Goal: Task Accomplishment & Management: Complete application form

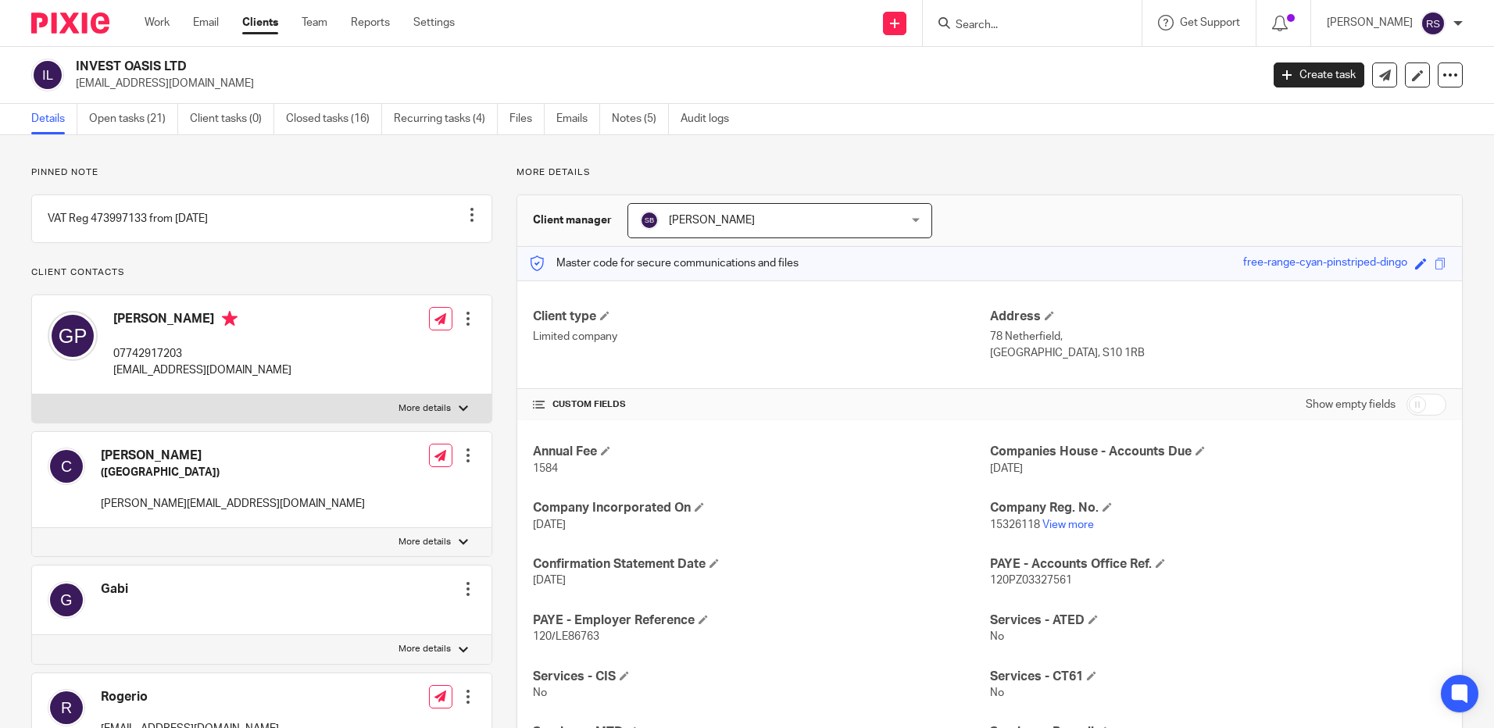
click at [1017, 28] on input "Search" at bounding box center [1024, 26] width 141 height 14
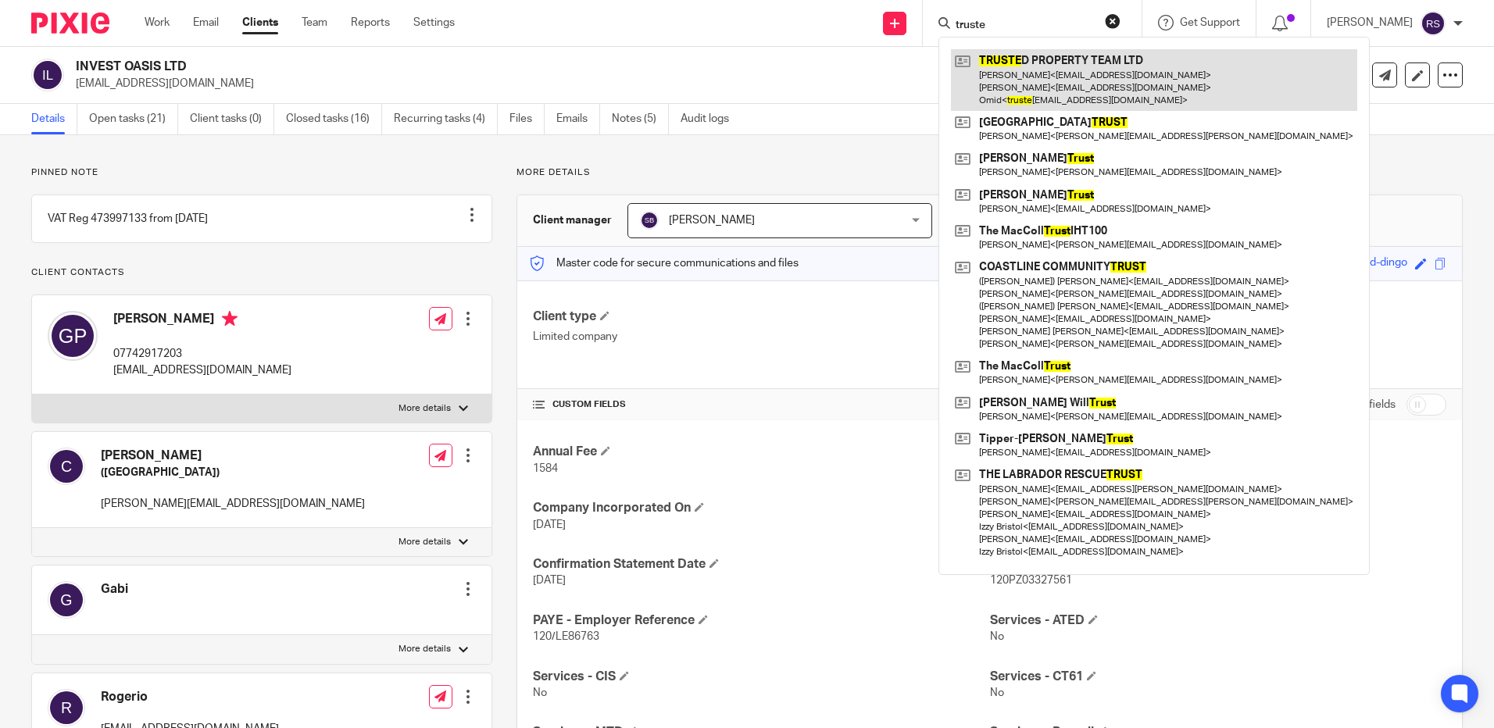
type input "truste"
click at [1060, 85] on link at bounding box center [1154, 80] width 406 height 62
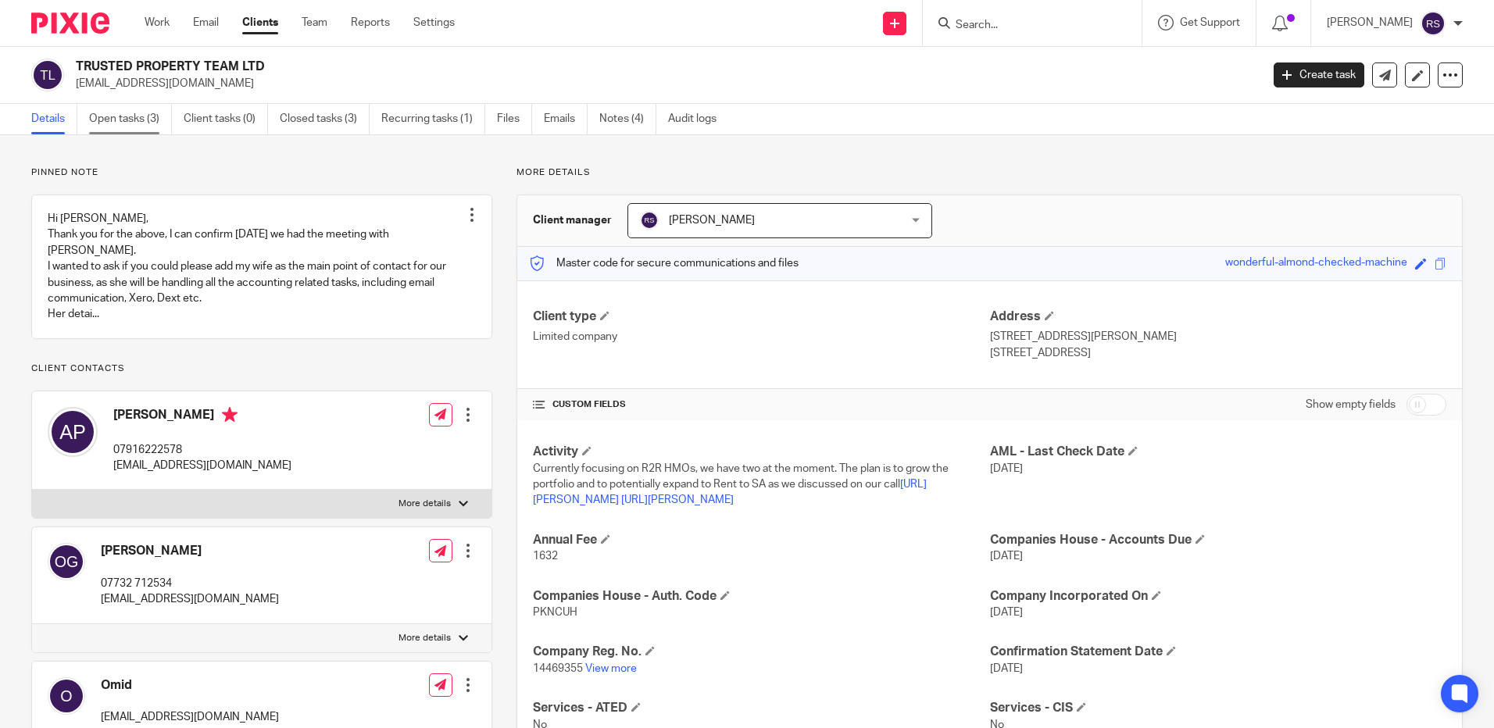
click at [135, 119] on link "Open tasks (3)" at bounding box center [130, 119] width 83 height 30
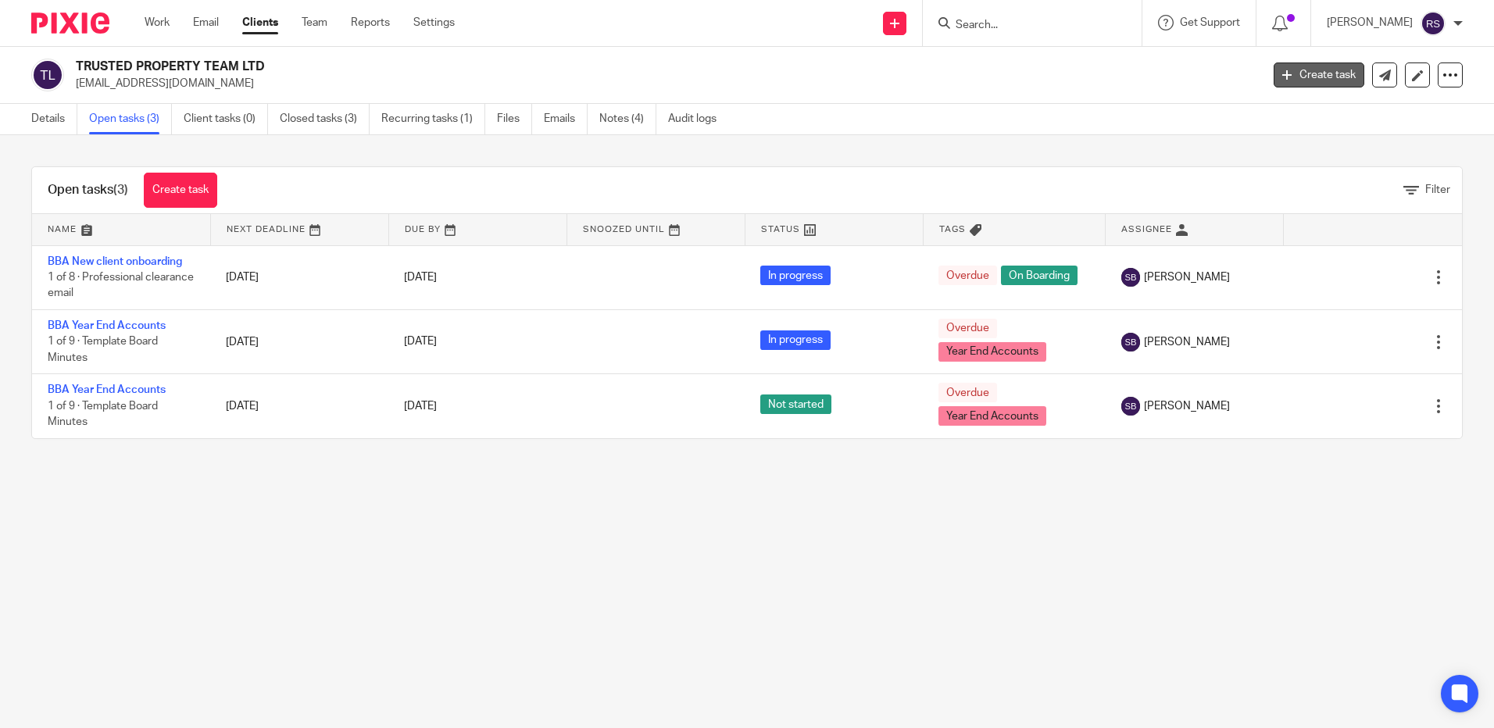
click at [1296, 74] on link "Create task" at bounding box center [1319, 75] width 91 height 25
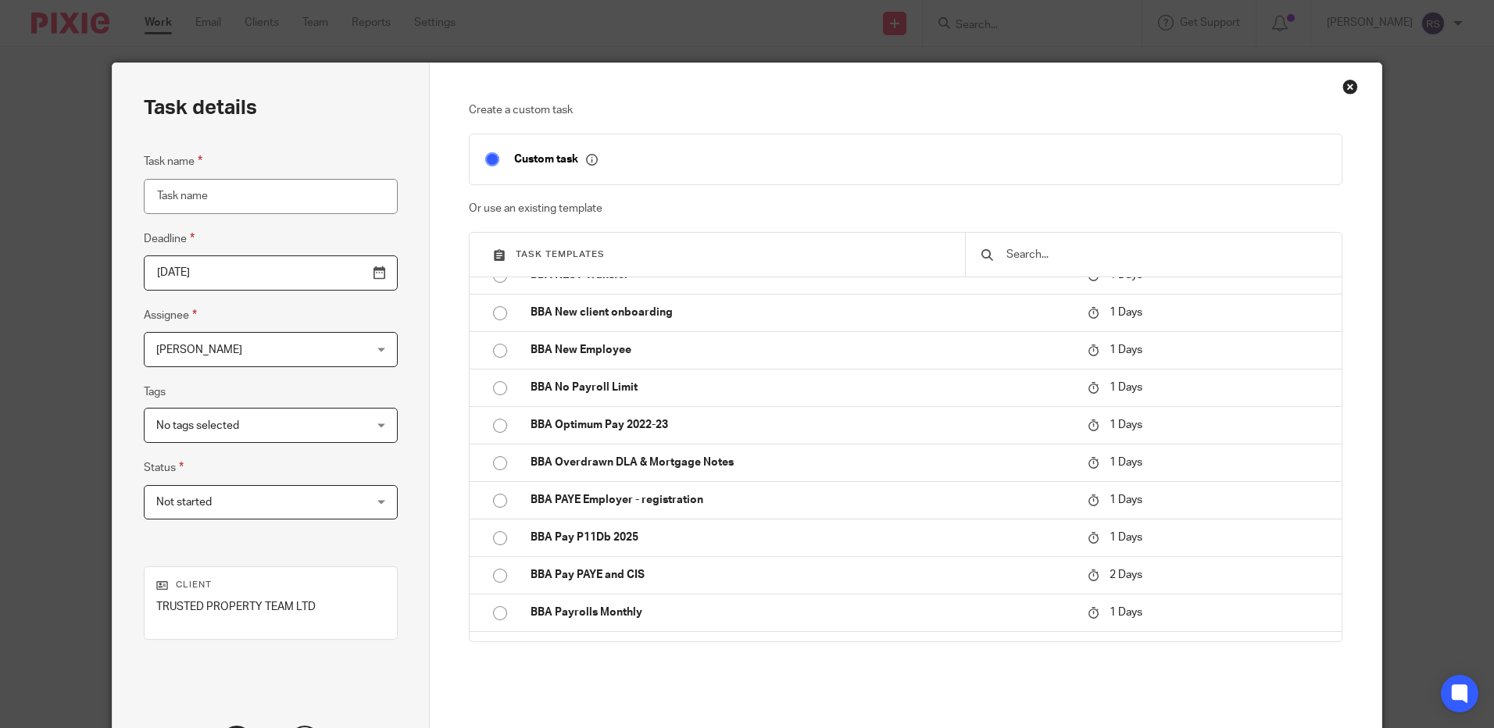
scroll to position [1875, 0]
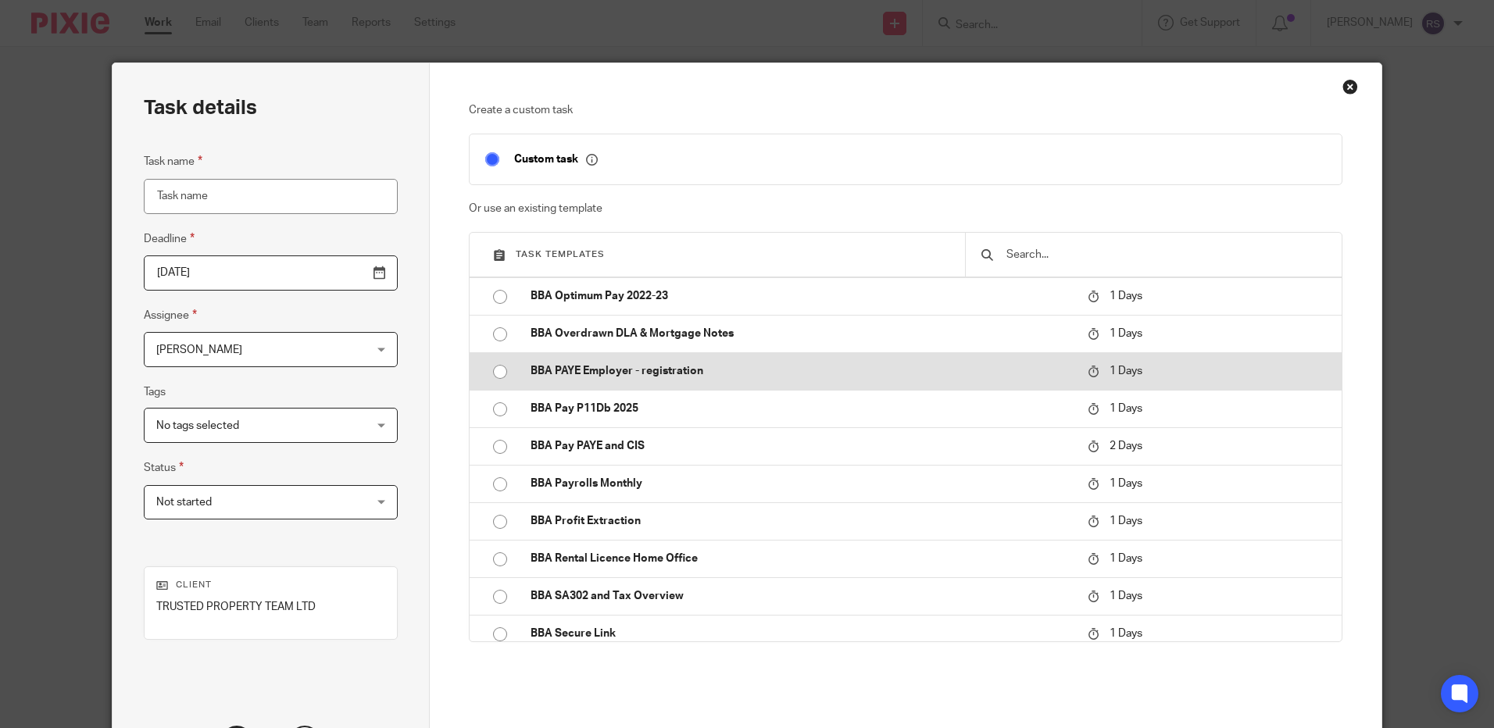
click at [606, 371] on p "BBA PAYE Employer - registration" at bounding box center [801, 371] width 541 height 16
type input "2025-08-21"
type input "BBA PAYE Employer - registration"
checkbox input "false"
radio input "true"
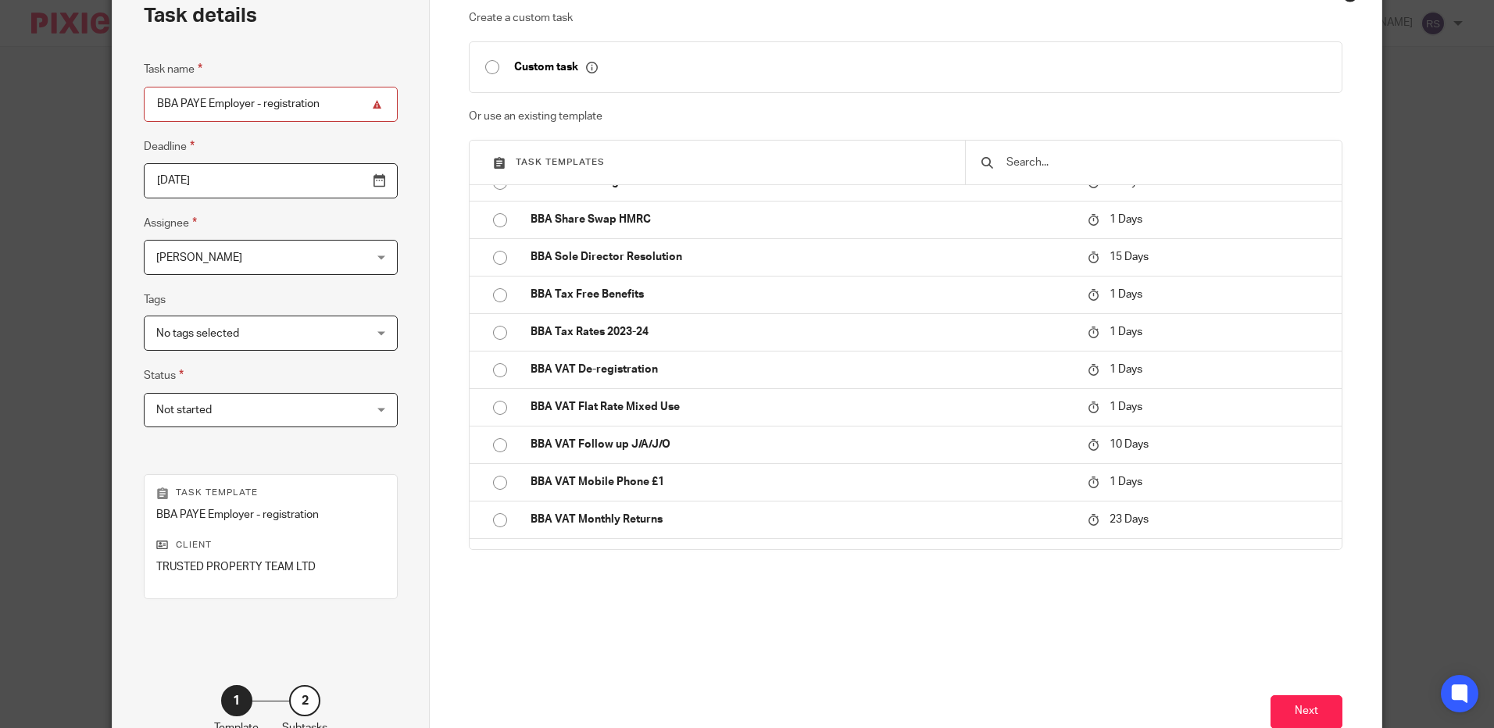
scroll to position [195, 0]
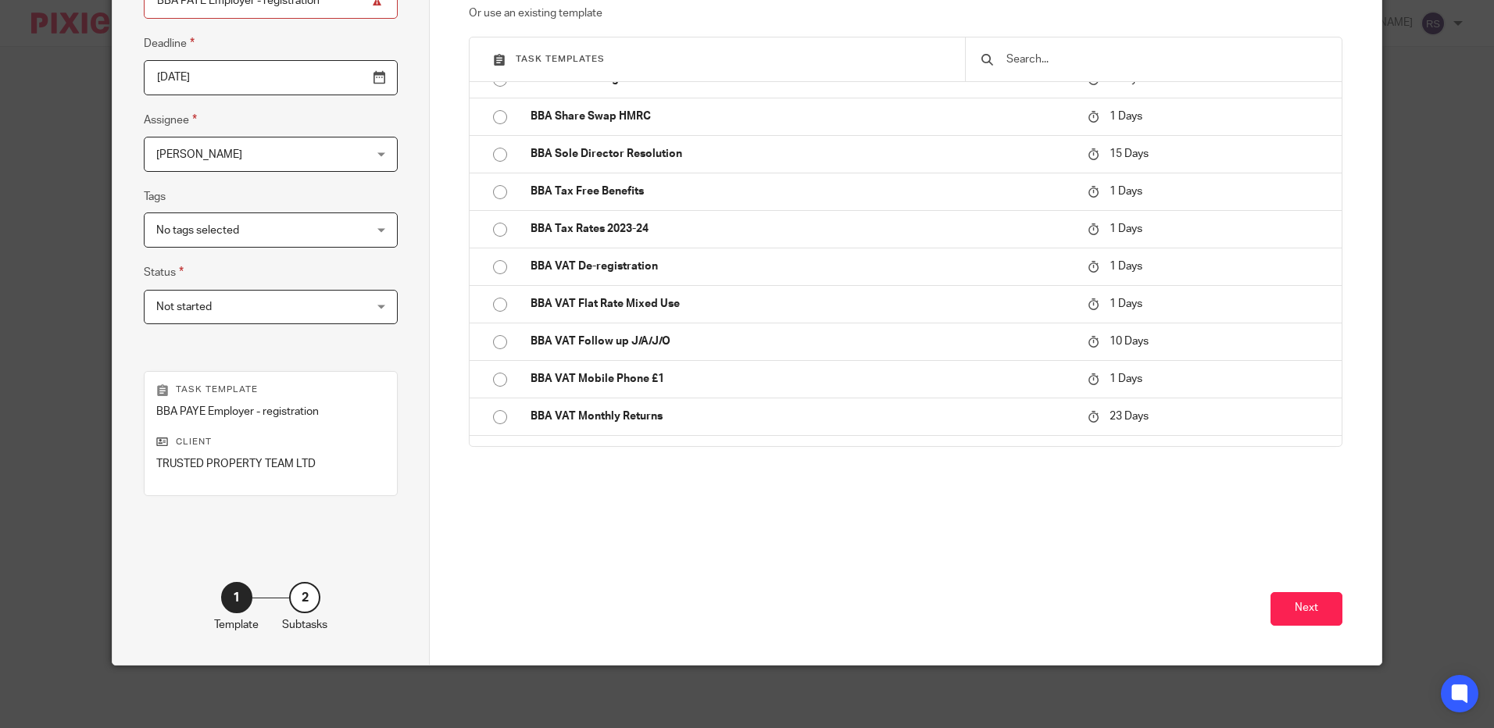
click at [1317, 626] on div "Next" at bounding box center [905, 595] width 873 height 137
click at [1300, 612] on button "Next" at bounding box center [1307, 609] width 72 height 34
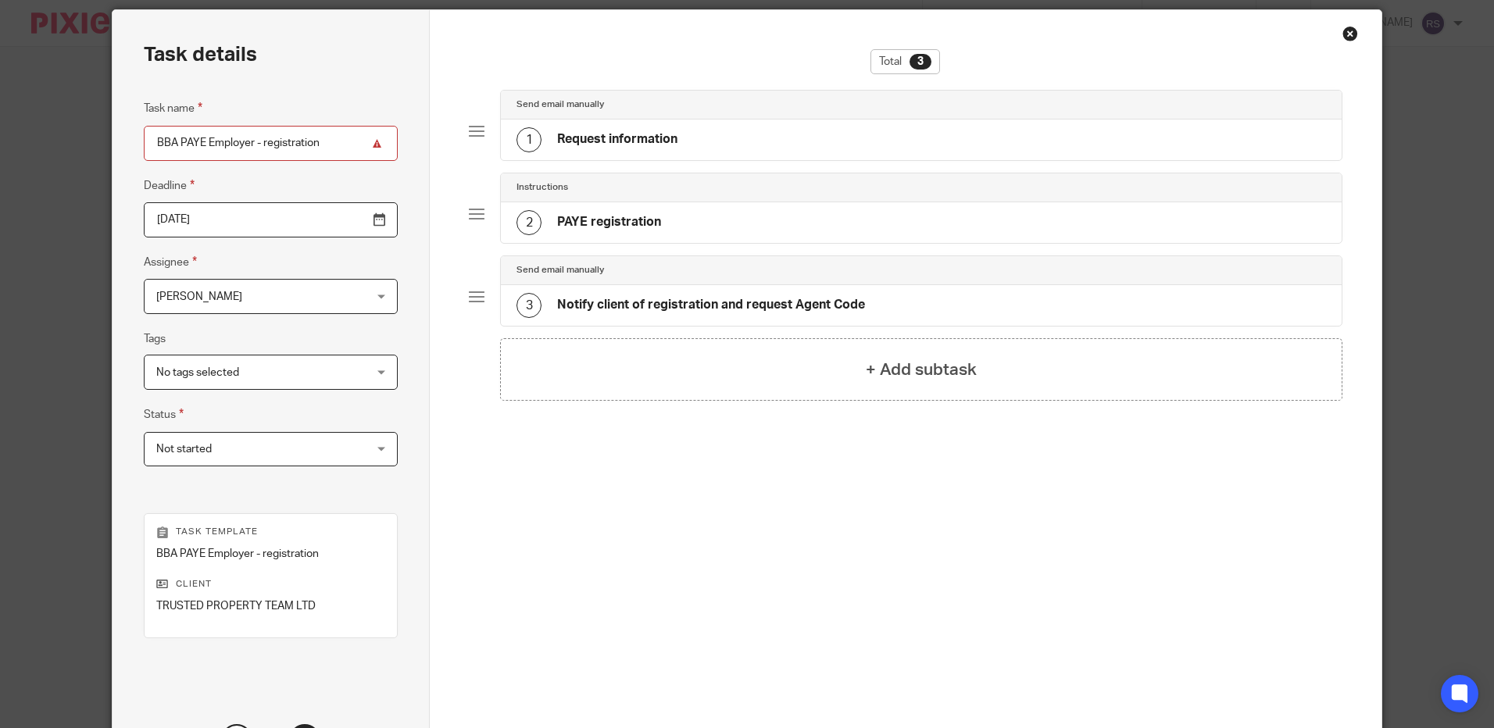
scroll to position [0, 0]
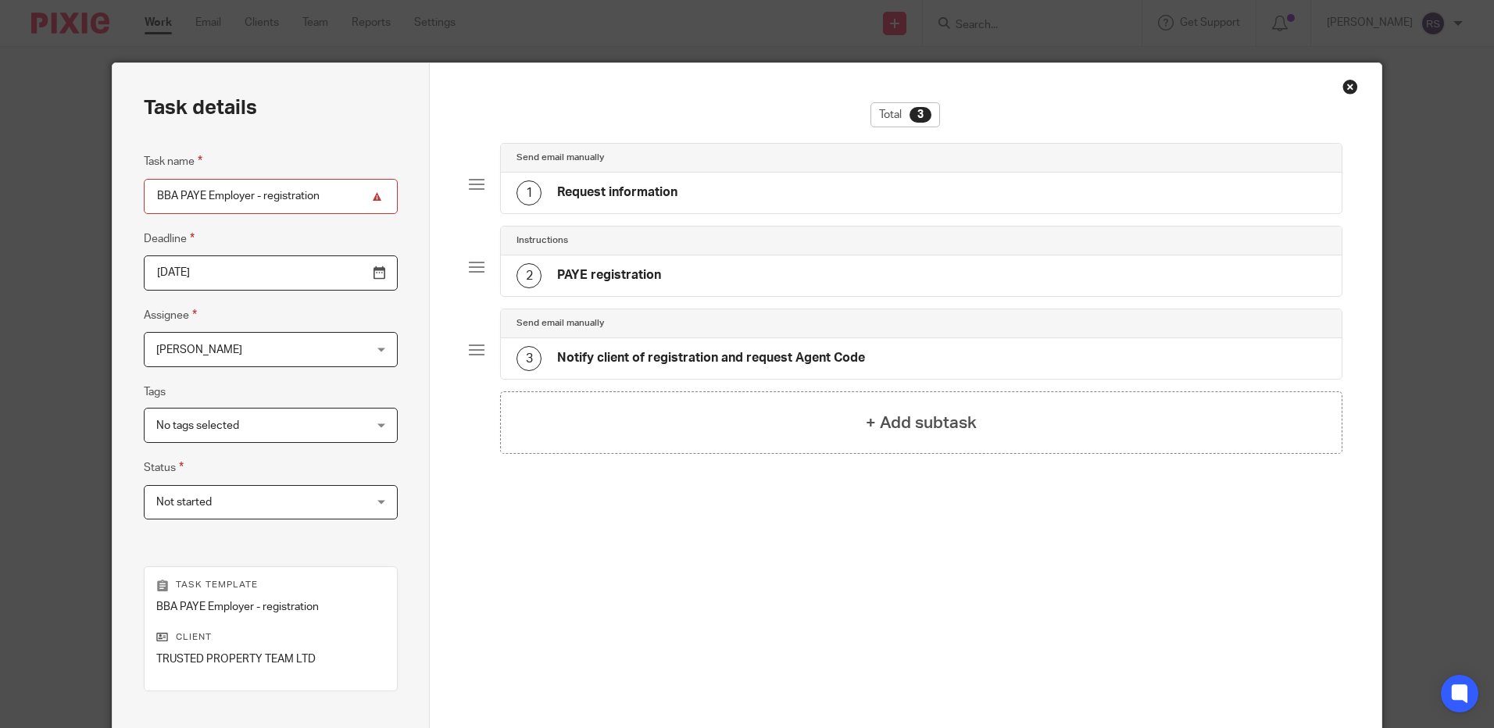
click at [620, 263] on div "2 PAYE registration" at bounding box center [588, 275] width 145 height 25
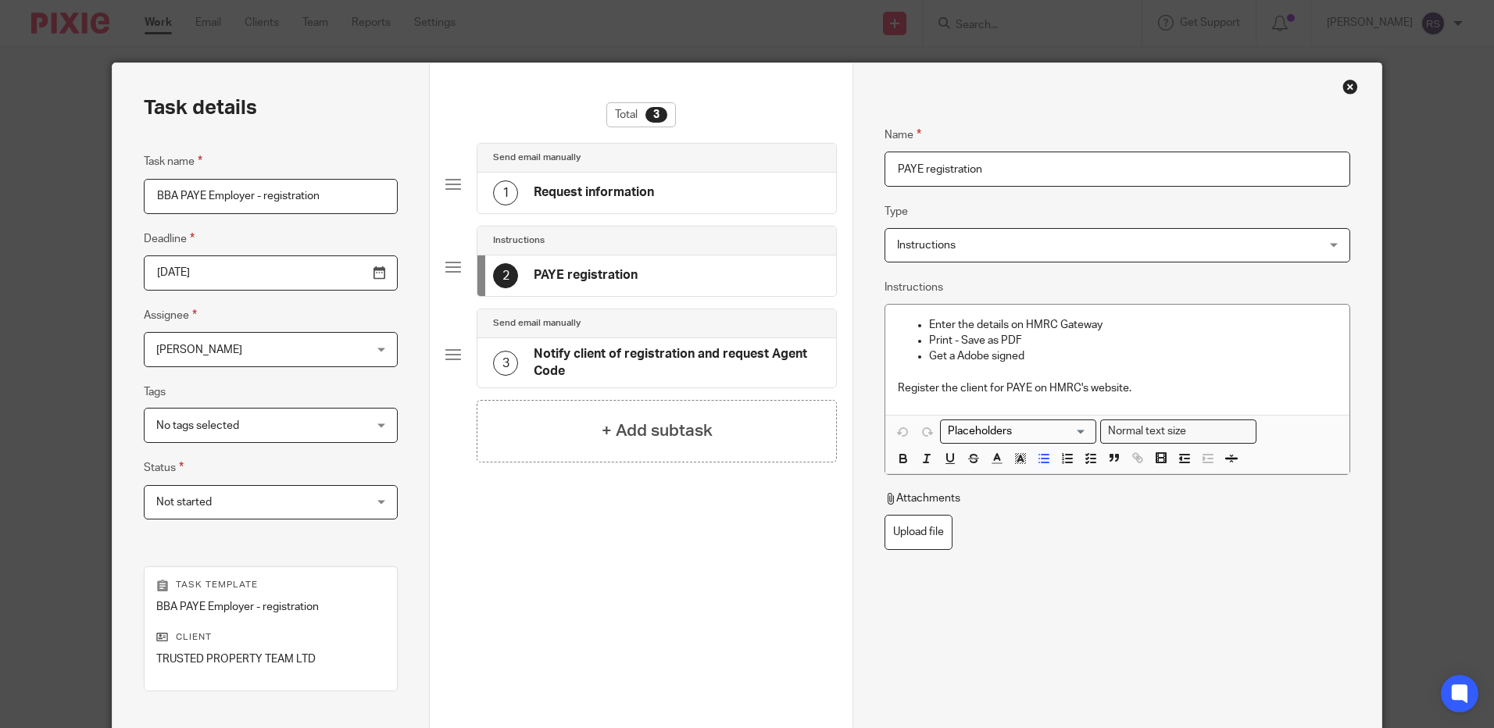
click at [588, 187] on h4 "Request information" at bounding box center [594, 192] width 120 height 16
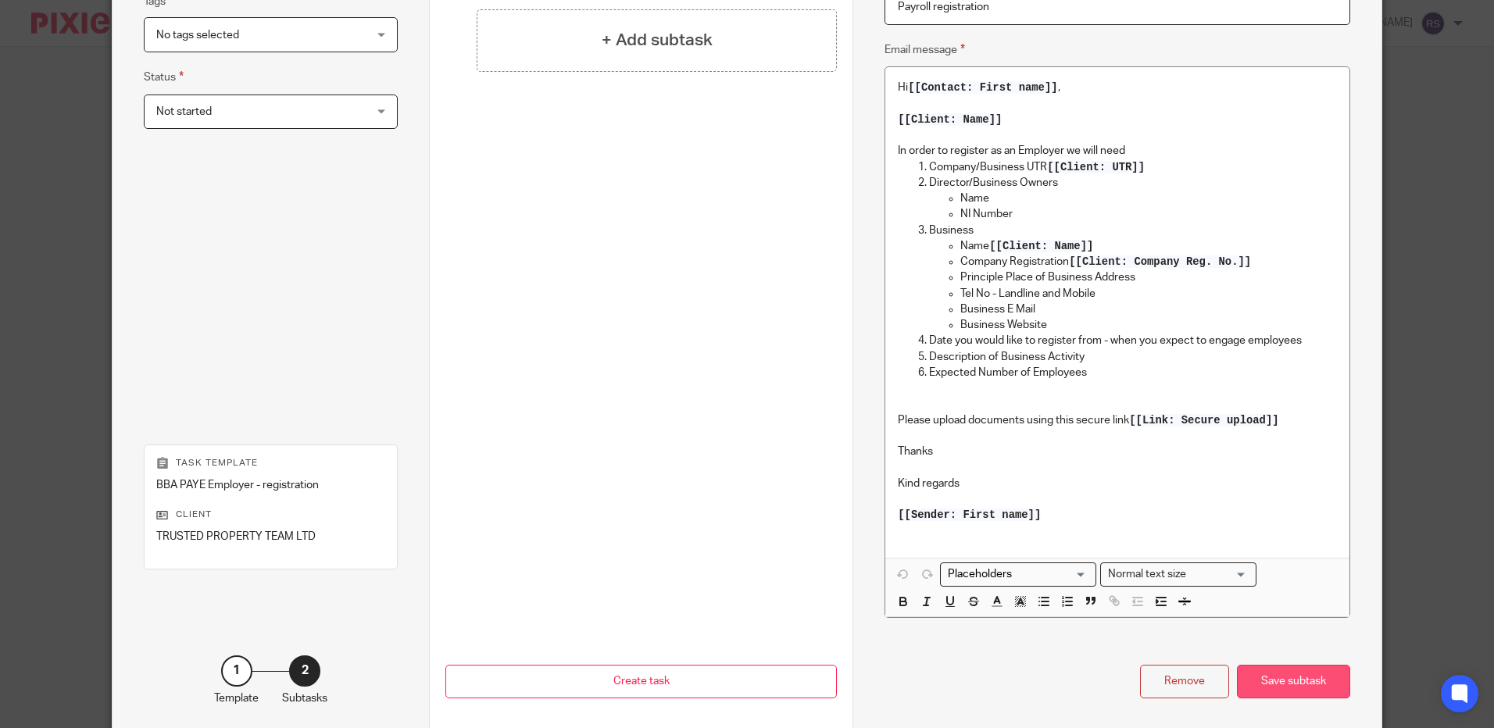
click at [1278, 687] on div "Save subtask" at bounding box center [1293, 682] width 113 height 34
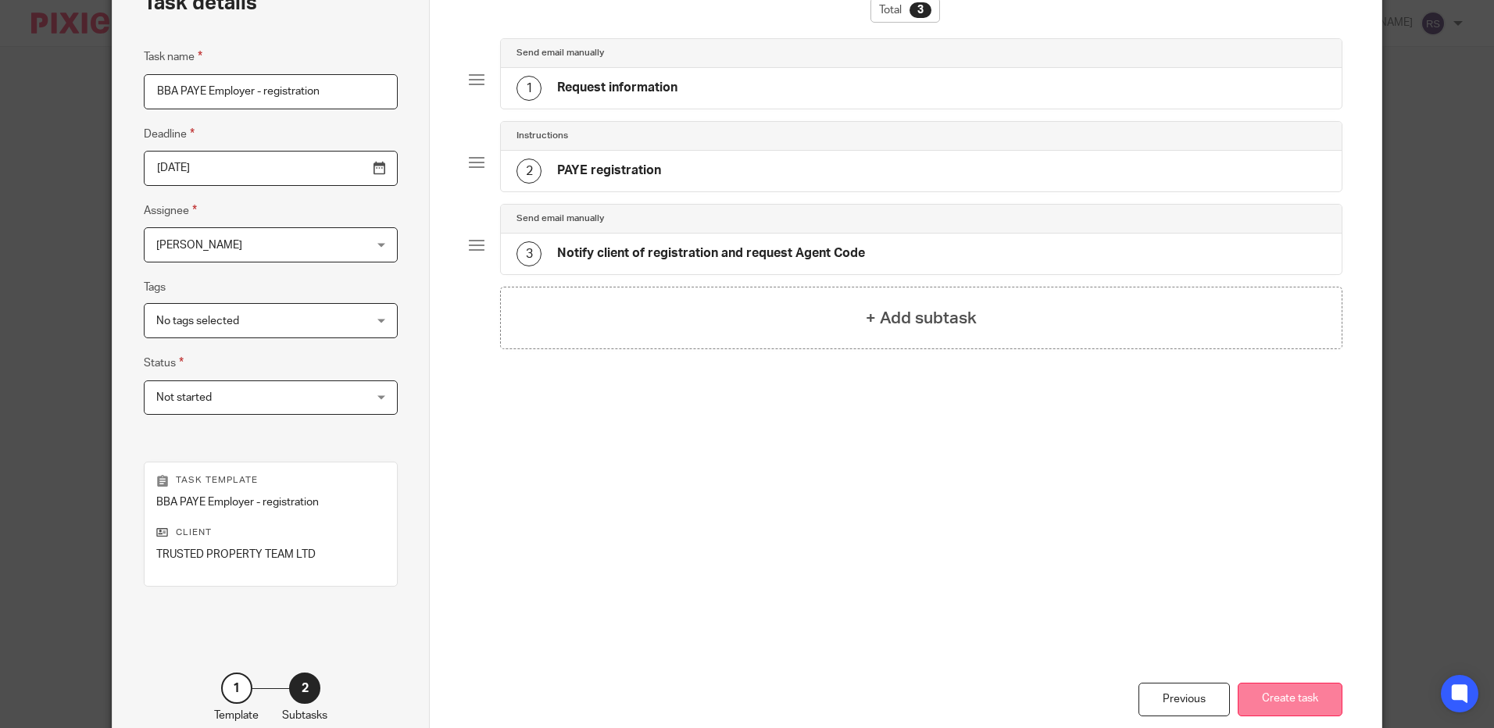
scroll to position [156, 0]
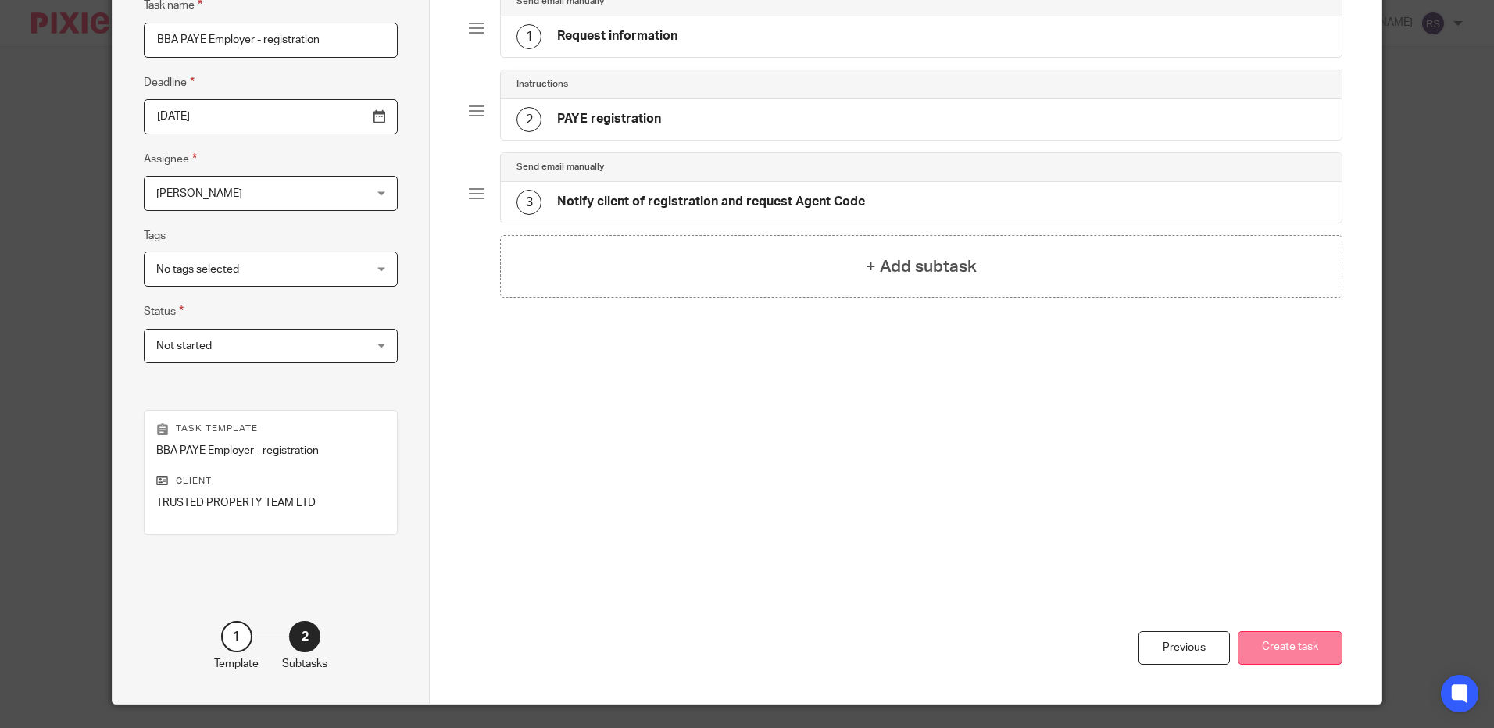
click at [1290, 642] on button "Create task" at bounding box center [1290, 648] width 105 height 34
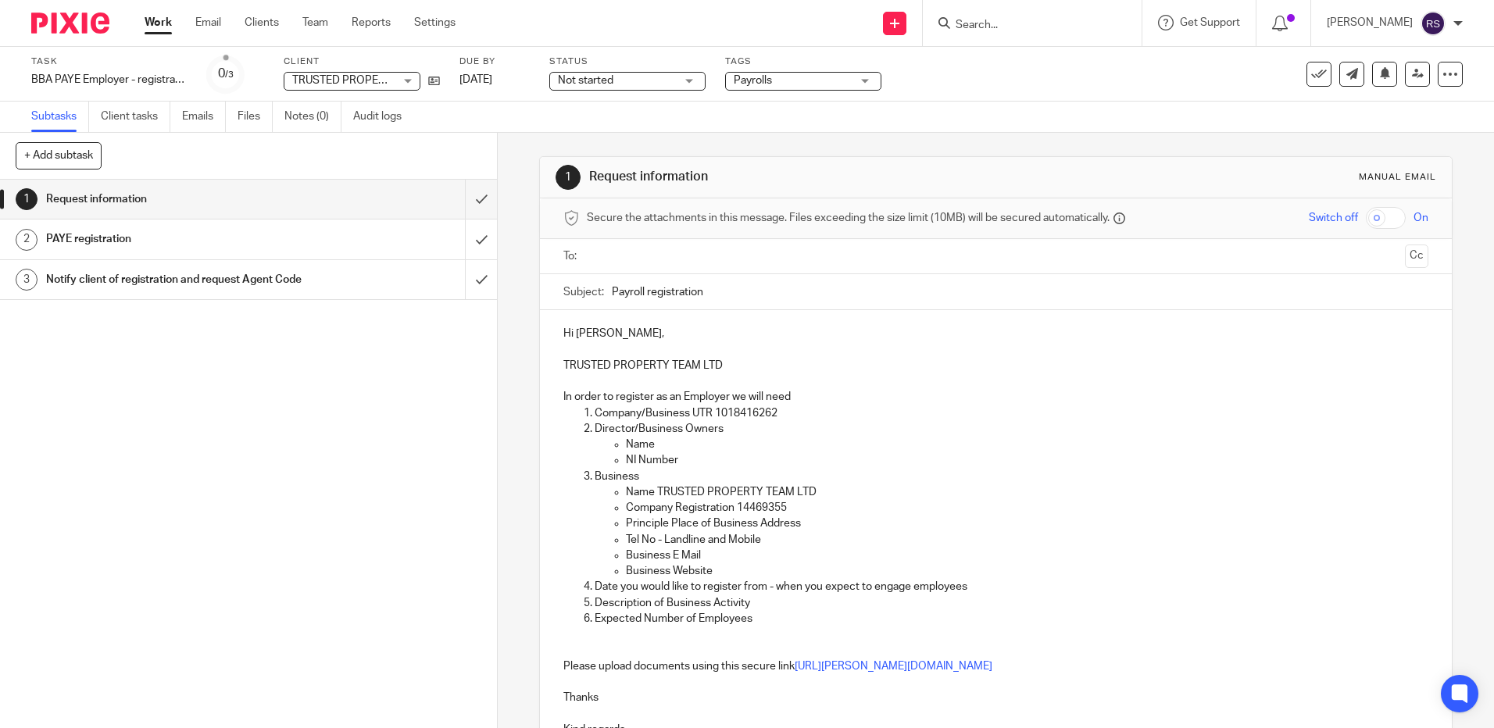
click at [633, 259] on input "text" at bounding box center [995, 257] width 806 height 18
click at [766, 263] on input "text" at bounding box center [1061, 258] width 675 height 30
drag, startPoint x: 1391, startPoint y: 256, endPoint x: 1135, endPoint y: 277, distance: 256.4
click at [1405, 256] on button "Cc" at bounding box center [1416, 257] width 23 height 23
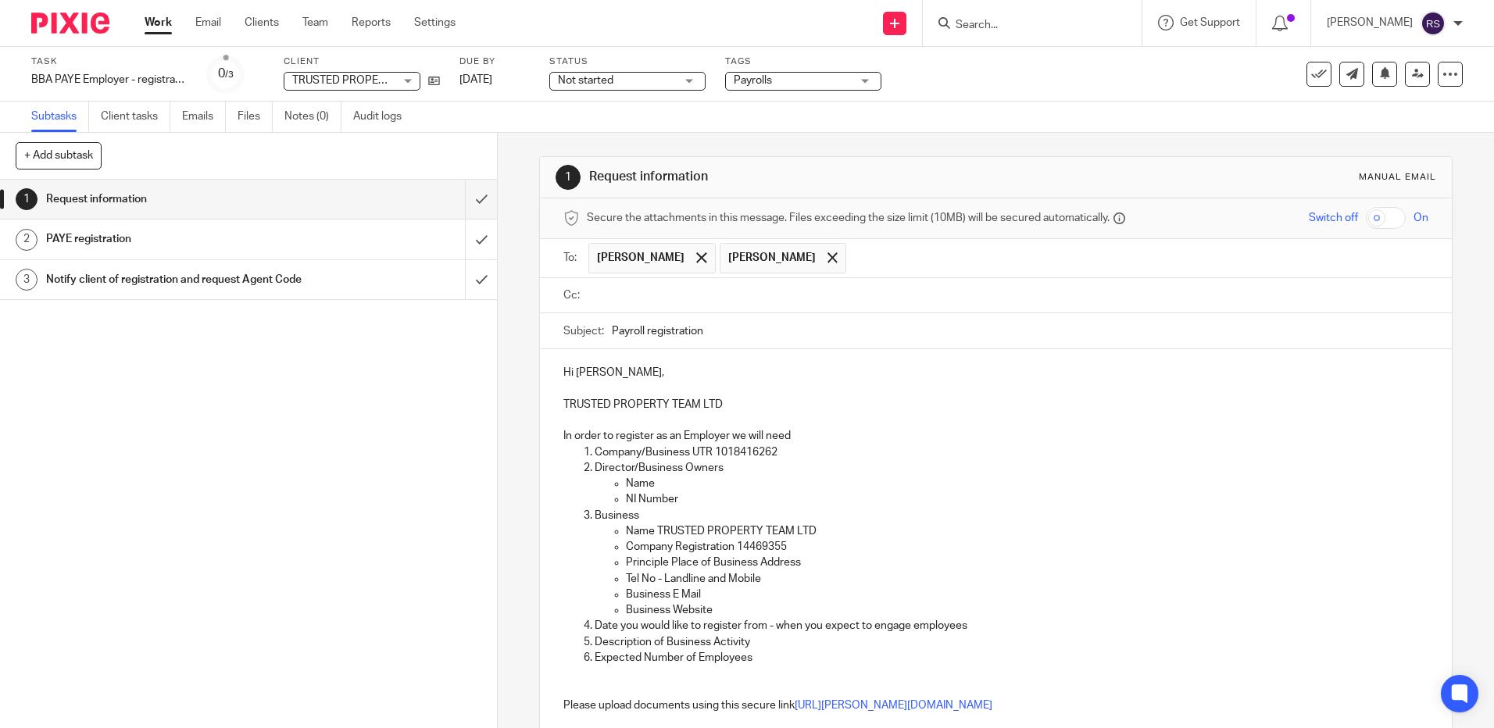
click at [893, 299] on input "text" at bounding box center [1006, 296] width 829 height 18
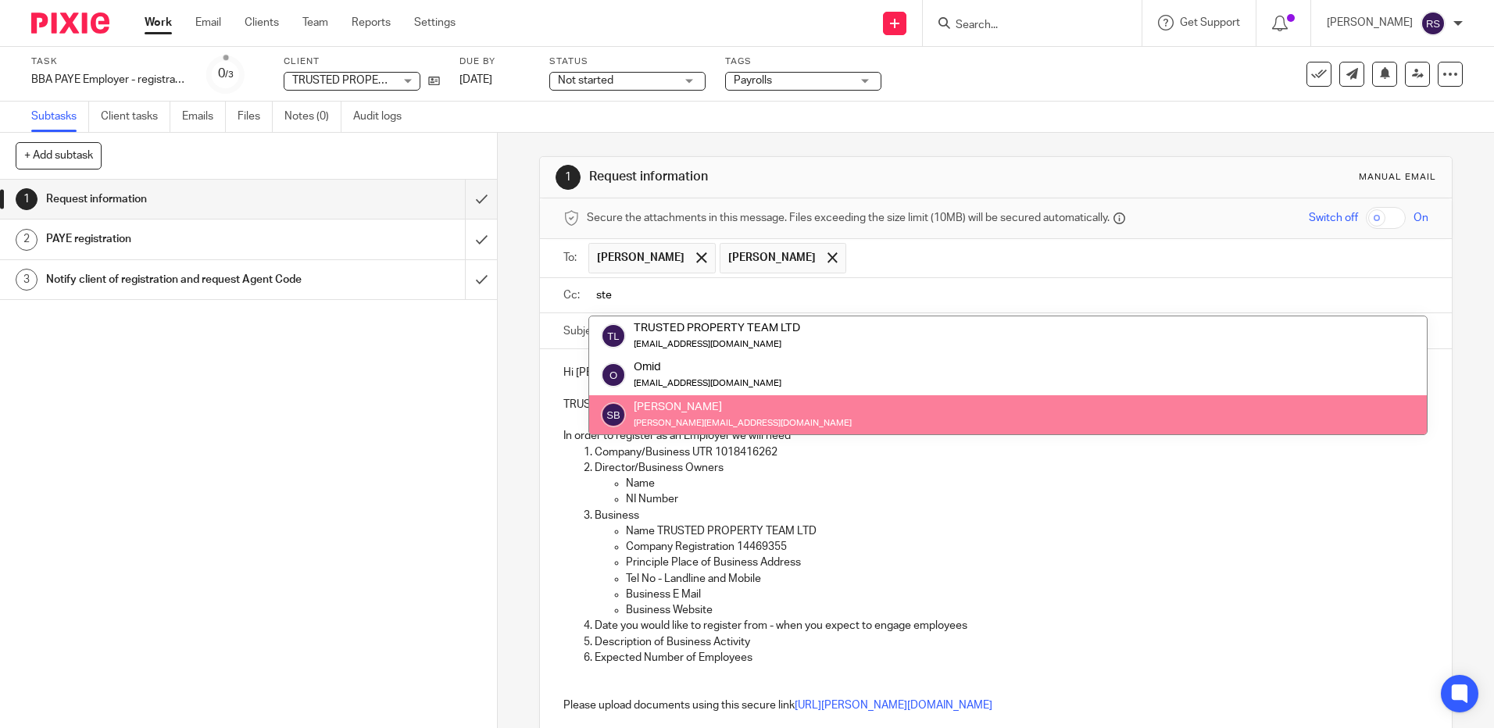
type input "ste"
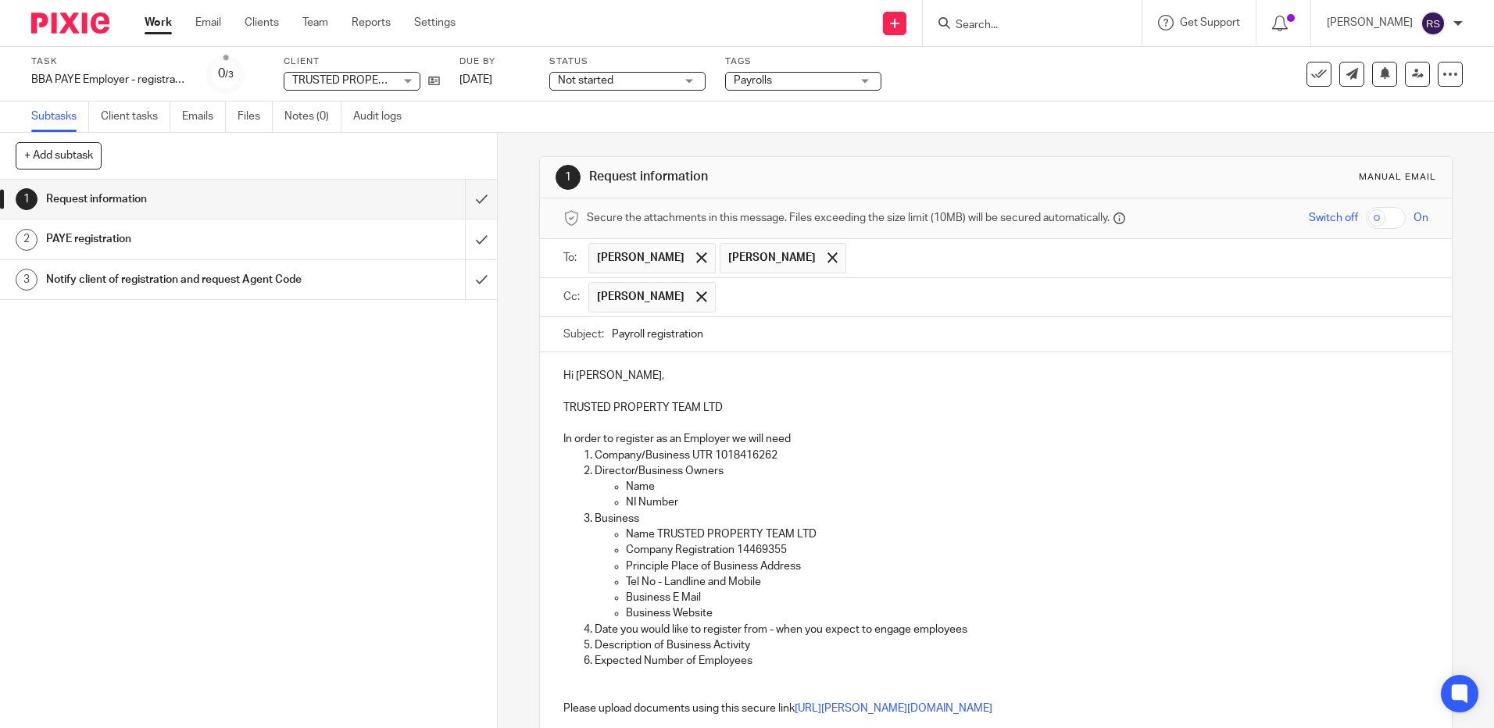
click at [885, 288] on input "text" at bounding box center [1073, 297] width 699 height 30
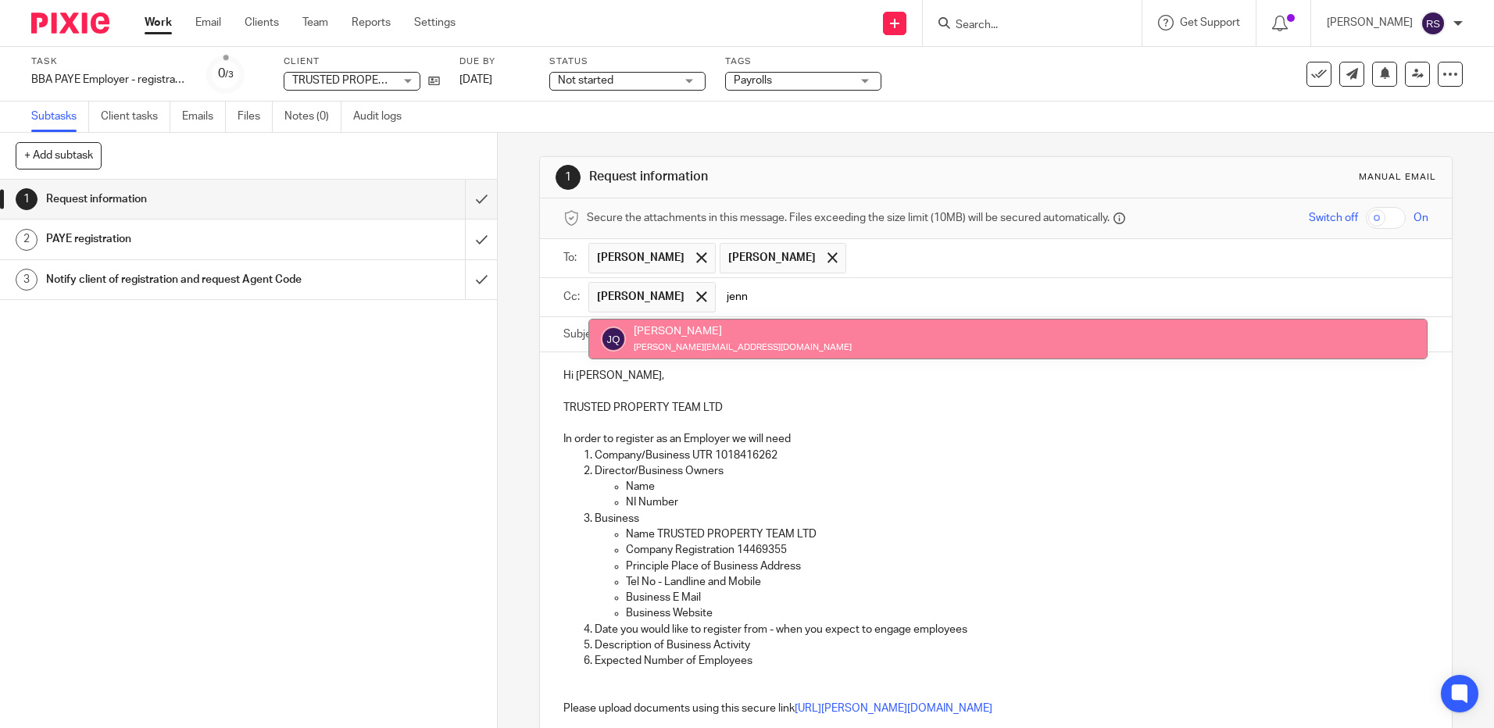
type input "jenn"
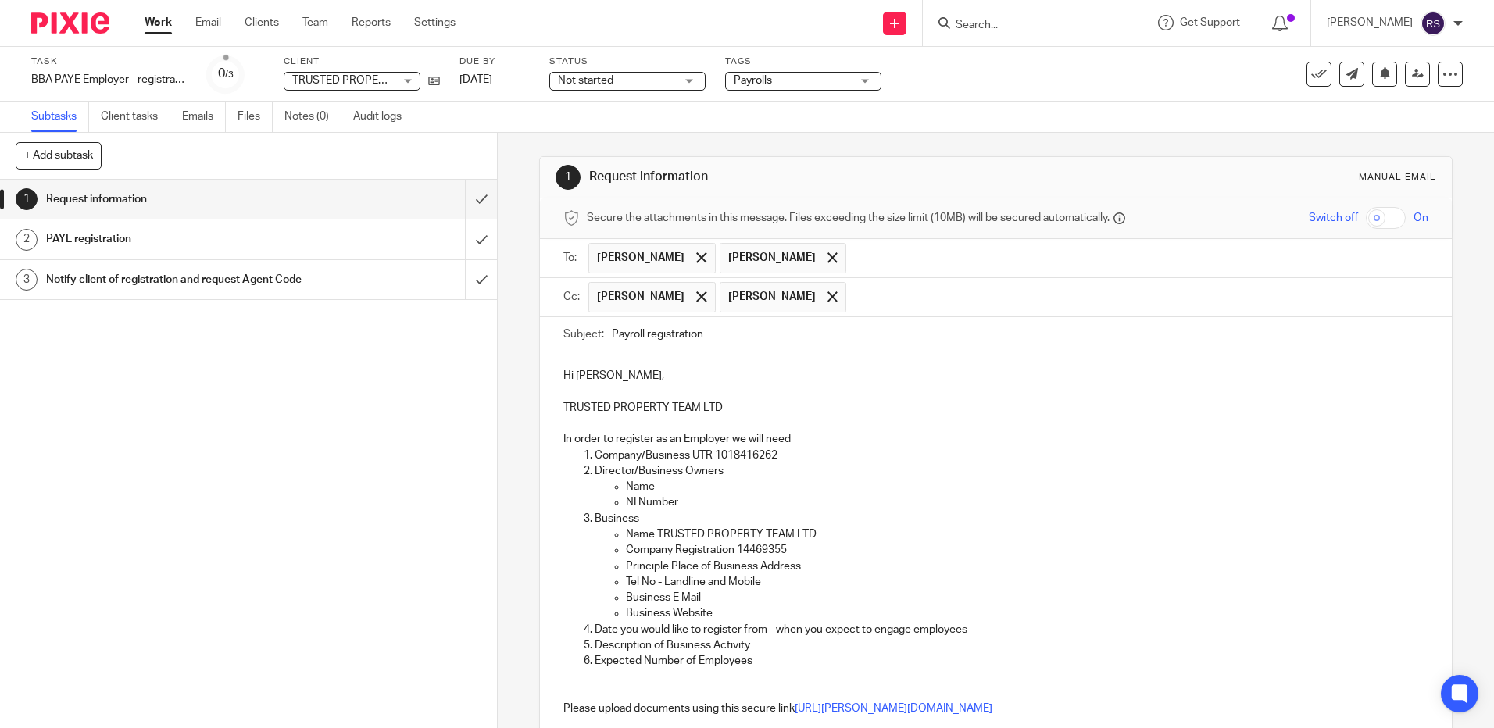
click at [992, 490] on p "Name" at bounding box center [1027, 487] width 802 height 16
click at [146, 235] on h1 "PAYE registration" at bounding box center [180, 238] width 269 height 23
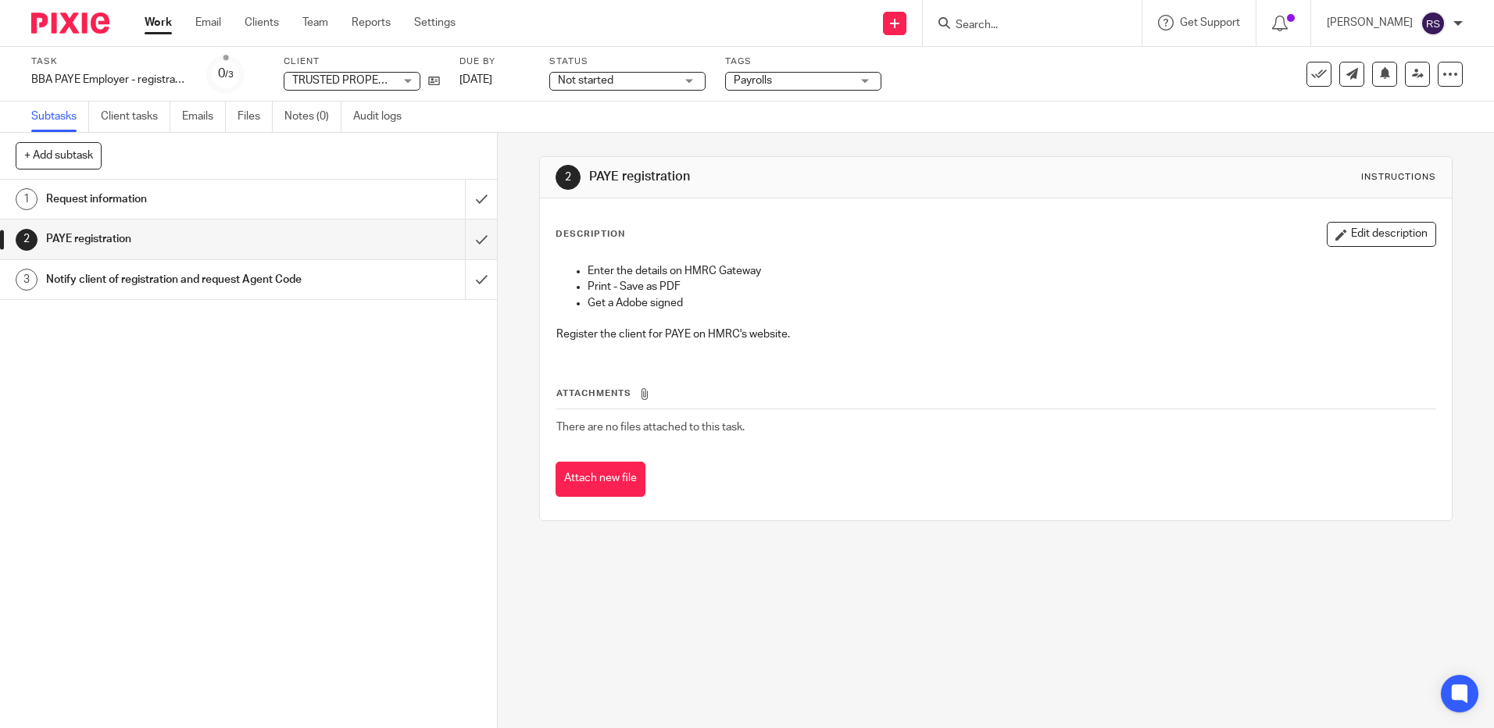
click at [127, 204] on h1 "Request information" at bounding box center [180, 199] width 269 height 23
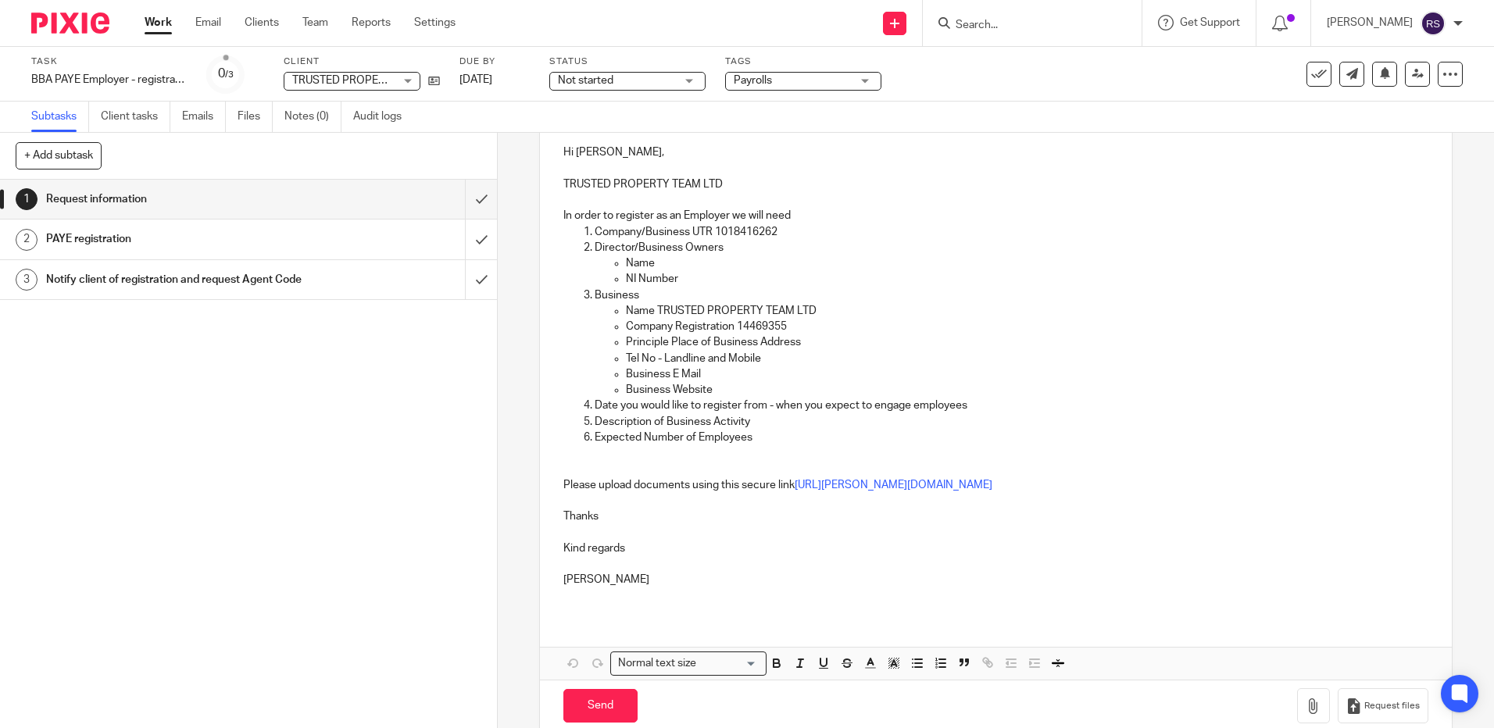
scroll to position [209, 0]
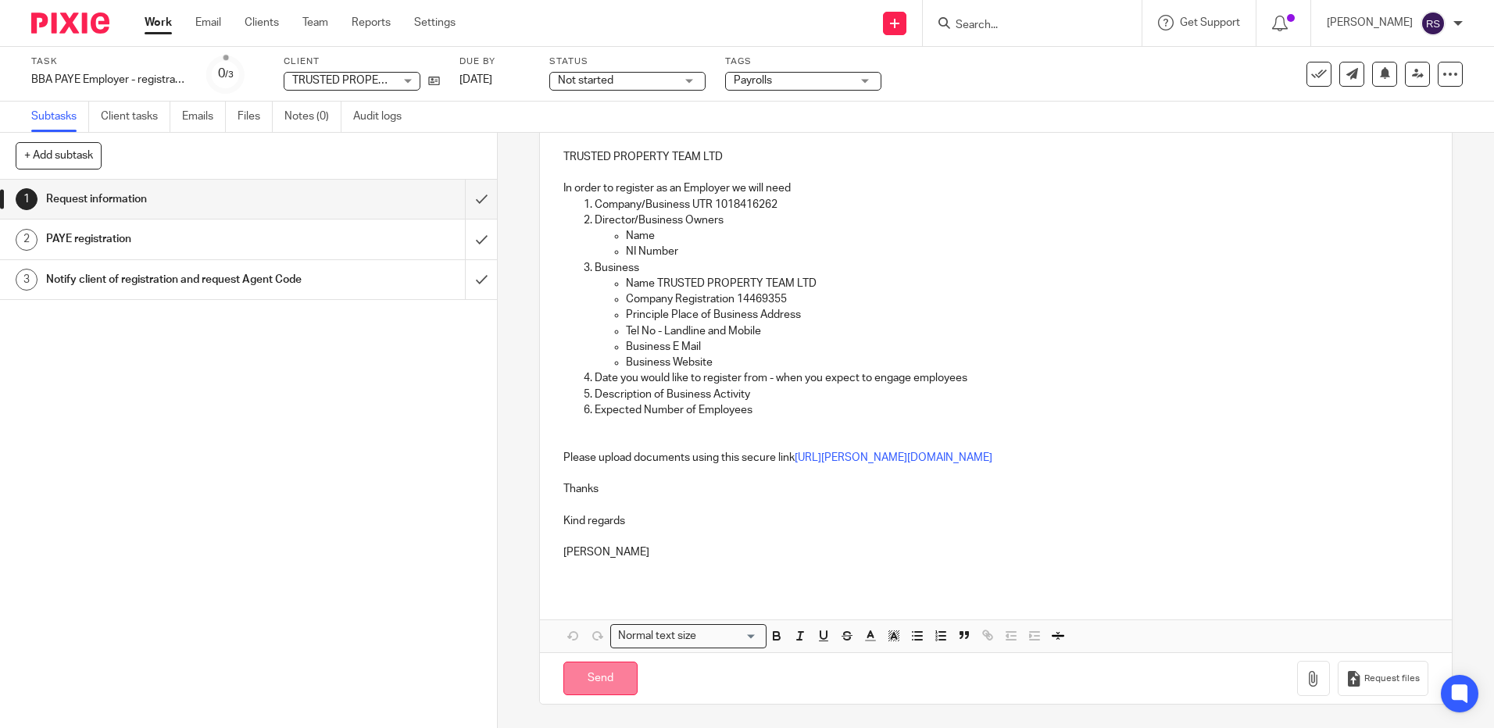
click at [600, 672] on input "Send" at bounding box center [600, 679] width 74 height 34
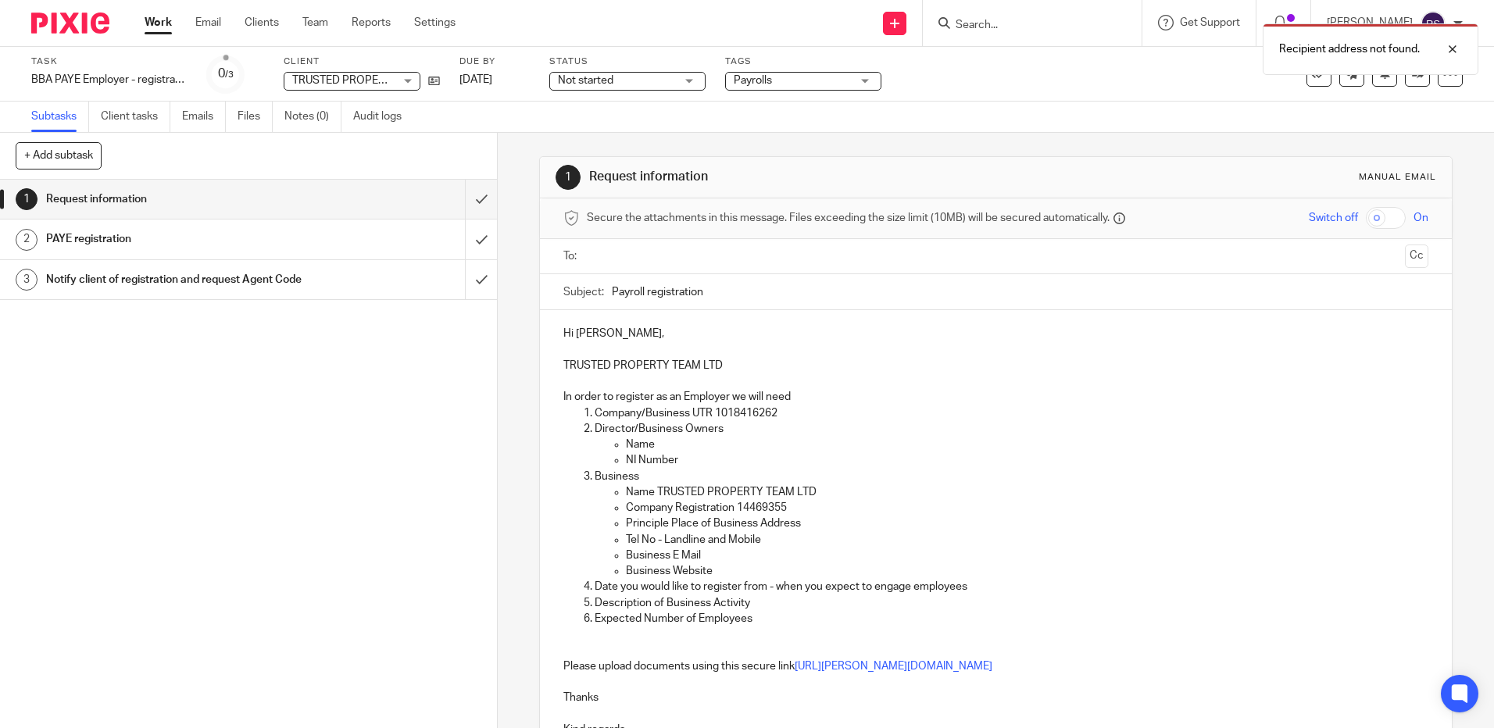
click at [669, 248] on input "text" at bounding box center [995, 257] width 806 height 18
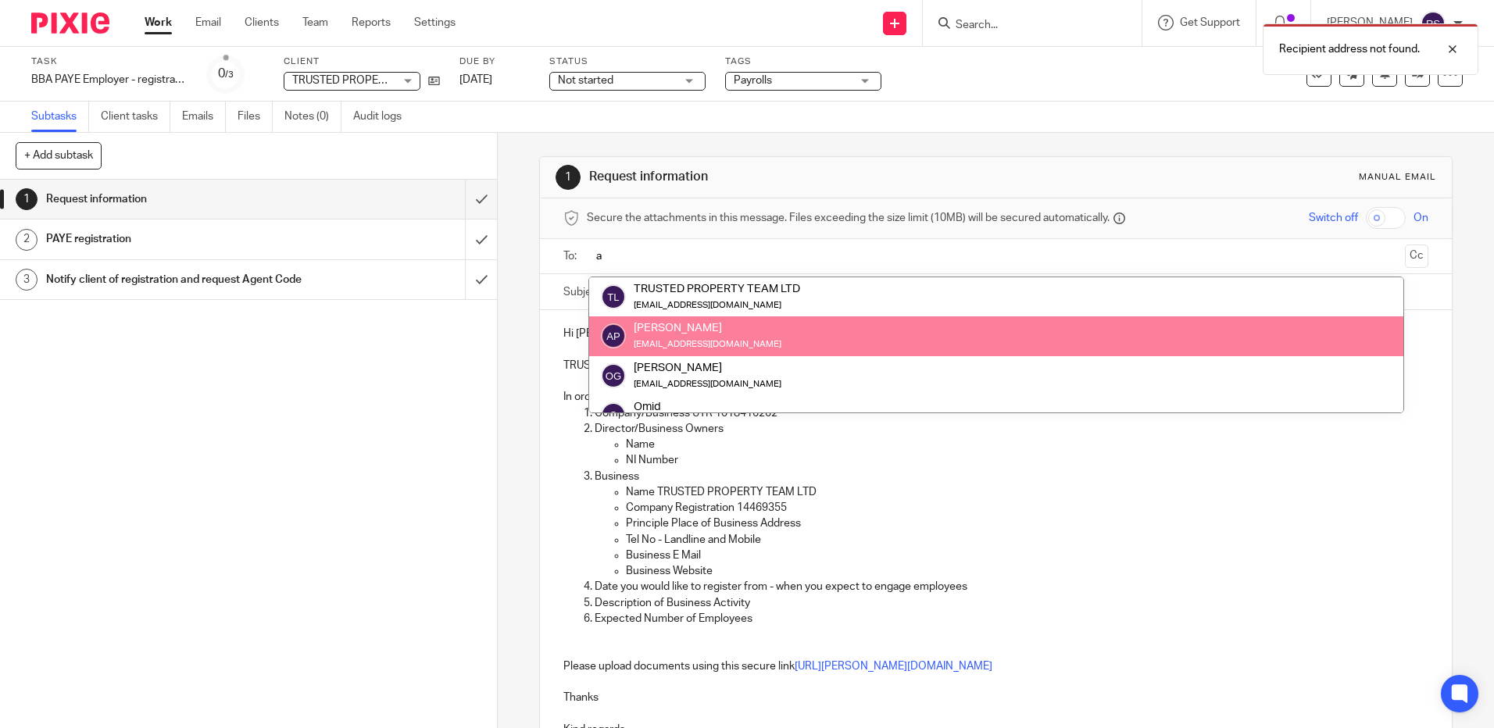
type input "a"
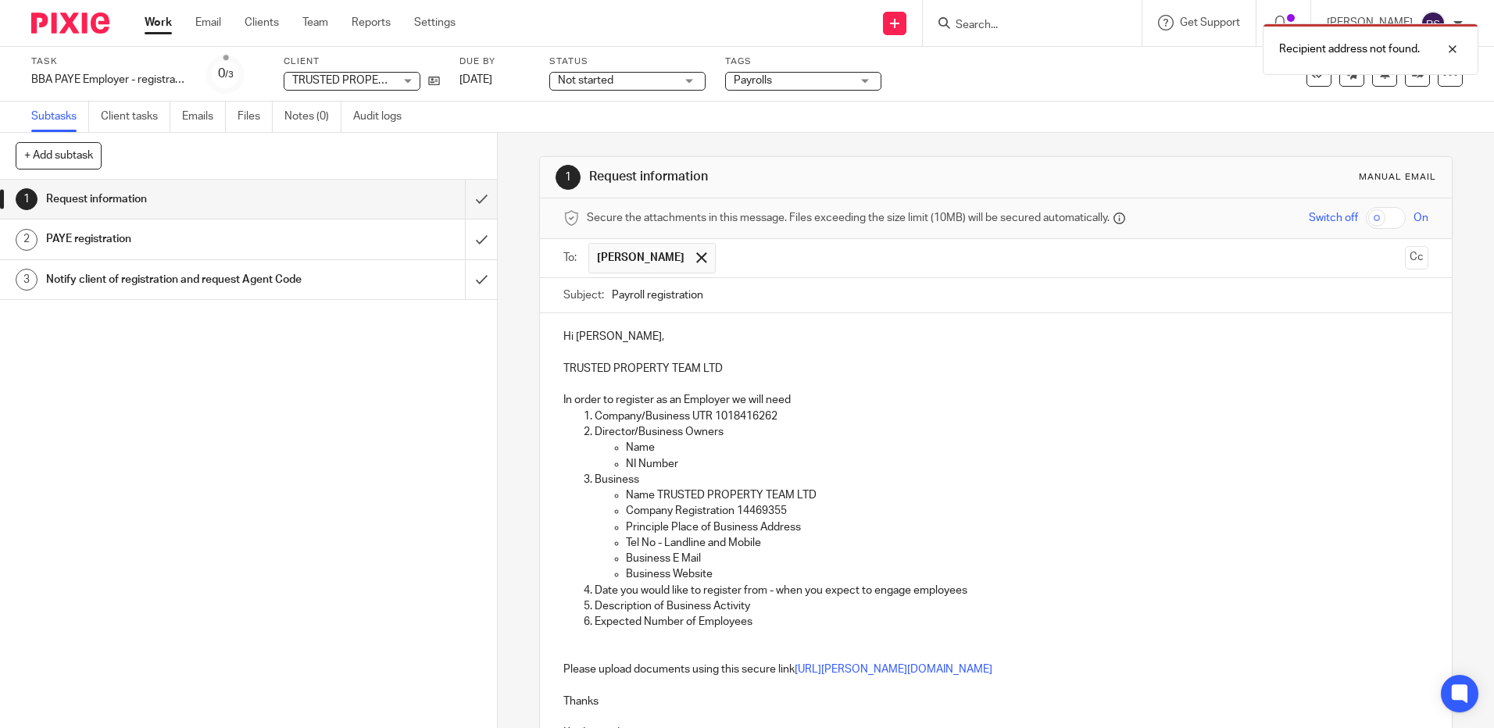
click at [827, 252] on input "text" at bounding box center [1061, 258] width 675 height 30
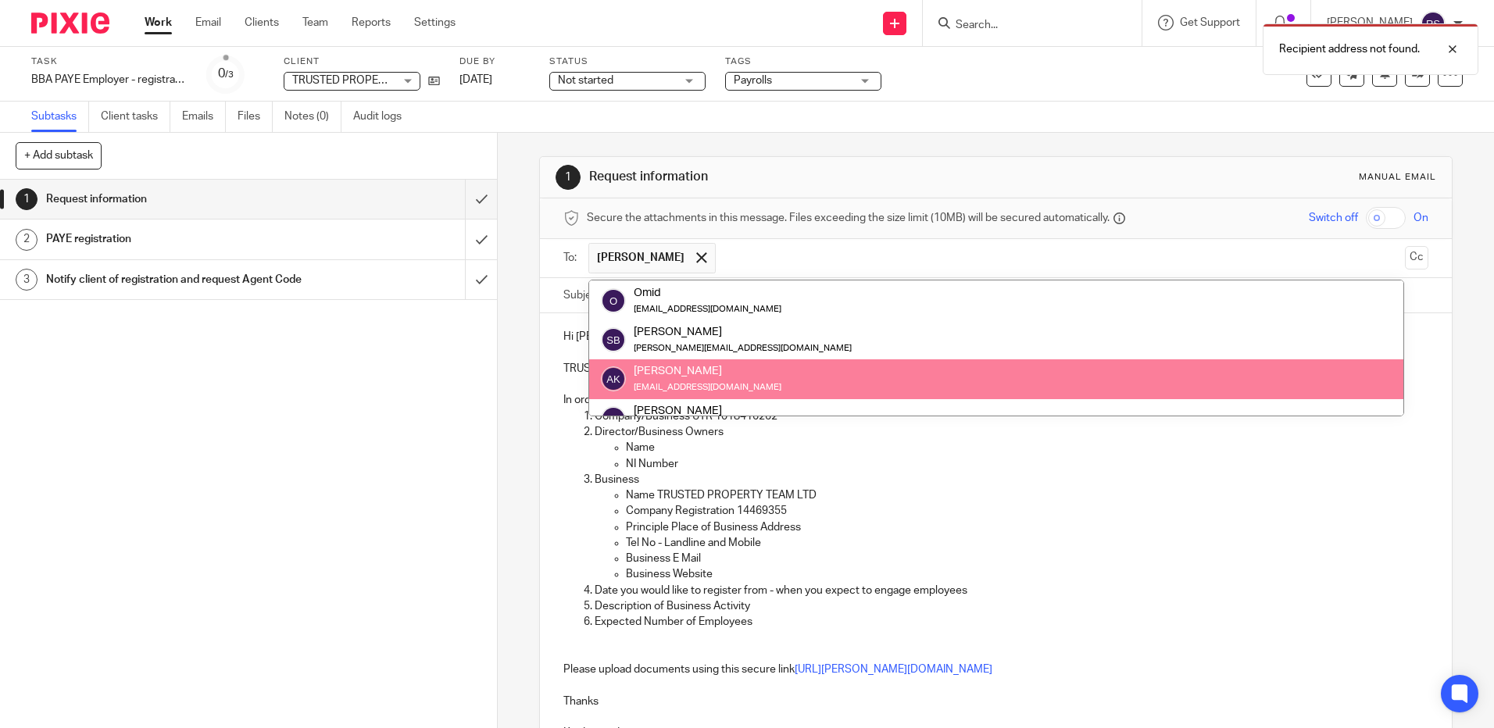
scroll to position [156, 0]
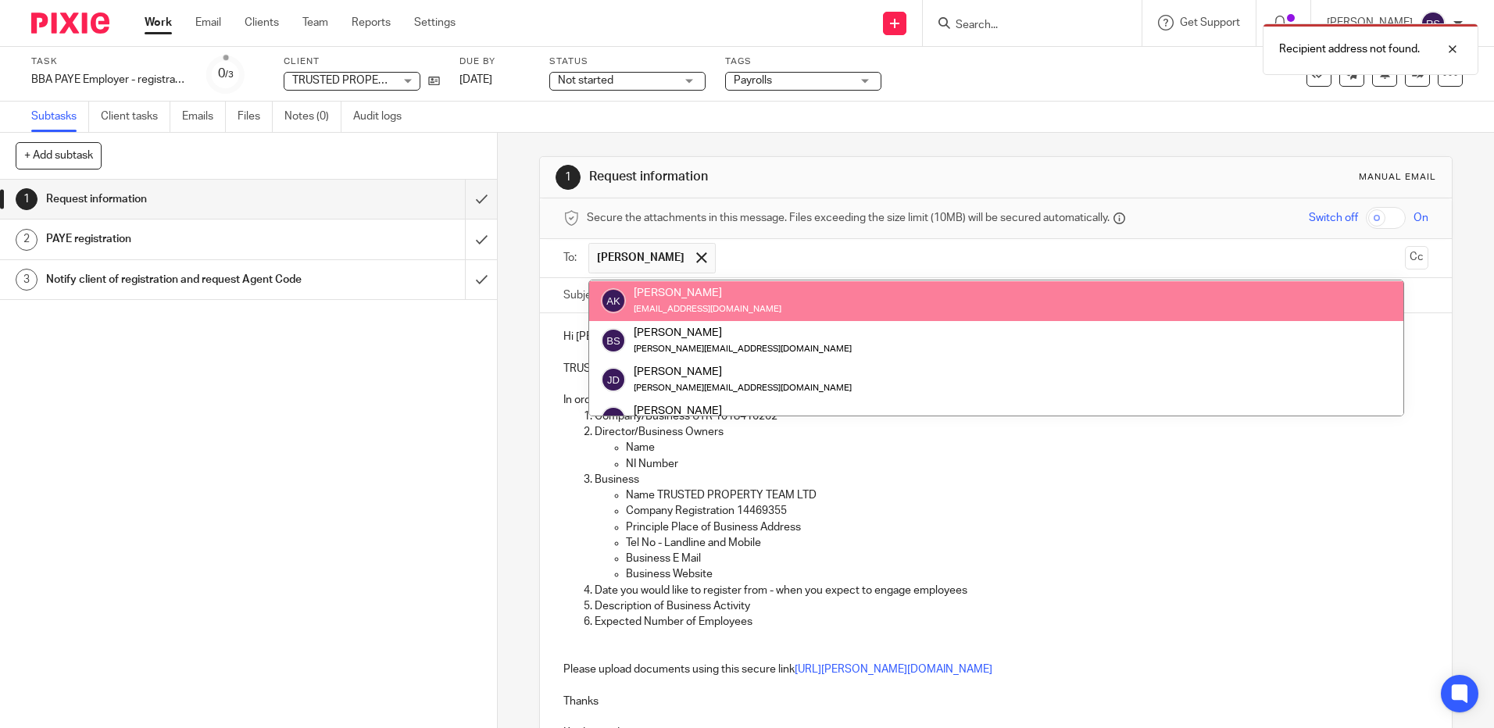
click at [1271, 251] on input "text" at bounding box center [1061, 258] width 675 height 30
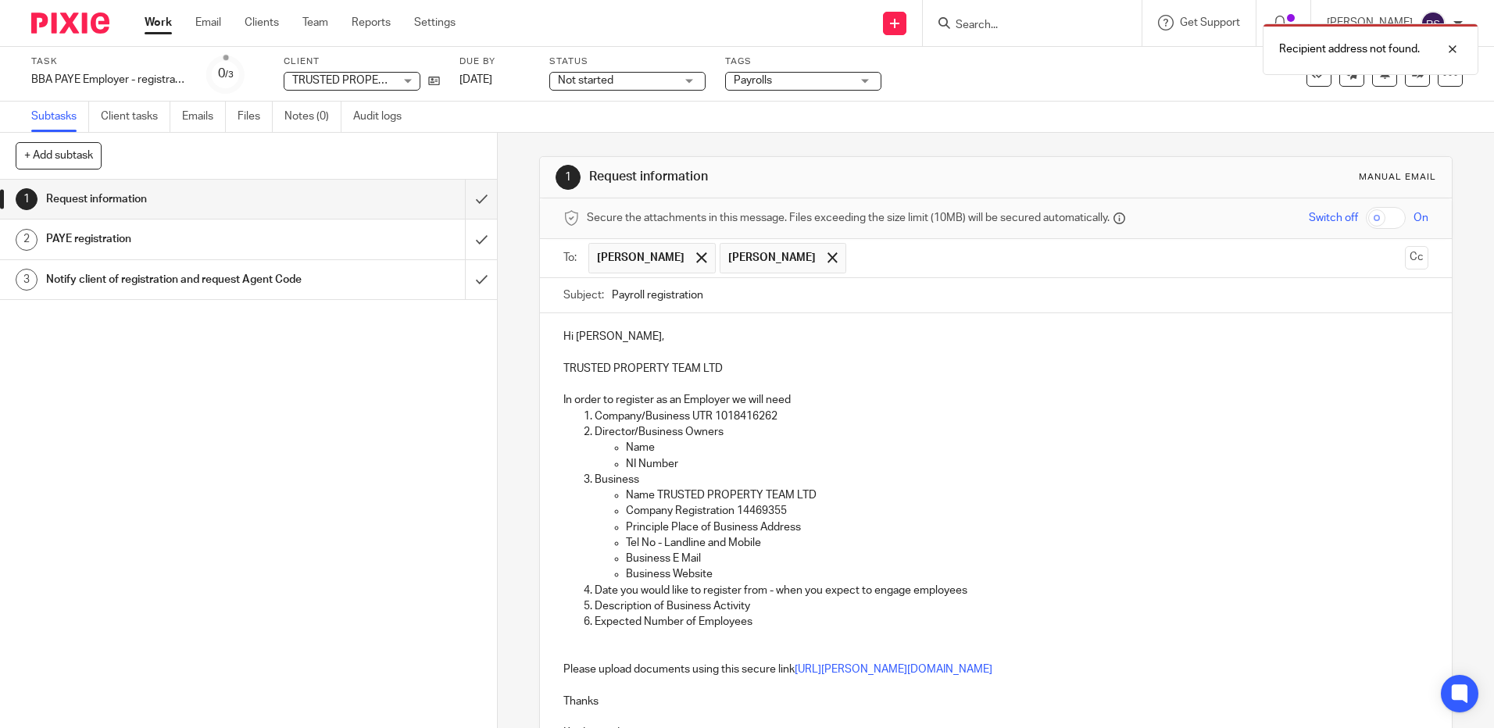
click at [1416, 297] on div "Subject: Payroll registration" at bounding box center [995, 296] width 911 height 36
click at [1405, 256] on button "Cc" at bounding box center [1416, 257] width 23 height 23
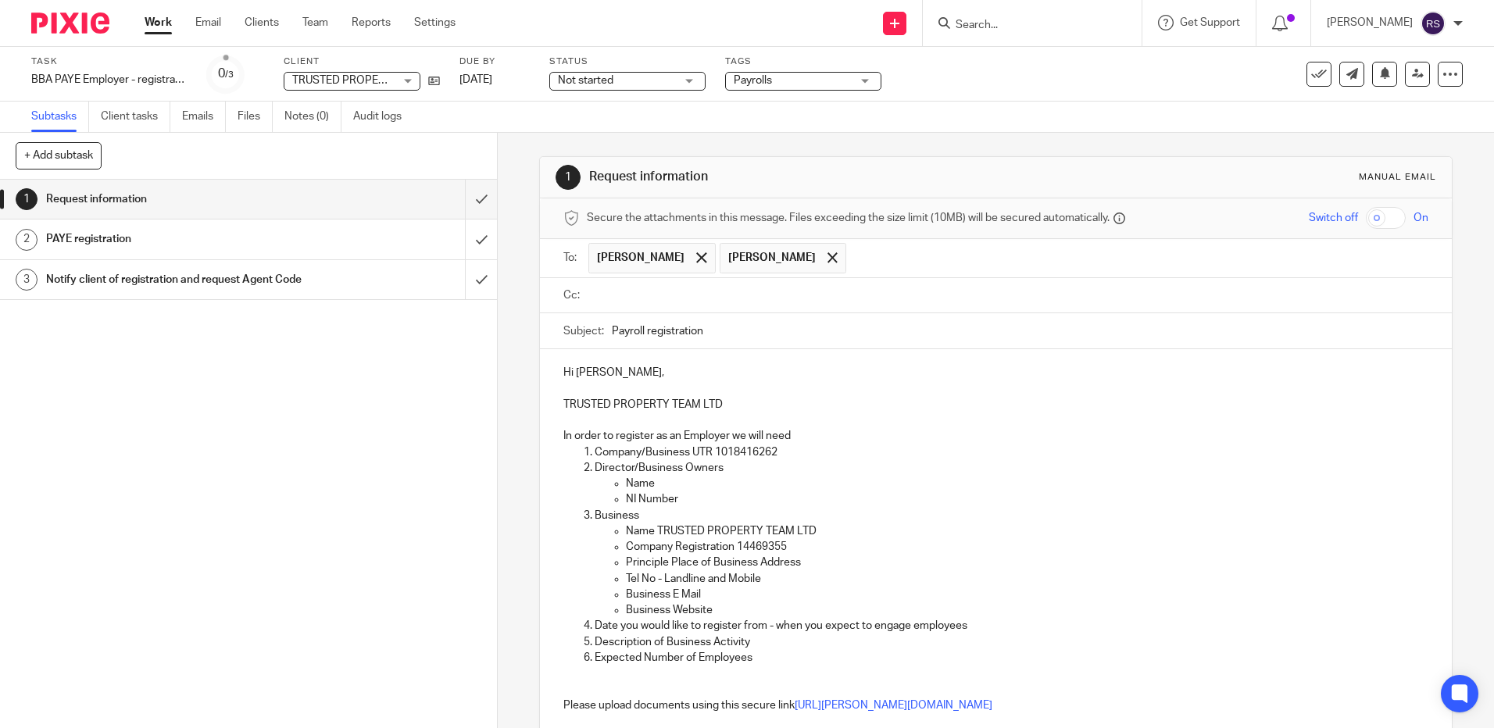
click at [669, 297] on input "text" at bounding box center [1006, 296] width 829 height 18
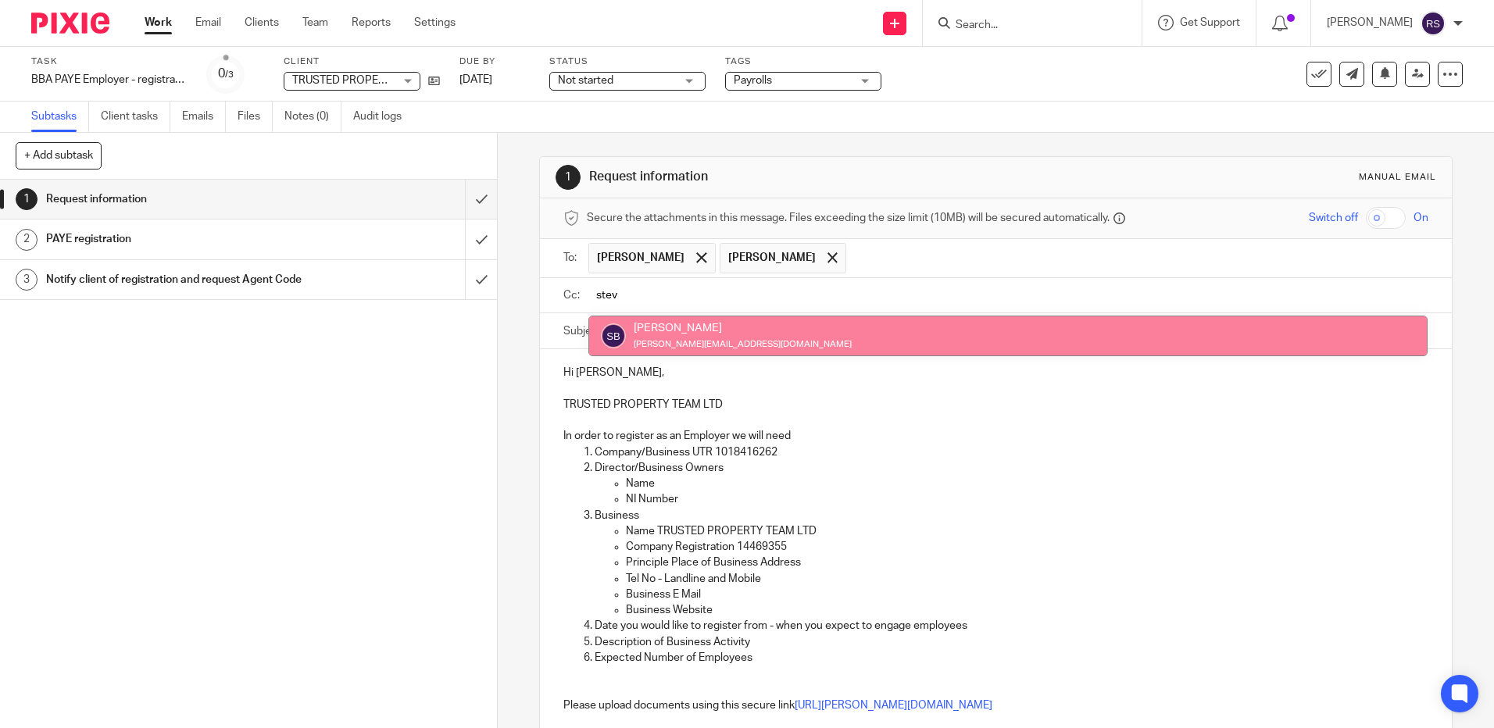
type input "stev"
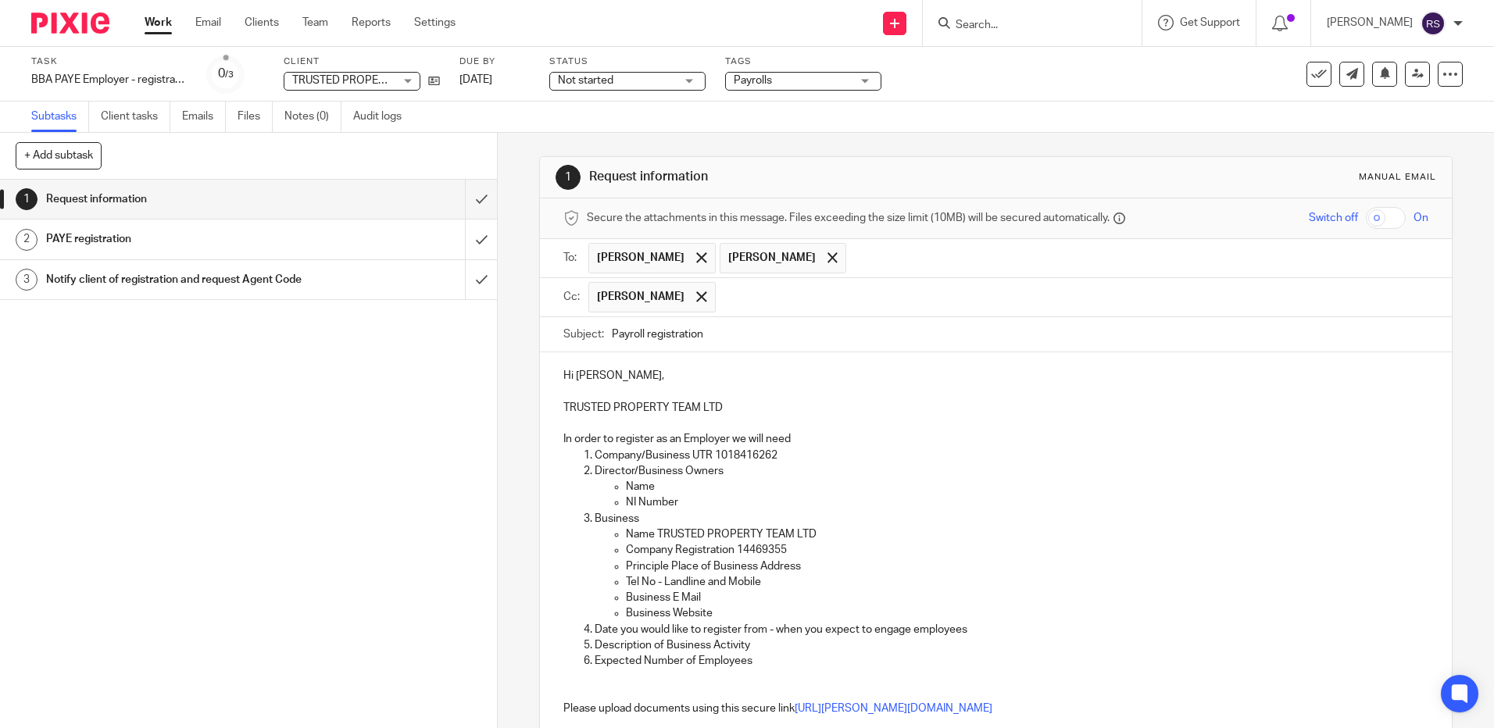
click at [819, 302] on input "text" at bounding box center [1073, 297] width 699 height 30
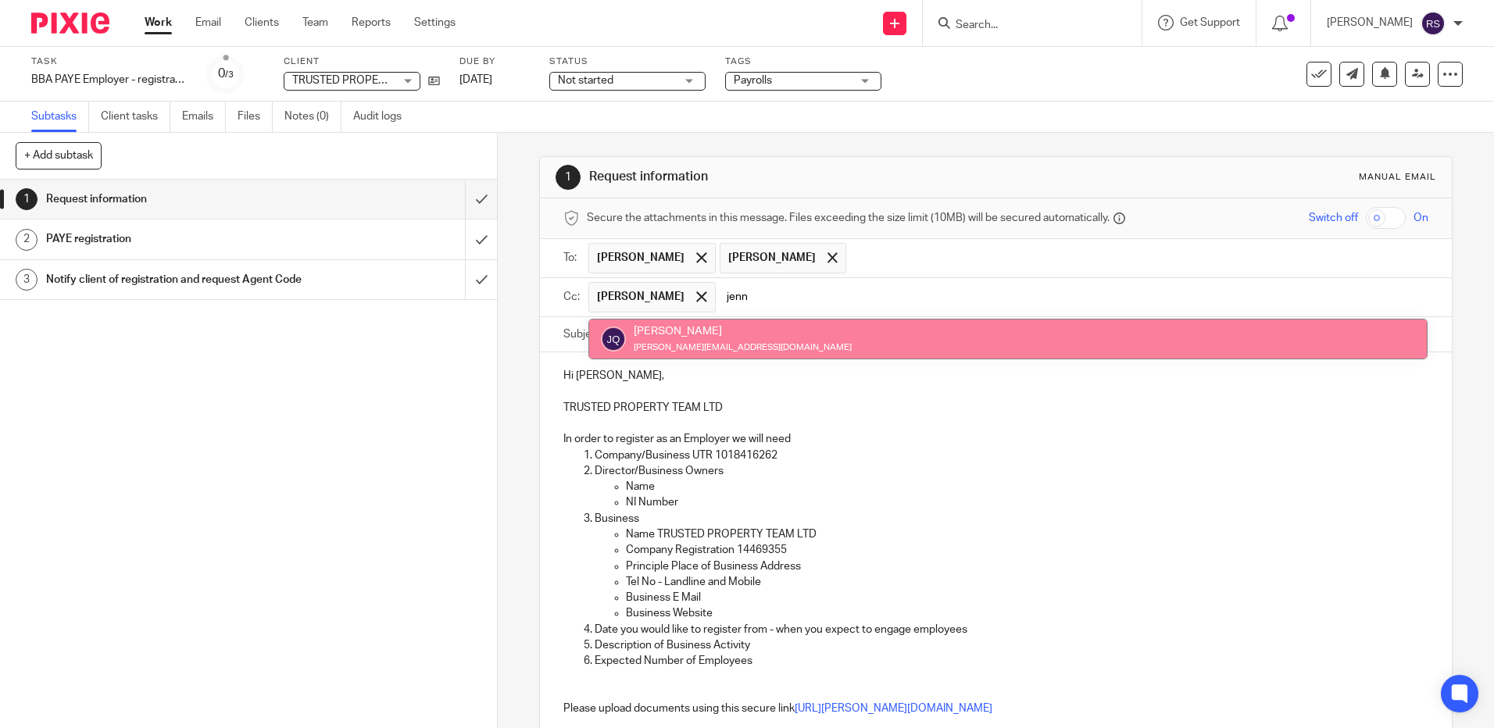
type input "jenn"
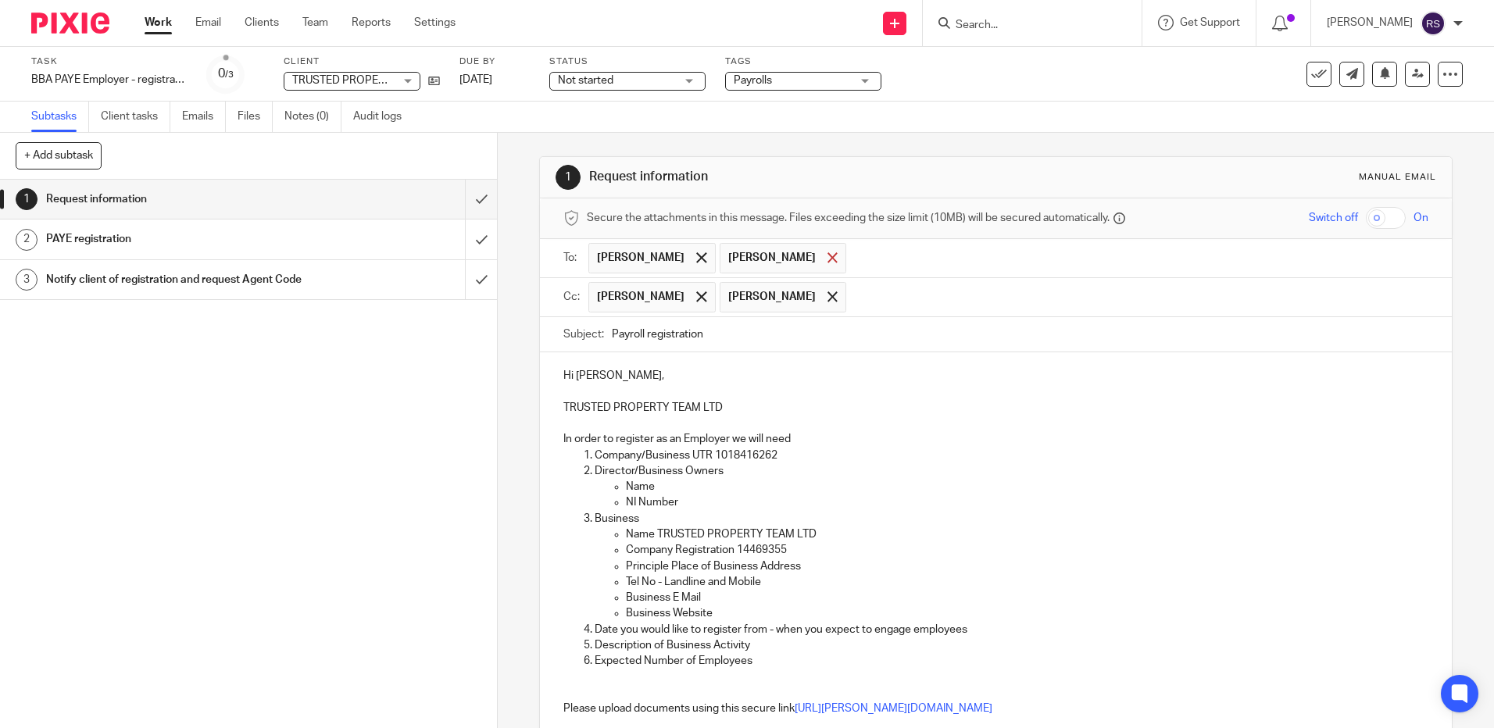
click at [827, 259] on span at bounding box center [832, 257] width 10 height 10
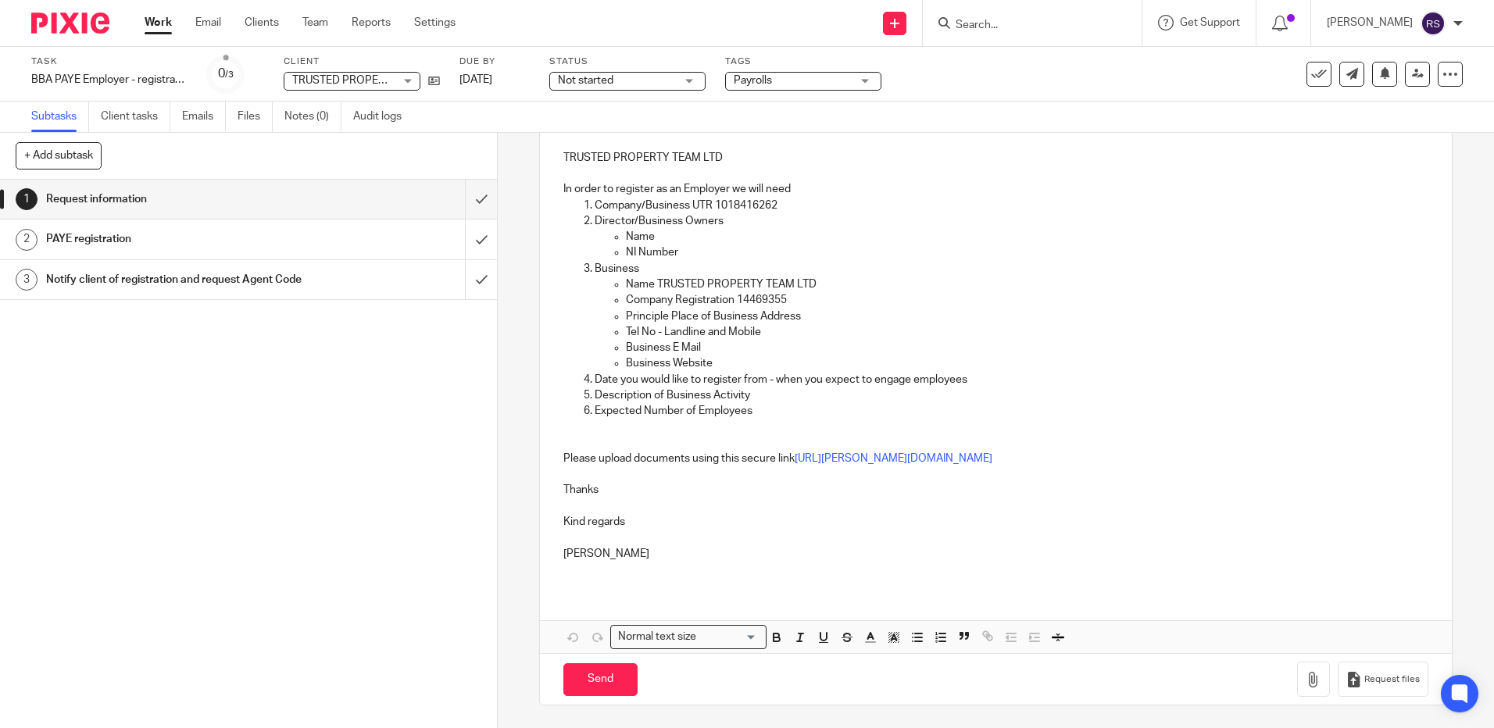
scroll to position [251, 0]
click at [587, 681] on input "Send" at bounding box center [600, 680] width 74 height 34
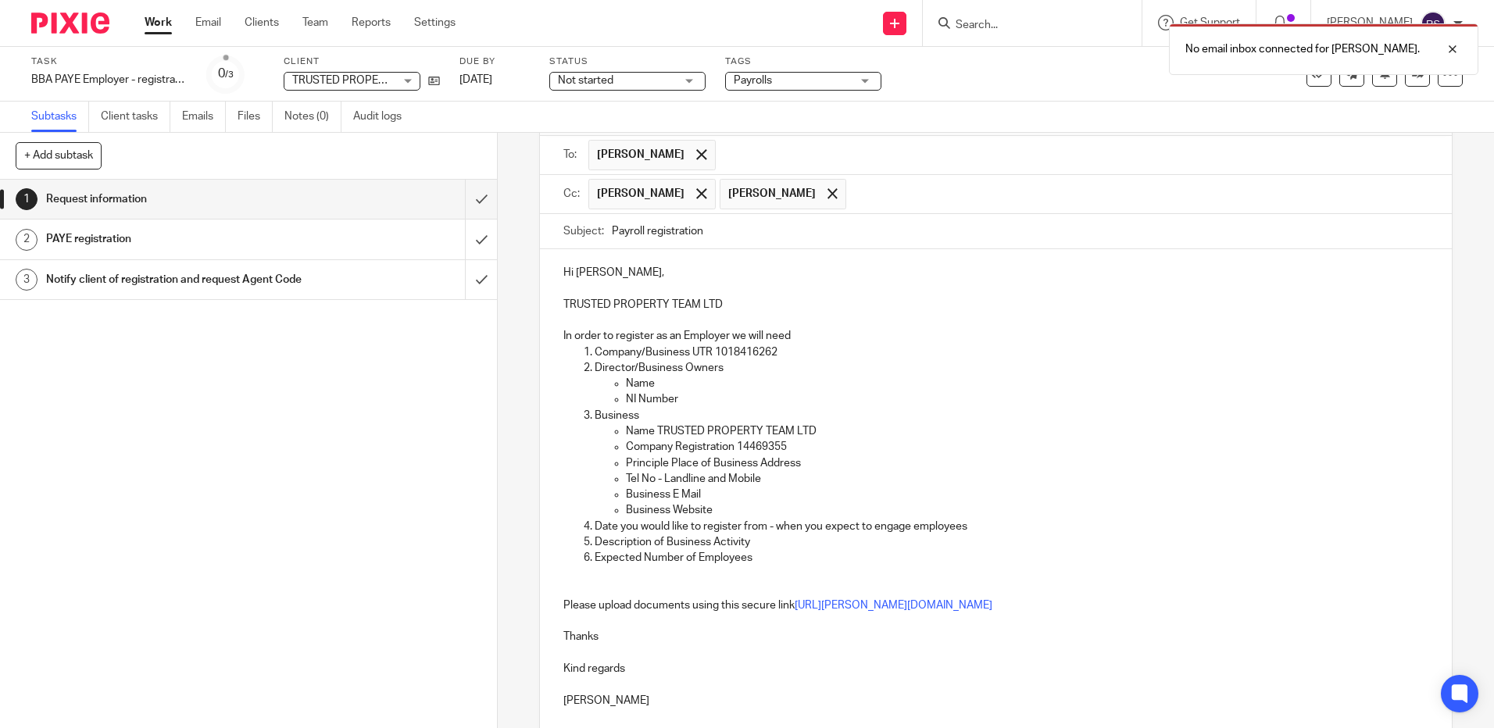
scroll to position [0, 0]
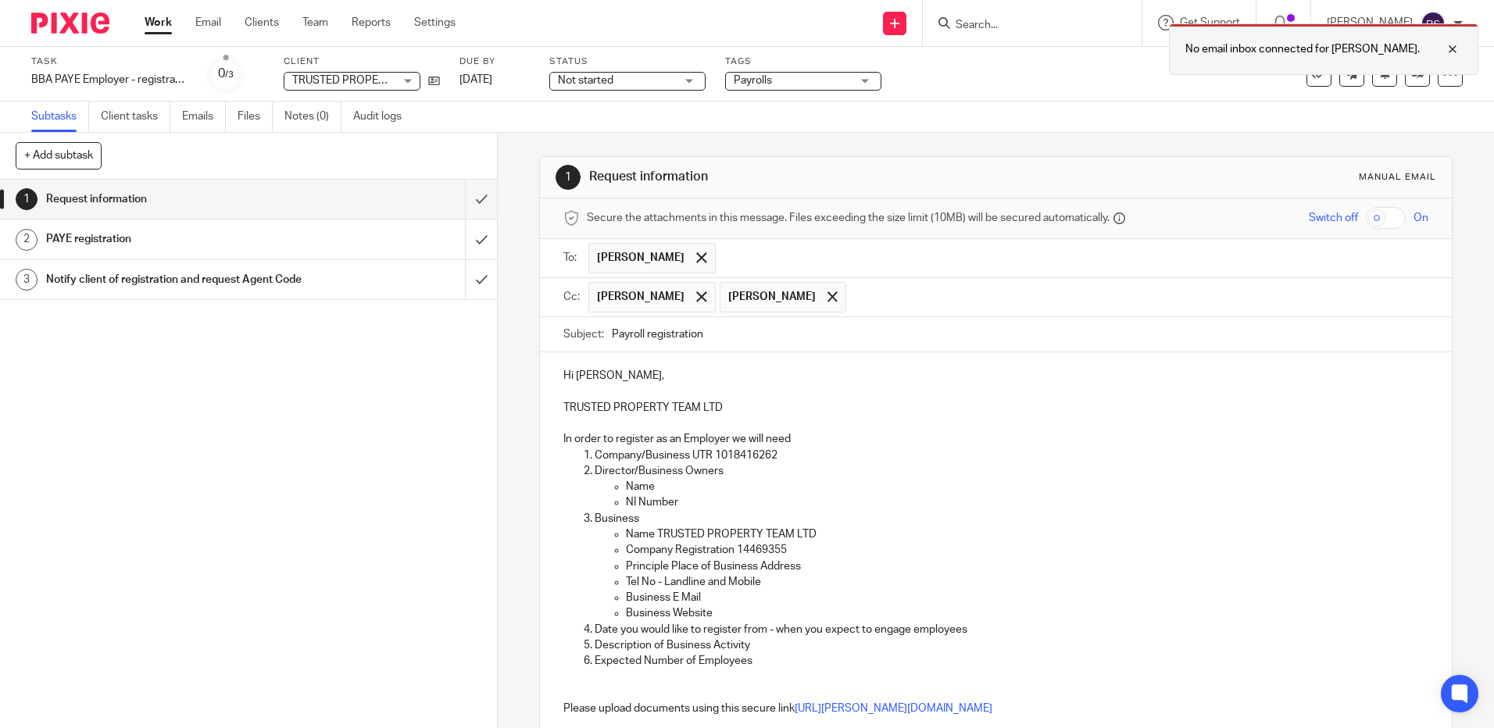
click at [1342, 50] on p "No email inbox connected for Rachel Shepherd." at bounding box center [1302, 49] width 234 height 16
click at [1389, 23] on p "[PERSON_NAME]" at bounding box center [1370, 23] width 86 height 16
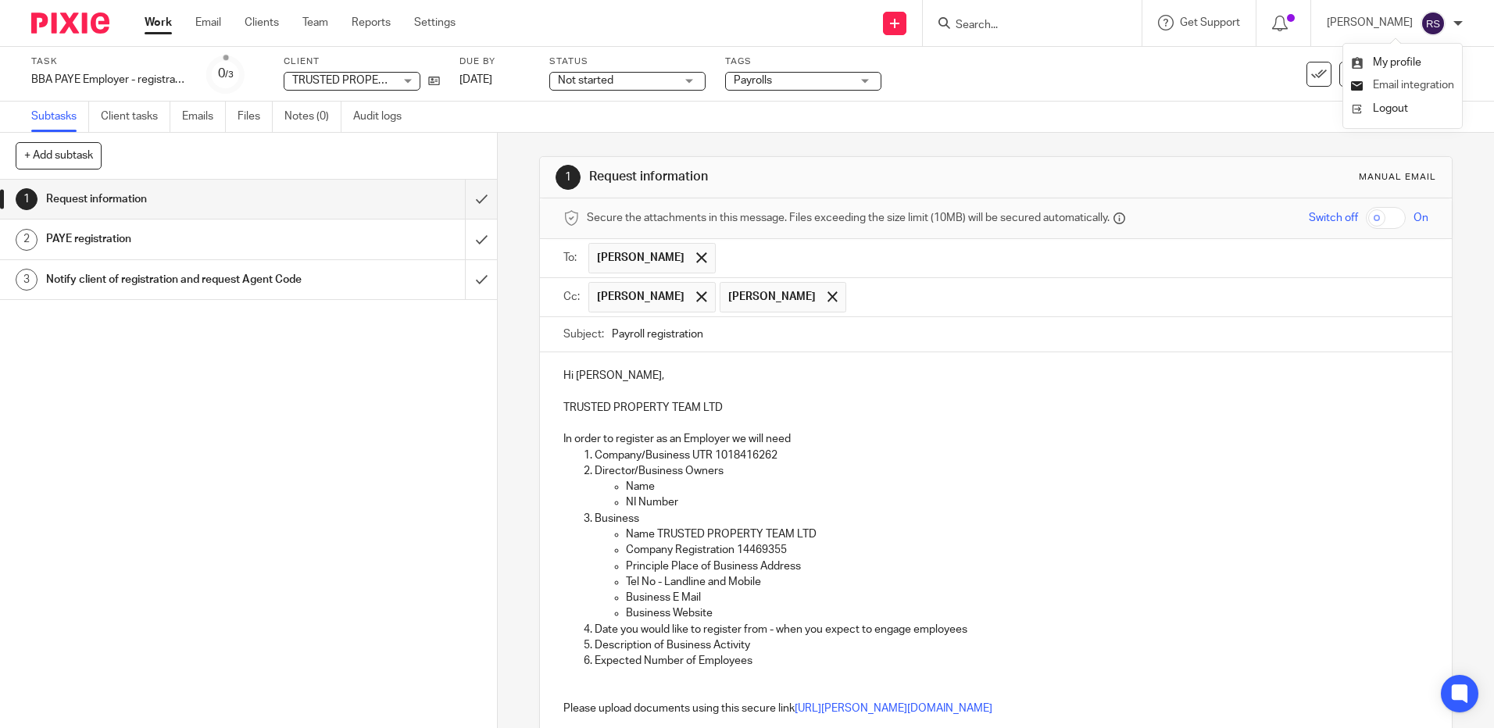
click at [1417, 82] on span "Email integration" at bounding box center [1413, 85] width 81 height 11
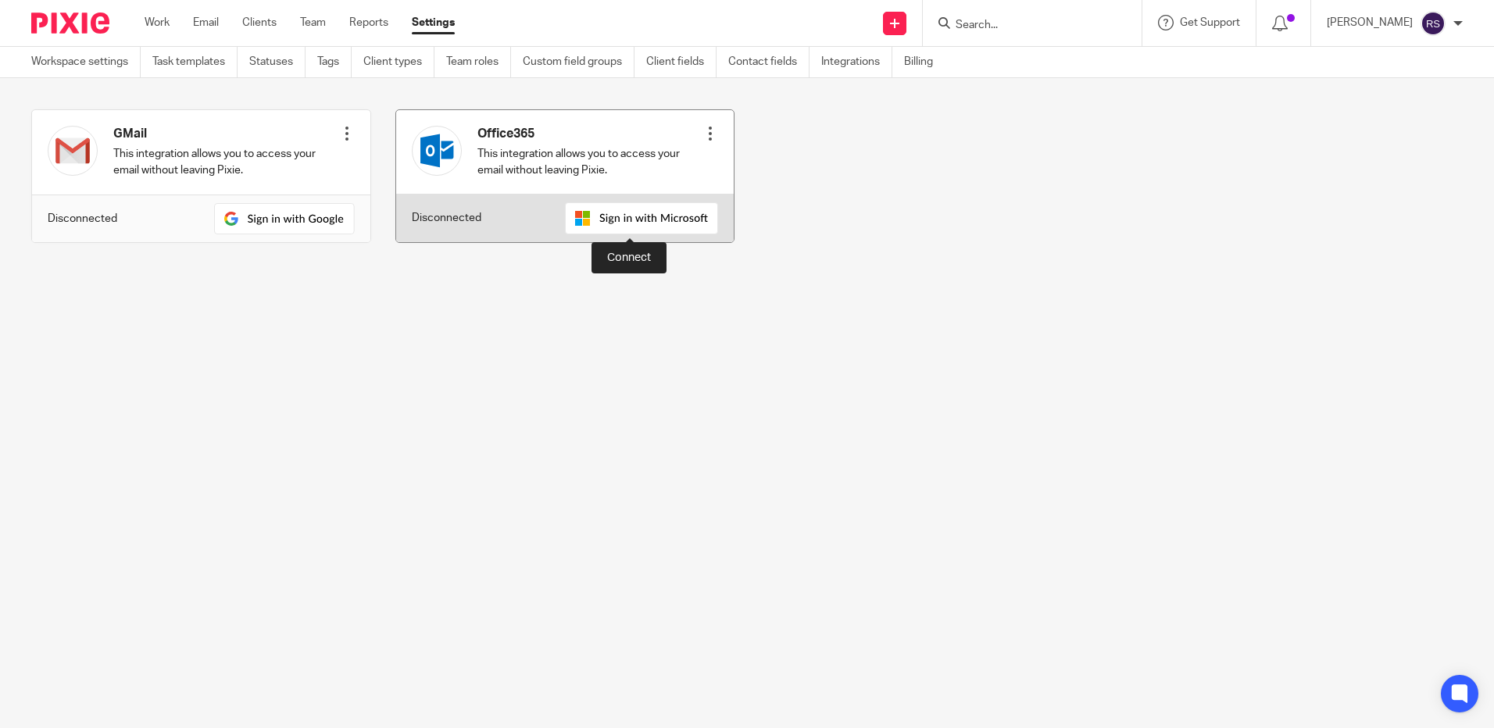
click at [649, 216] on img at bounding box center [641, 218] width 153 height 32
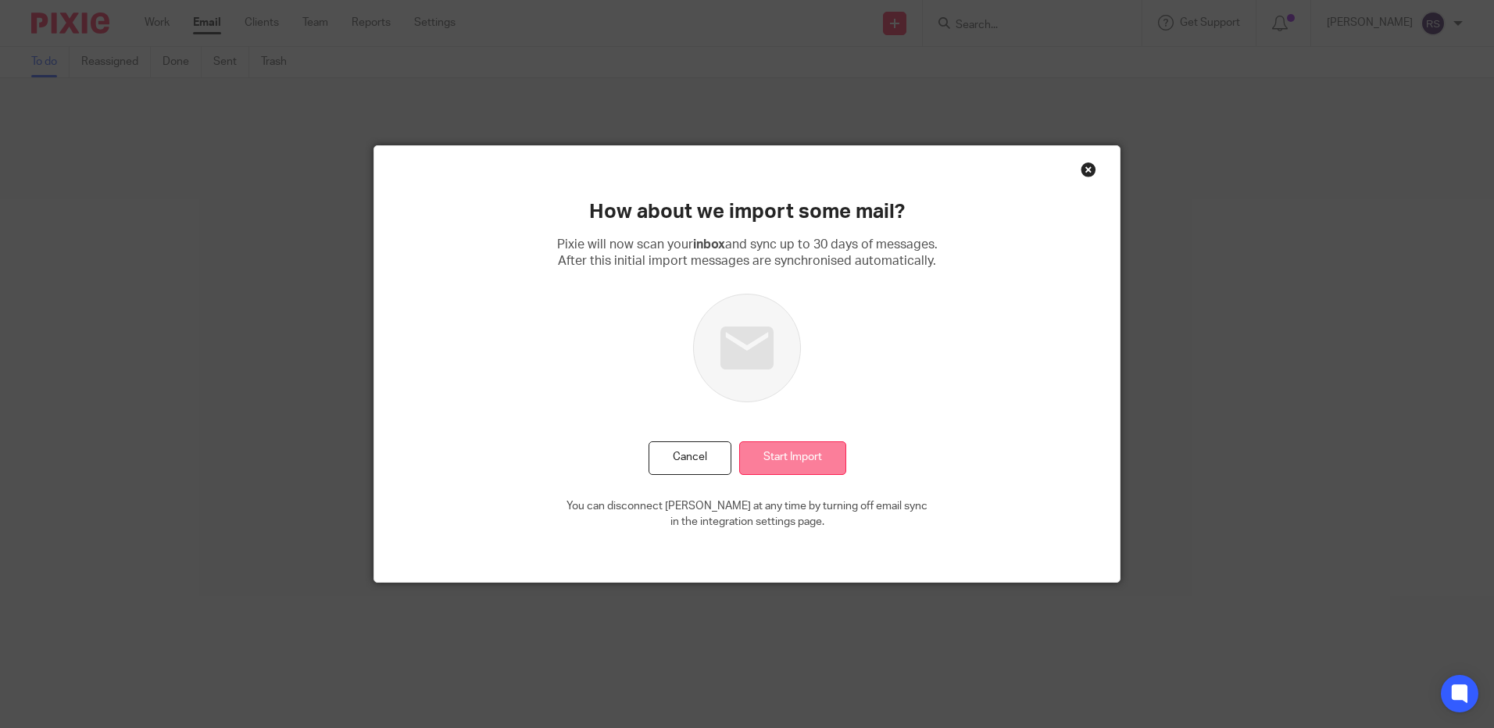
click at [797, 463] on input "Start Import" at bounding box center [792, 458] width 107 height 34
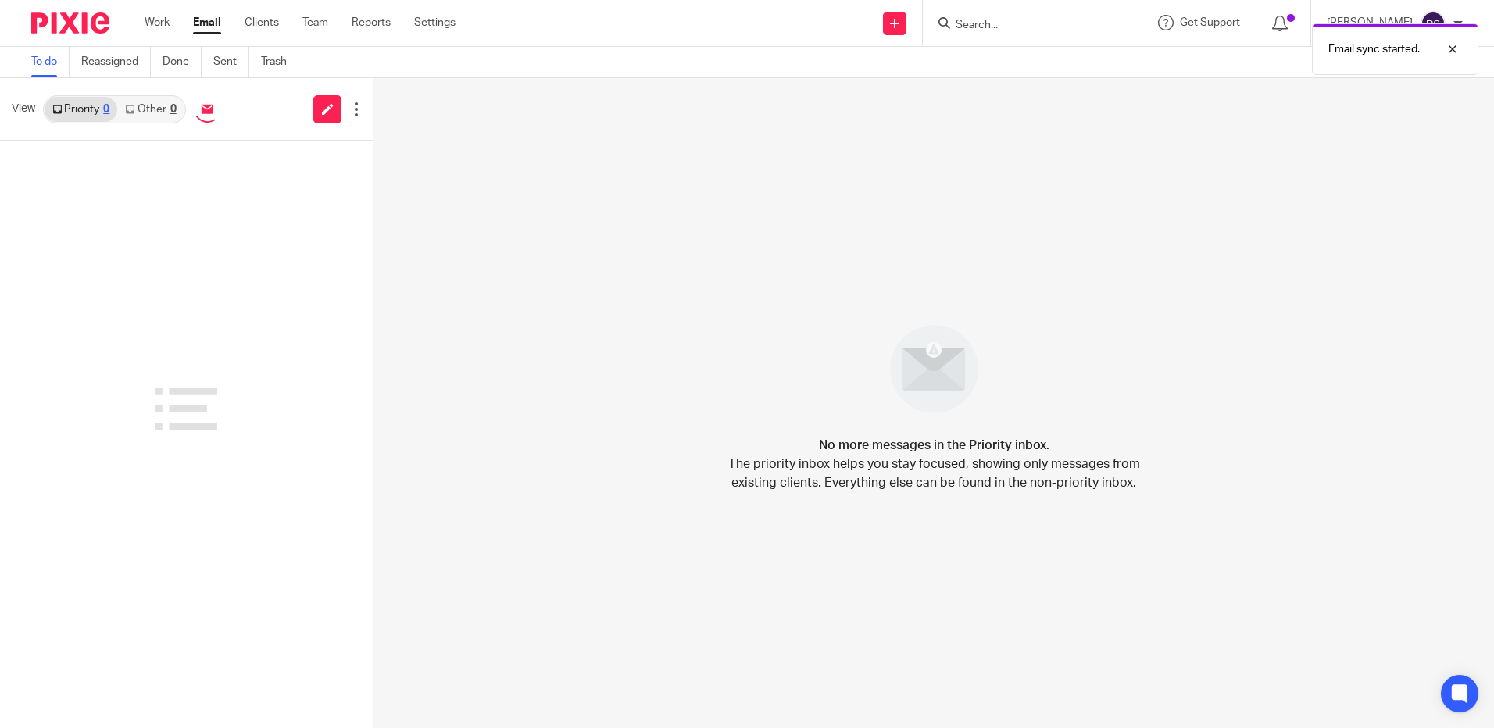
click at [988, 24] on div "Email sync started." at bounding box center [1112, 45] width 731 height 59
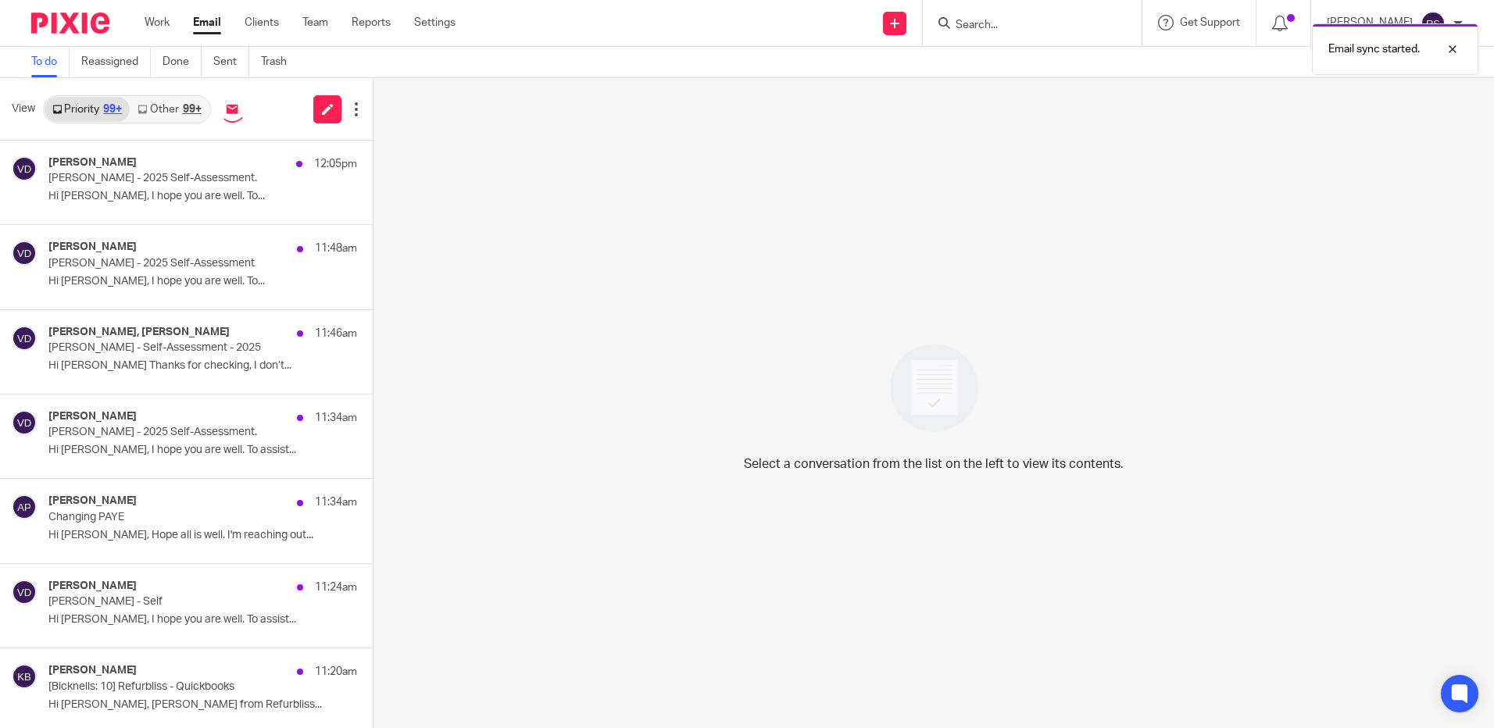
click at [985, 22] on div "Email sync started." at bounding box center [1112, 45] width 731 height 59
click at [976, 26] on input "Search" at bounding box center [1024, 26] width 141 height 14
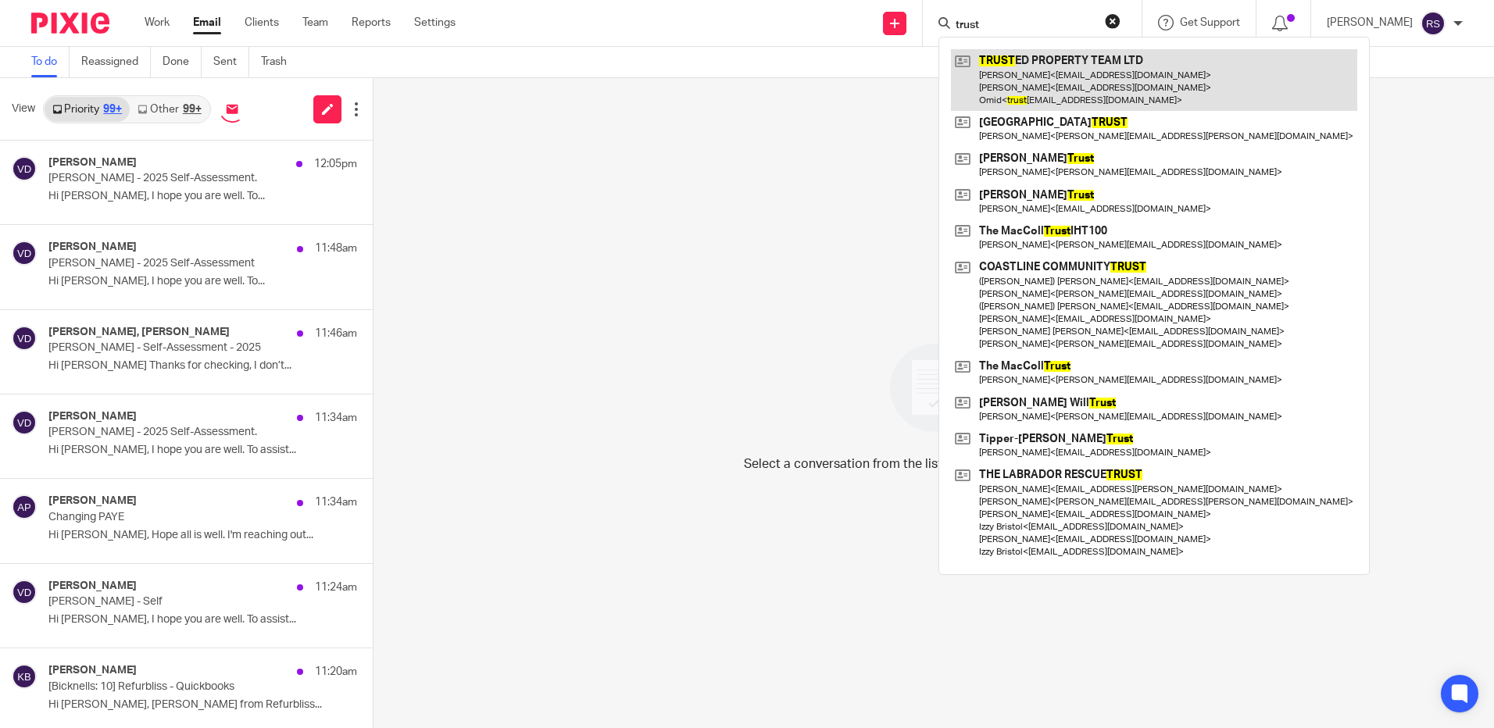
type input "trust"
click at [1010, 84] on link at bounding box center [1154, 80] width 406 height 62
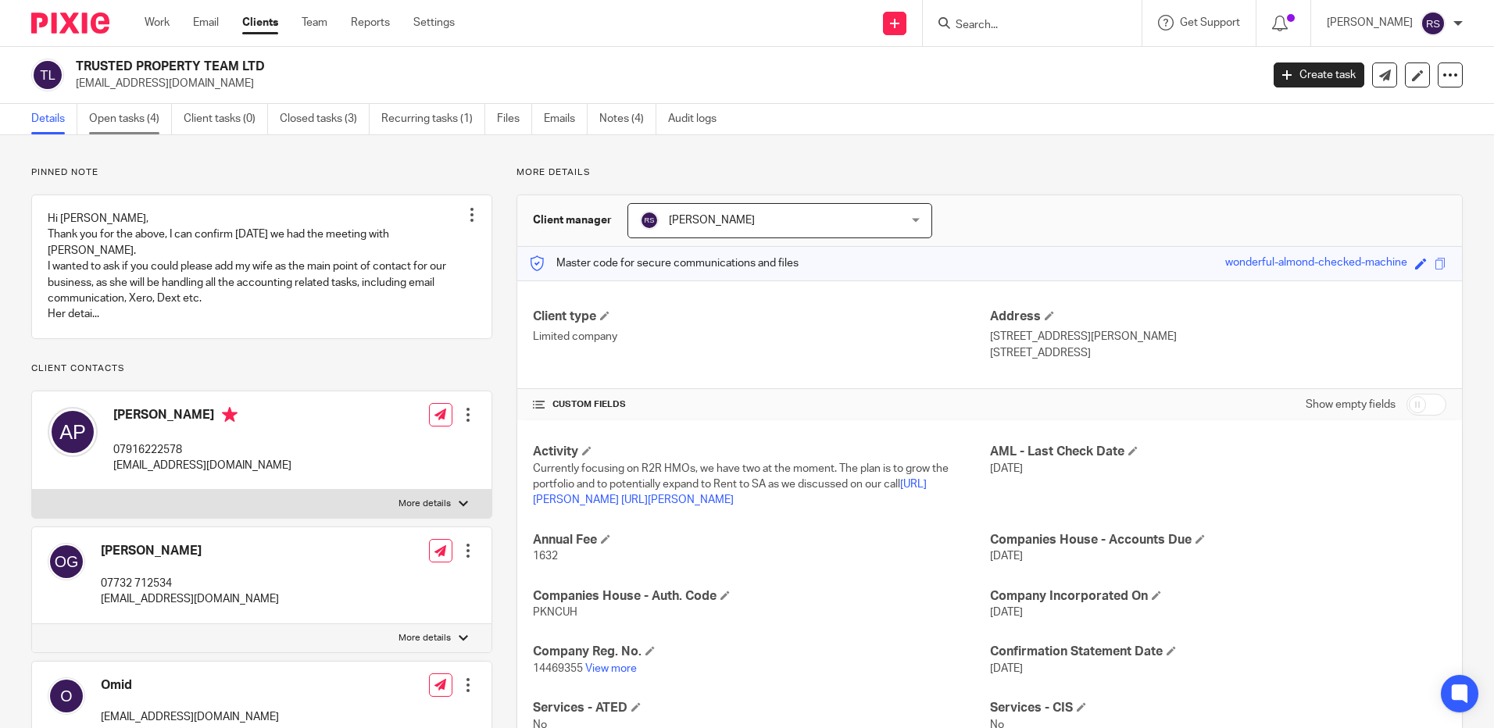
click at [106, 119] on link "Open tasks (4)" at bounding box center [130, 119] width 83 height 30
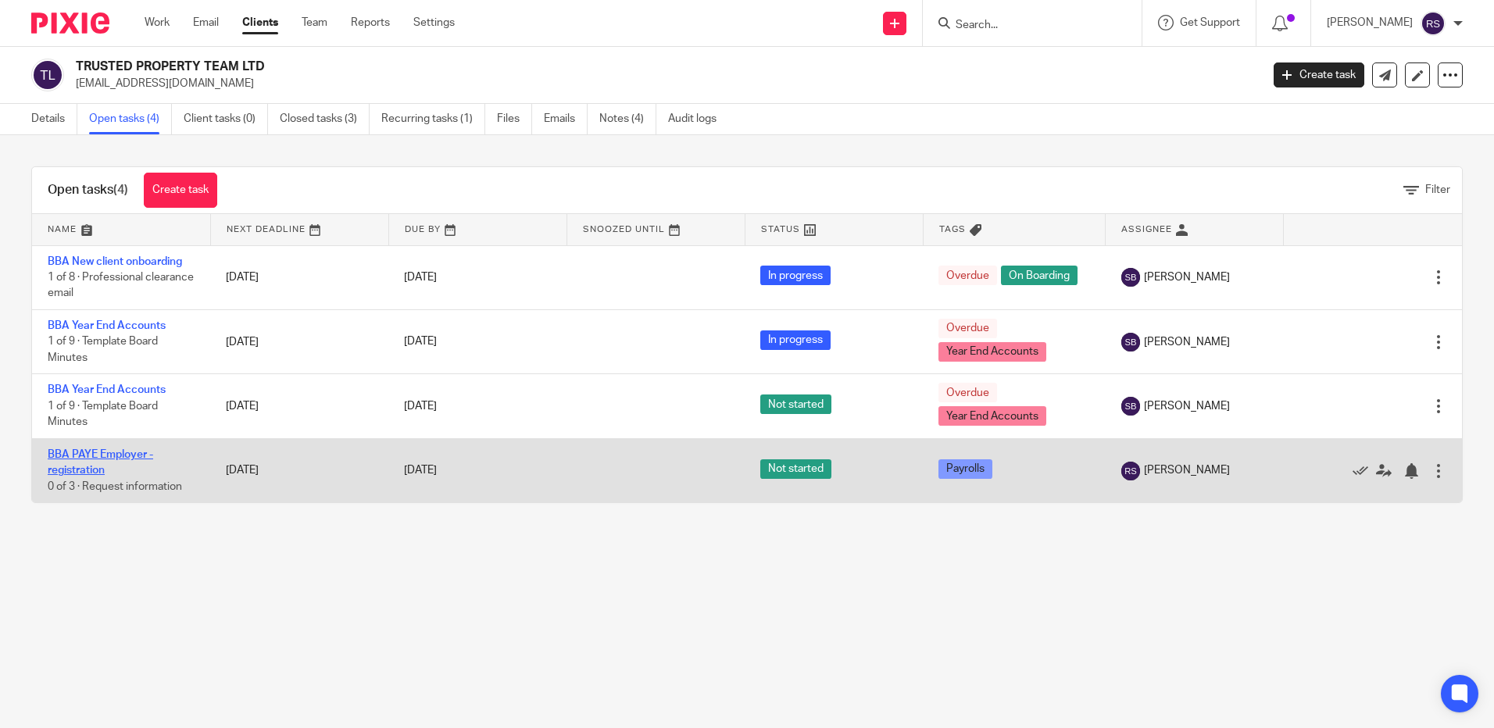
click at [98, 455] on link "BBA PAYE Employer - registration" at bounding box center [100, 462] width 105 height 27
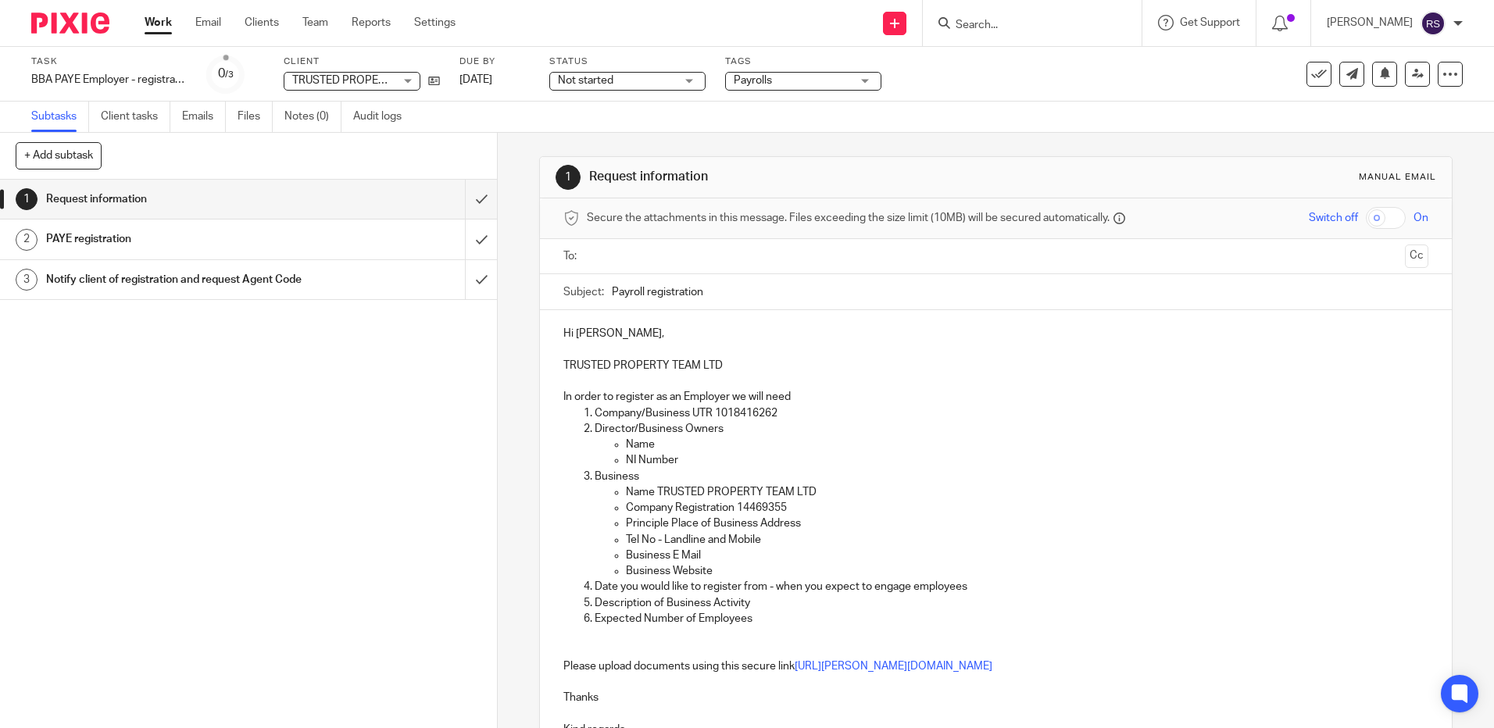
click at [618, 261] on input "text" at bounding box center [995, 257] width 806 height 18
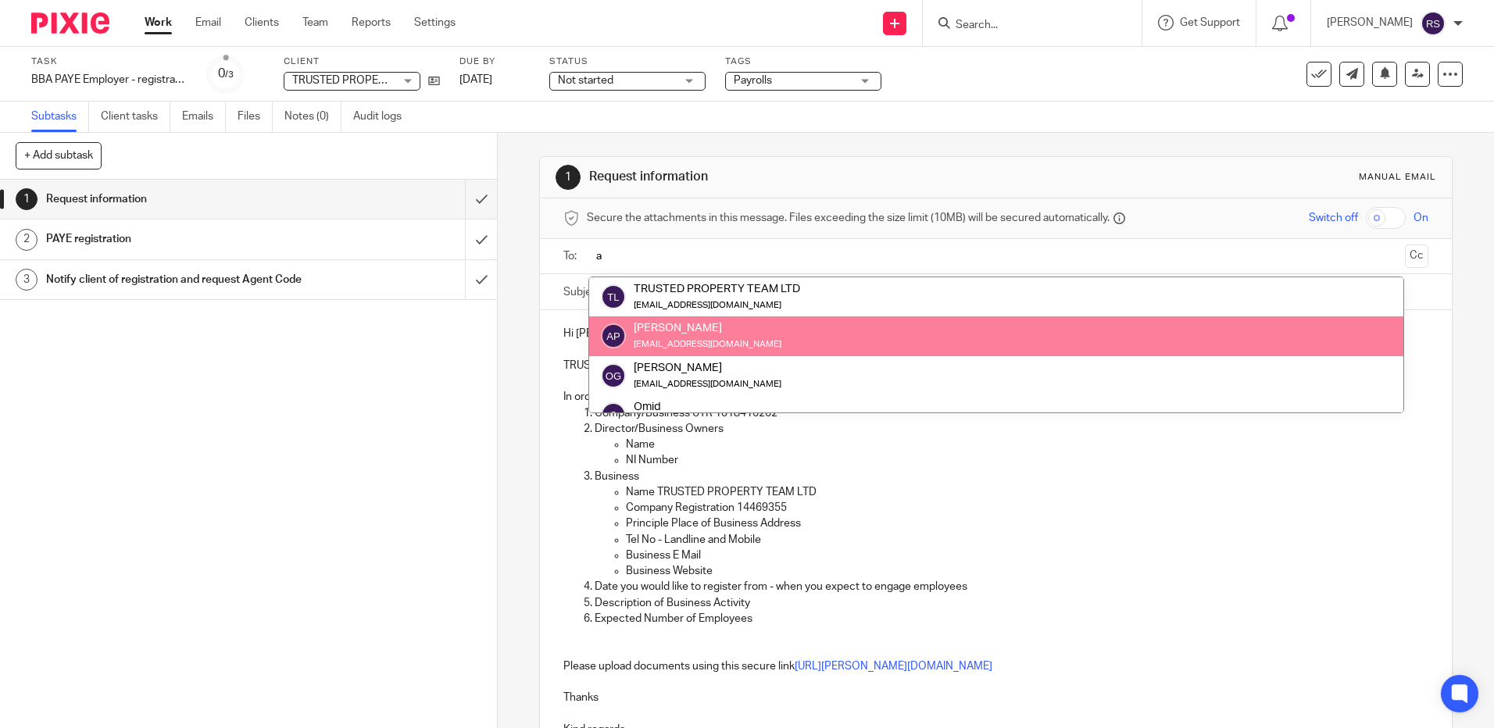
type input "a"
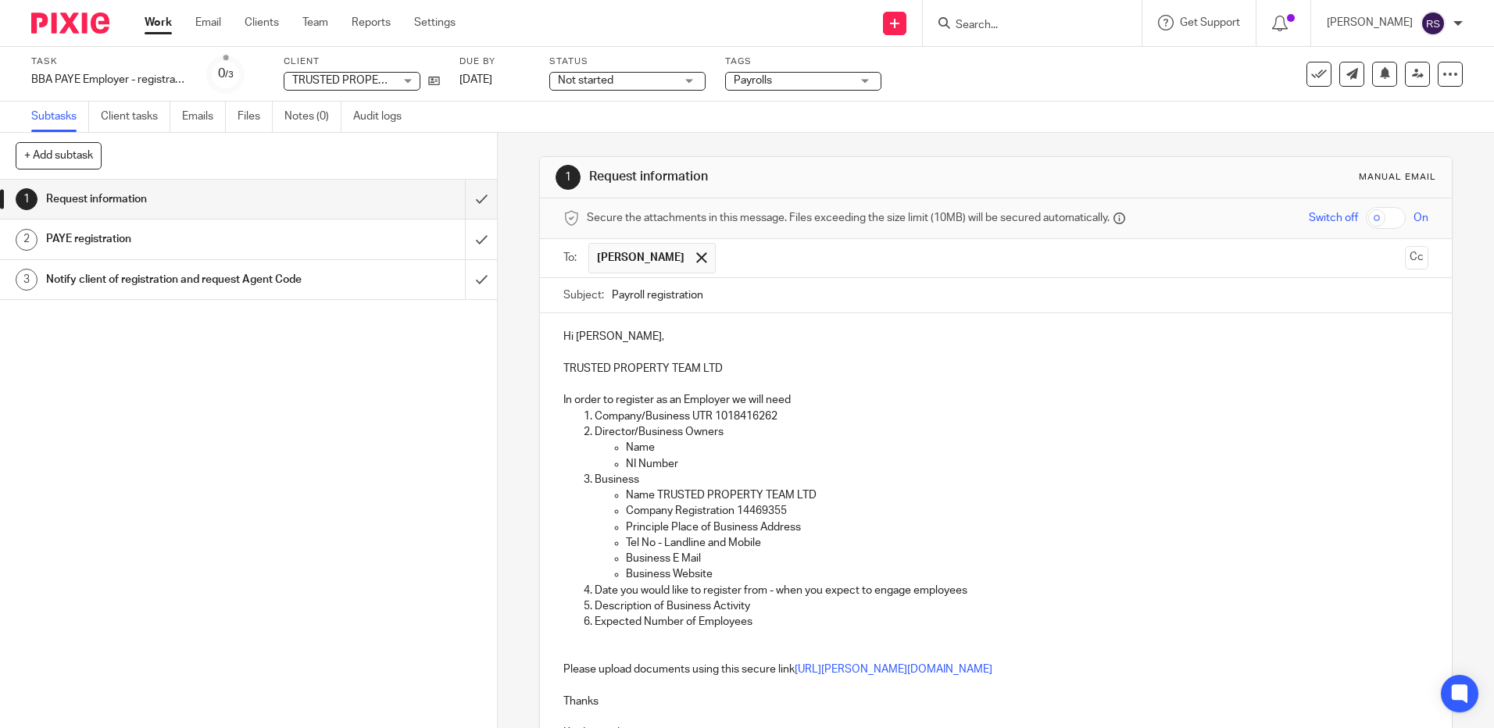
drag, startPoint x: 1399, startPoint y: 254, endPoint x: 1371, endPoint y: 261, distance: 29.0
click at [1405, 254] on button "Cc" at bounding box center [1416, 257] width 23 height 23
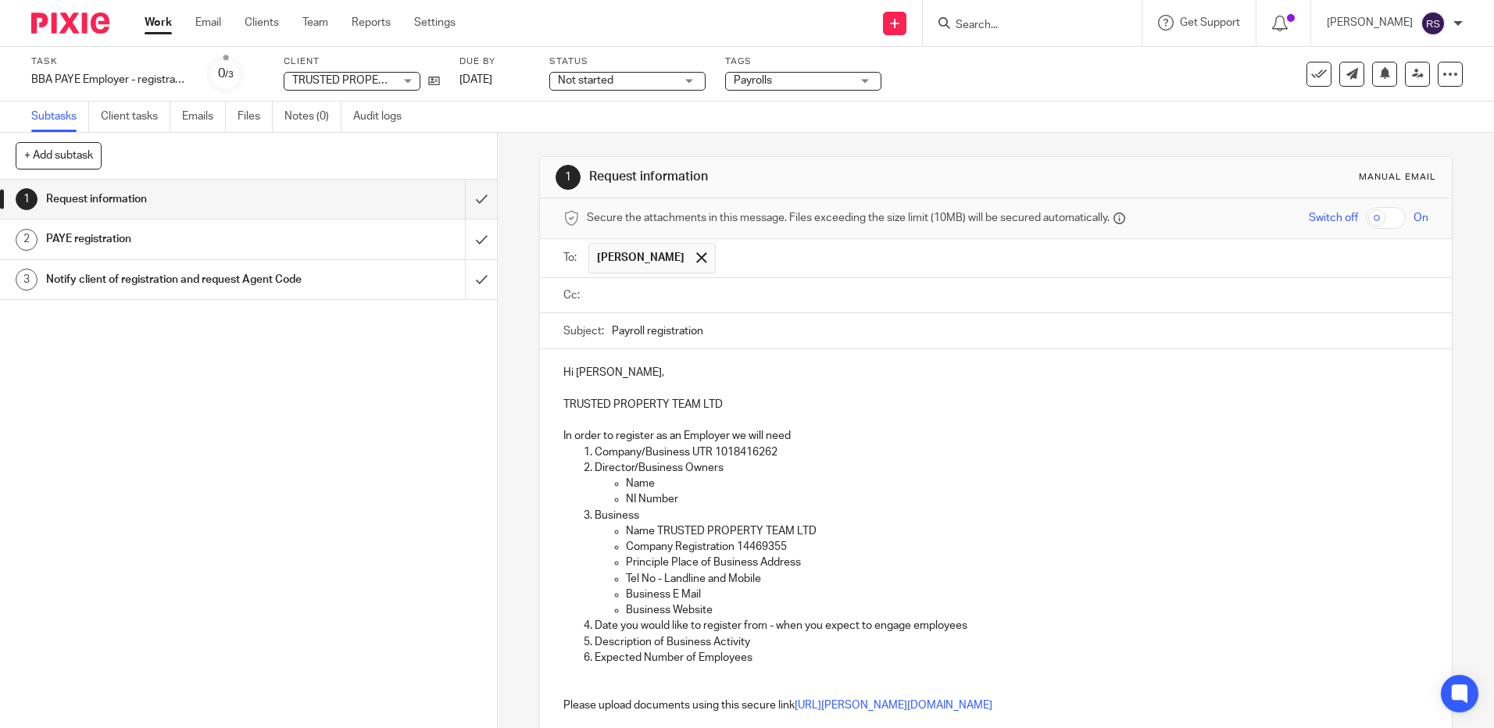
click at [745, 298] on input "text" at bounding box center [1006, 296] width 829 height 18
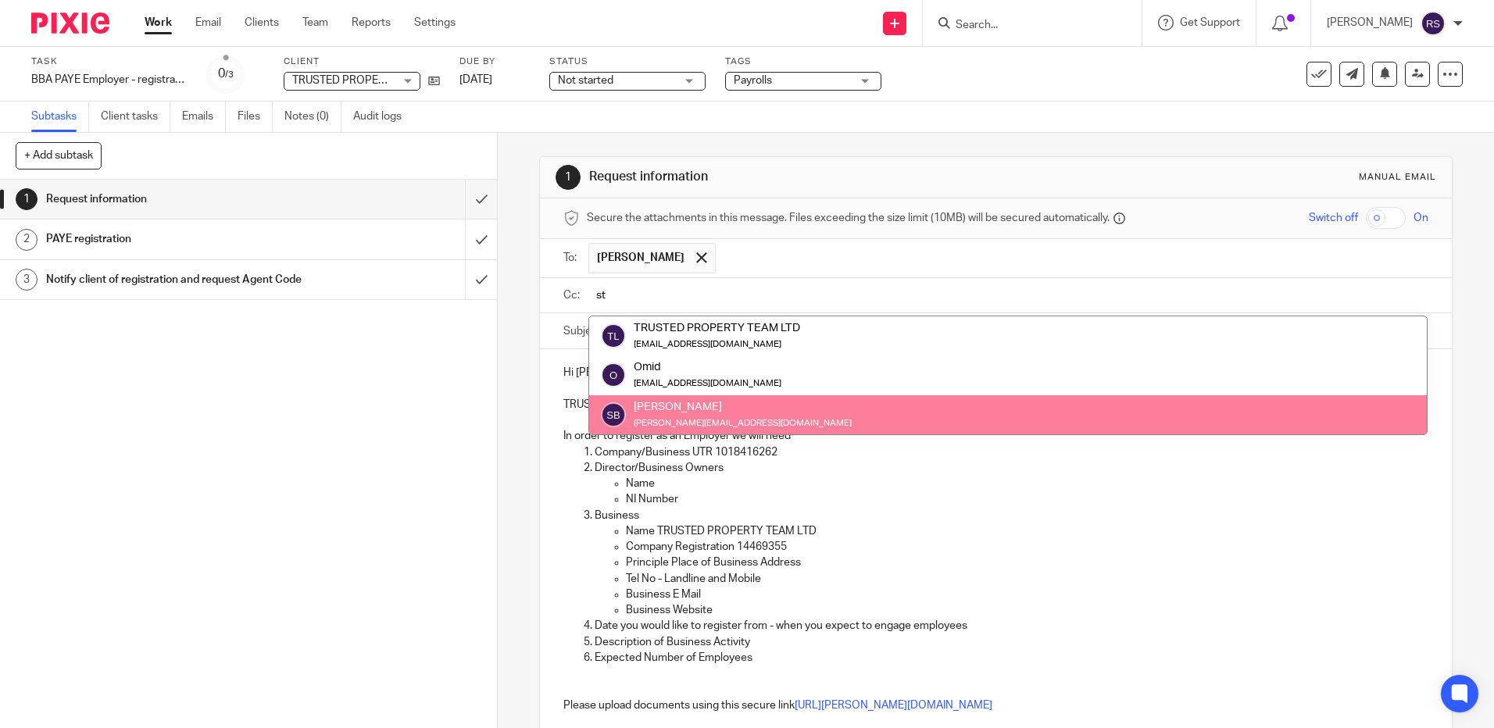
type input "st"
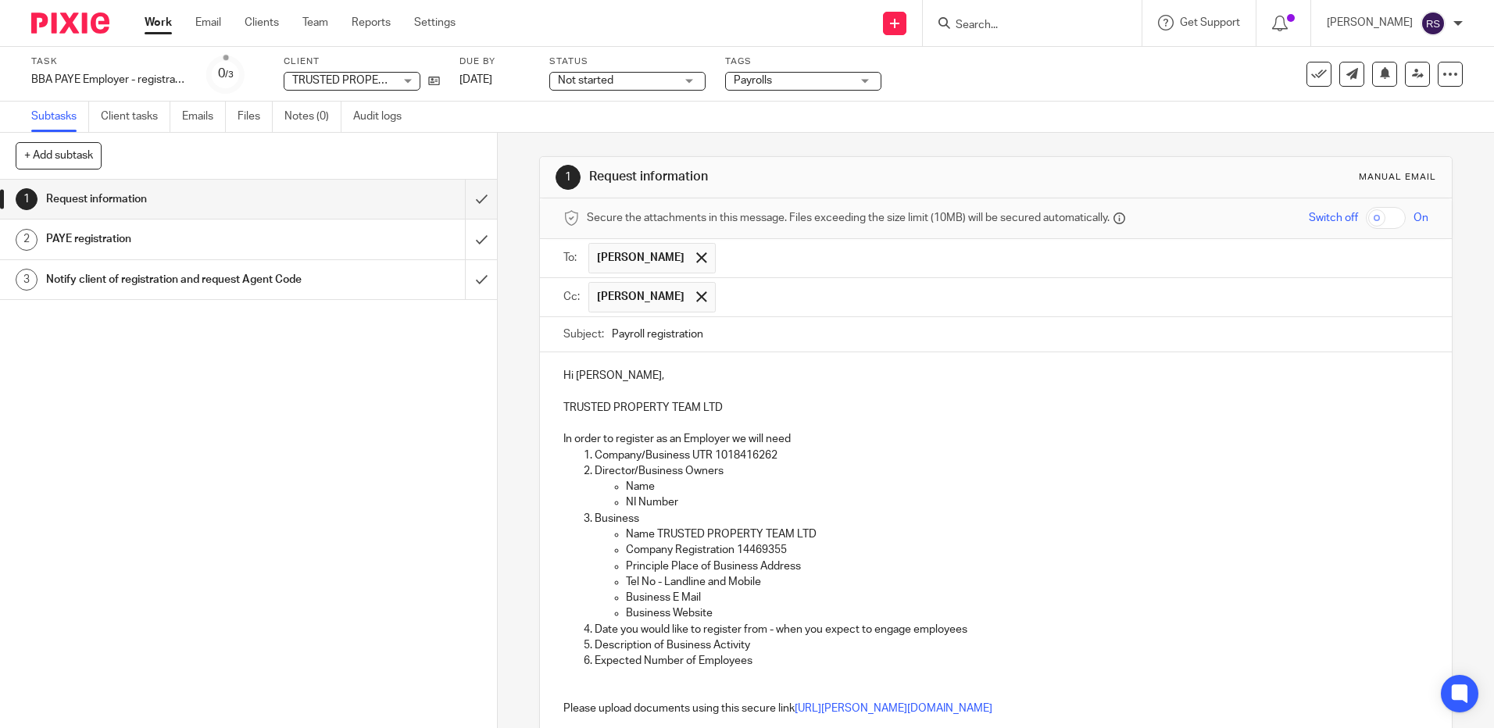
click at [756, 291] on input "text" at bounding box center [1073, 297] width 699 height 30
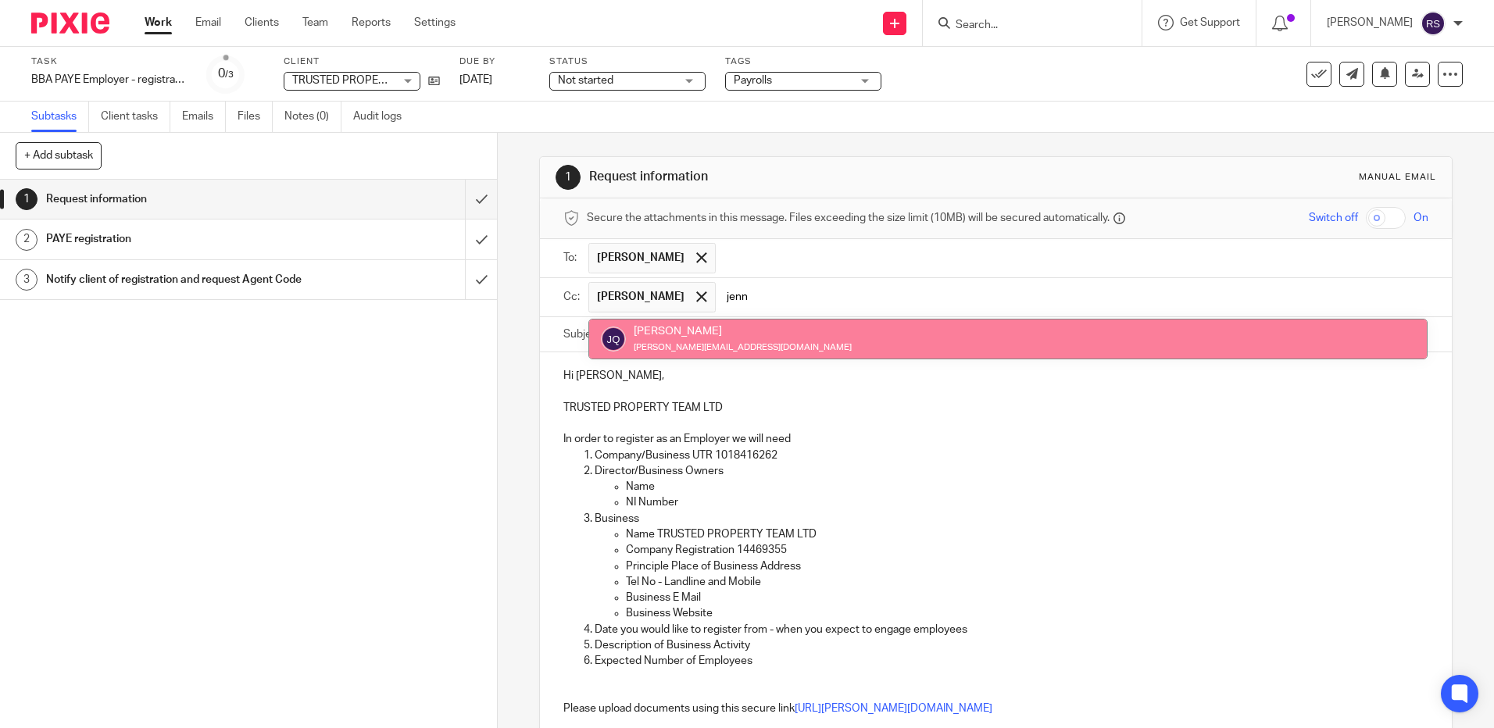
type input "jenn"
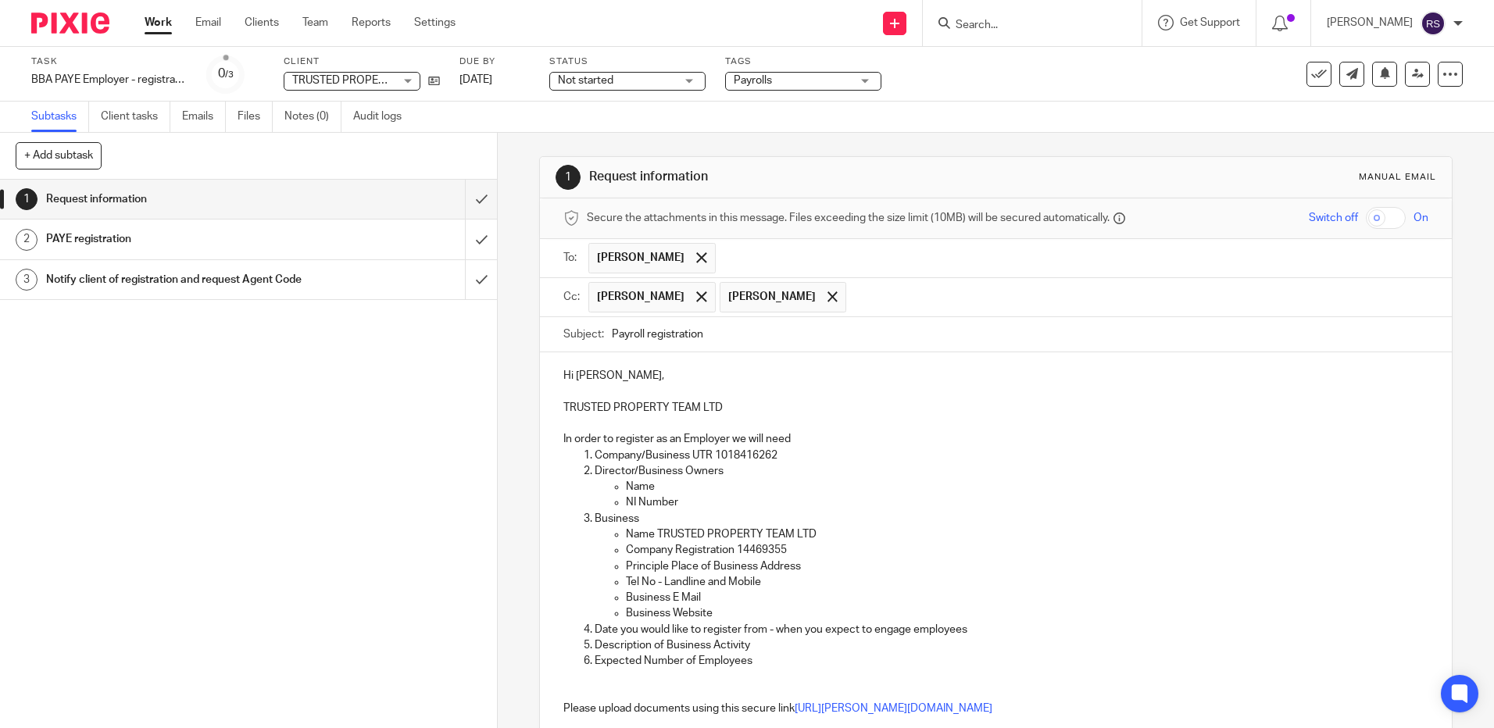
click at [896, 462] on p "Company/Business UTR 1018416262" at bounding box center [1011, 456] width 833 height 16
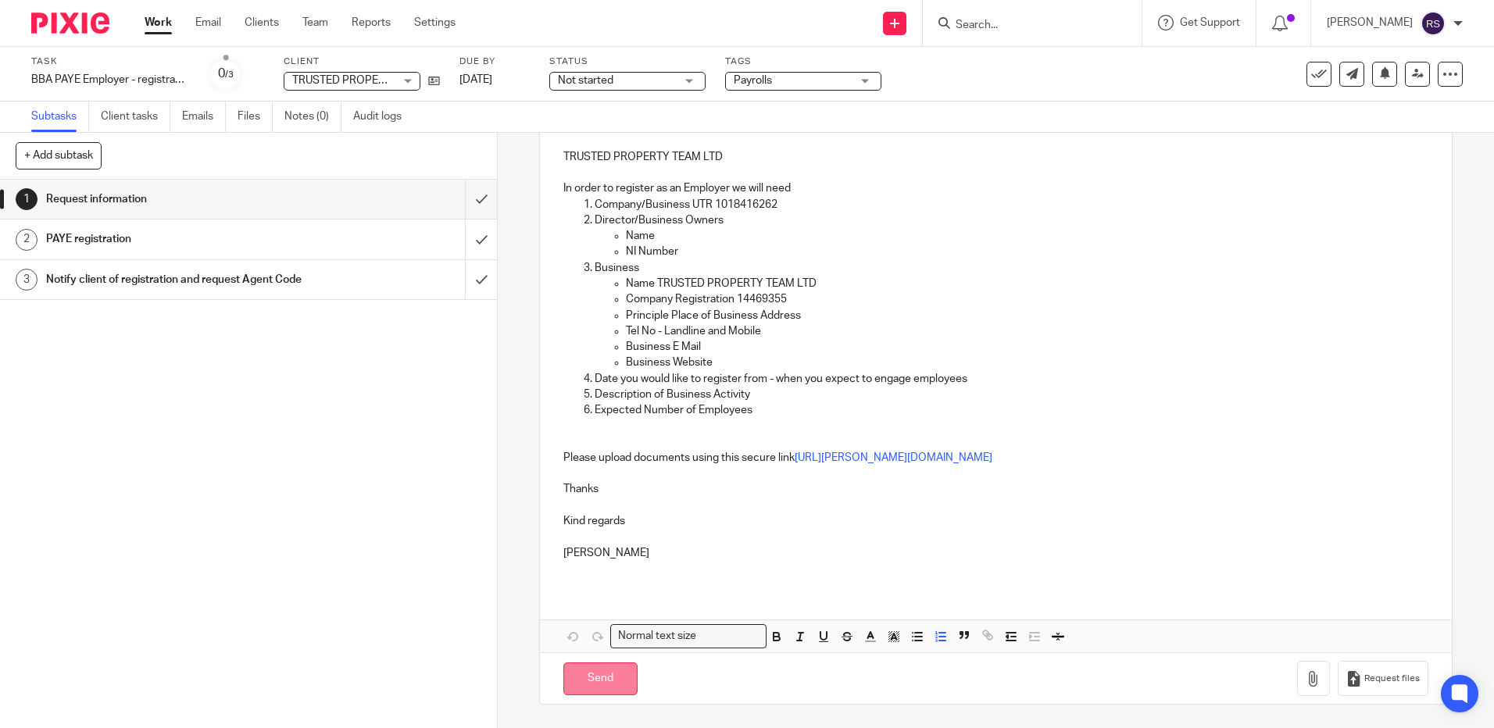
click at [580, 680] on input "Send" at bounding box center [600, 680] width 74 height 34
type input "Sent"
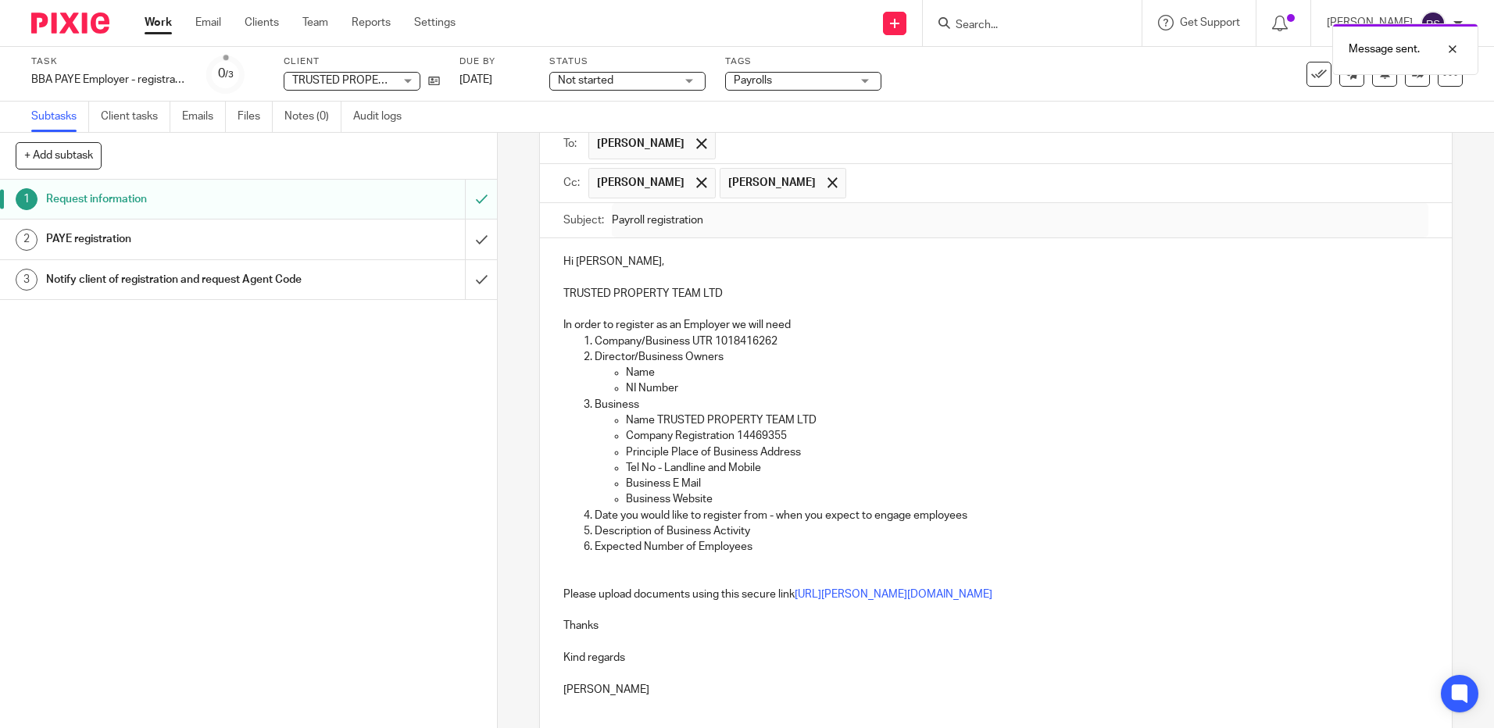
scroll to position [0, 0]
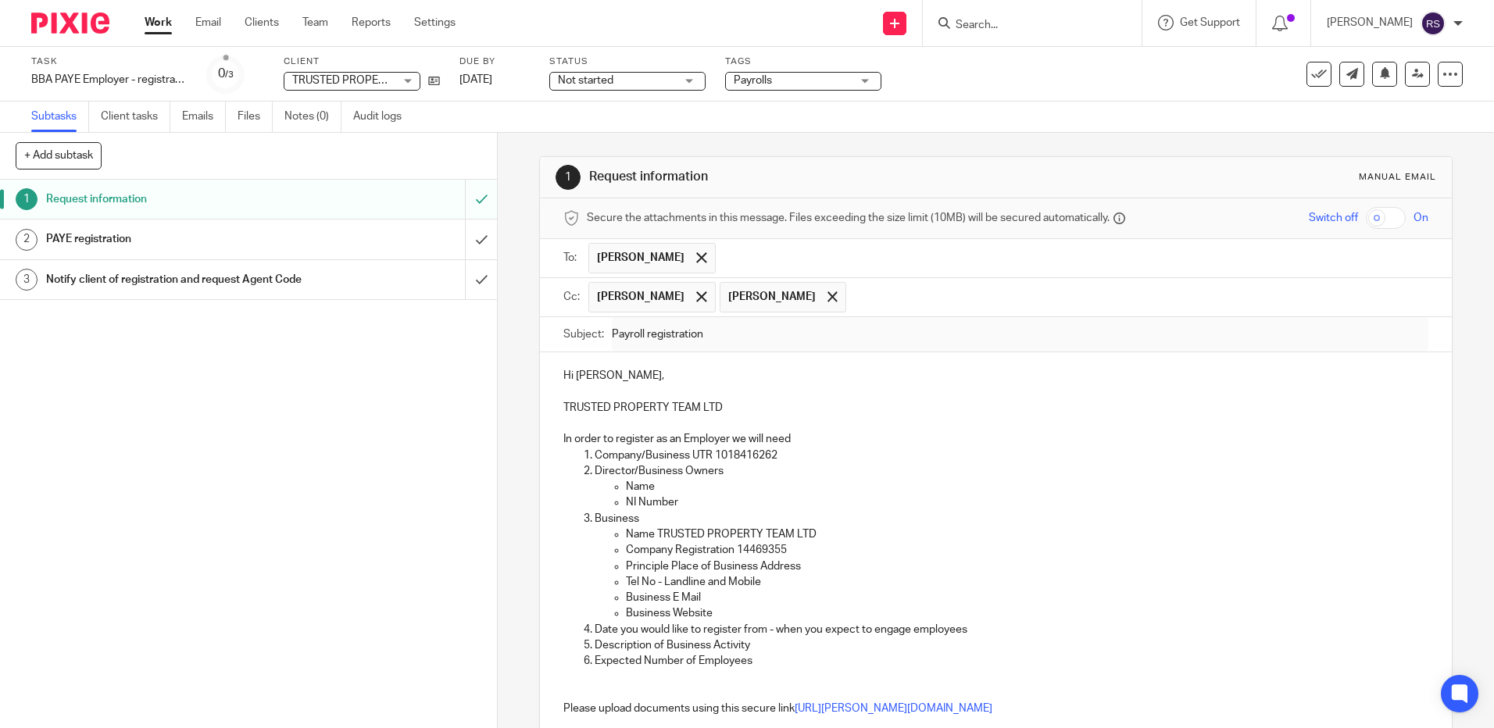
click at [1031, 19] on input "Search" at bounding box center [1024, 26] width 141 height 14
click at [977, 27] on input "Search" at bounding box center [1024, 26] width 141 height 14
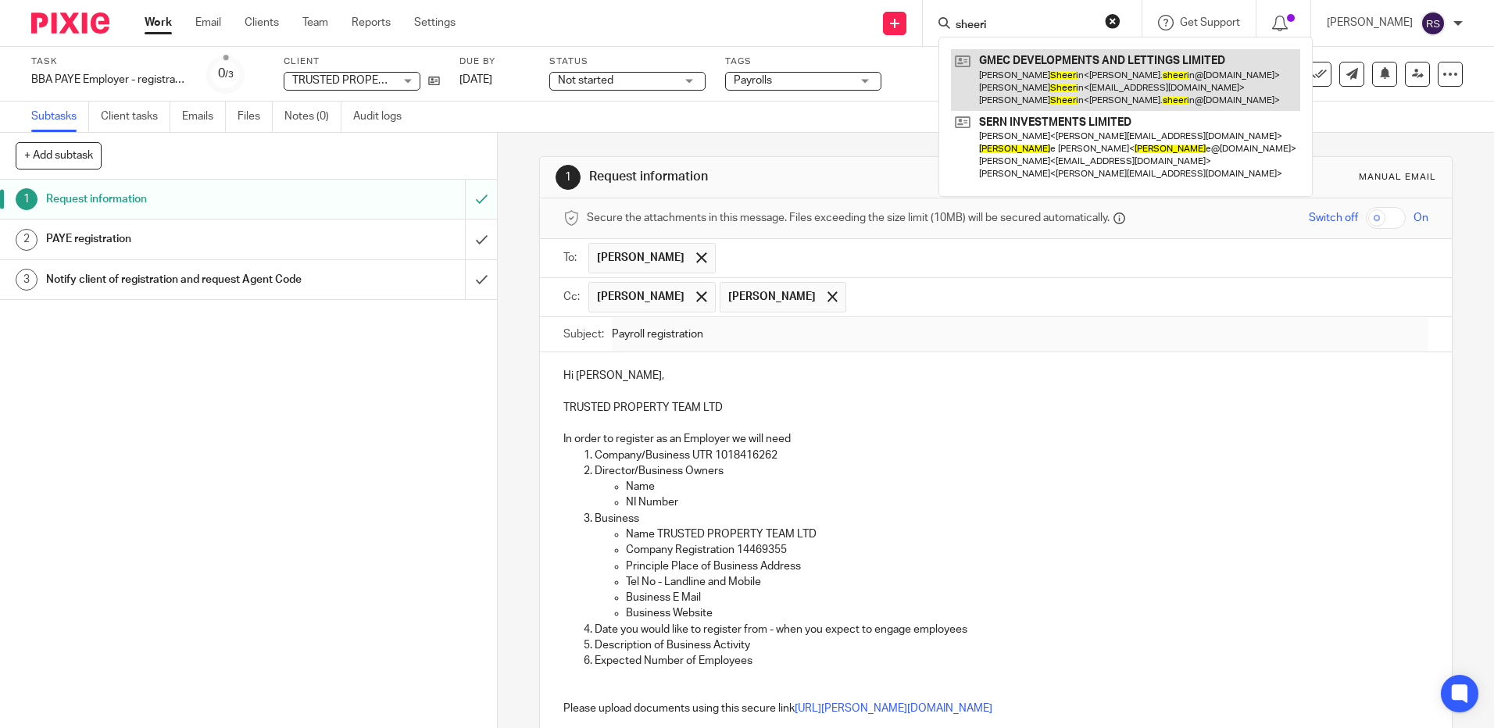
type input "sheeri"
click at [1028, 85] on link at bounding box center [1125, 80] width 349 height 62
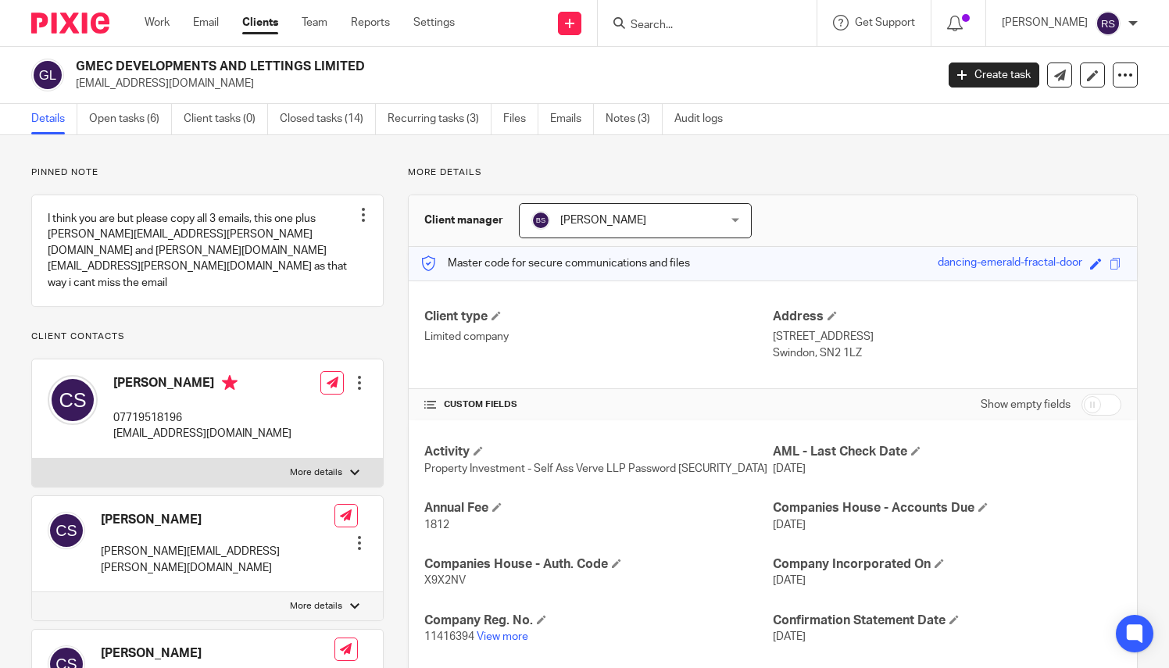
click at [692, 27] on input "Search" at bounding box center [699, 26] width 141 height 14
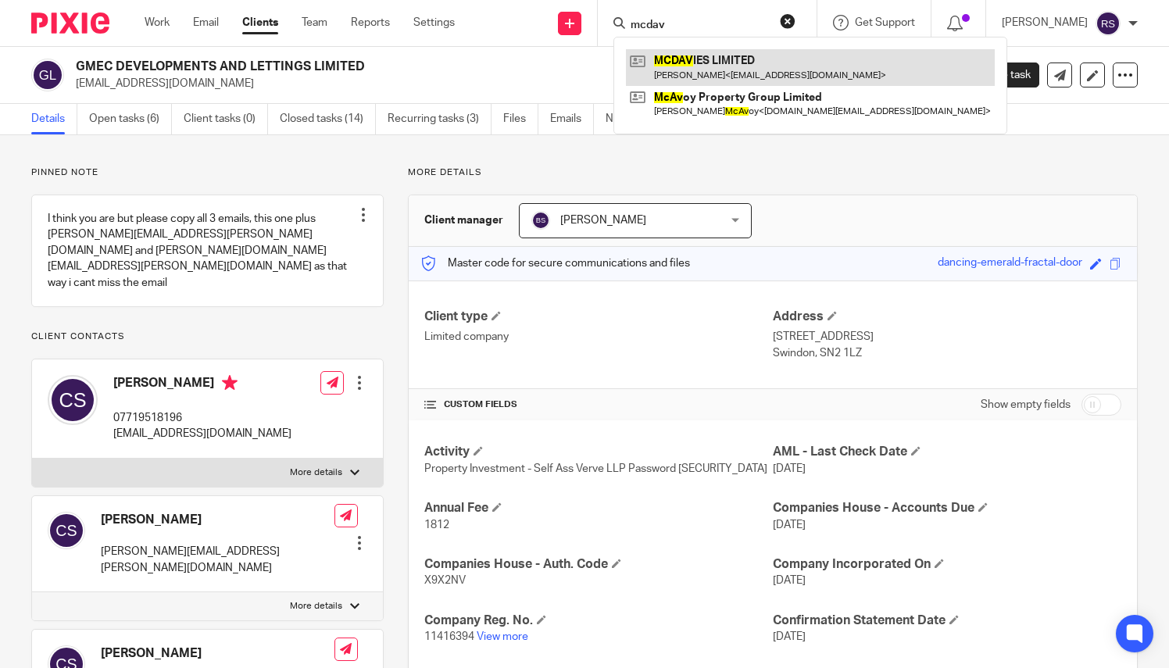
type input "mcdav"
click at [711, 54] on link at bounding box center [810, 67] width 369 height 36
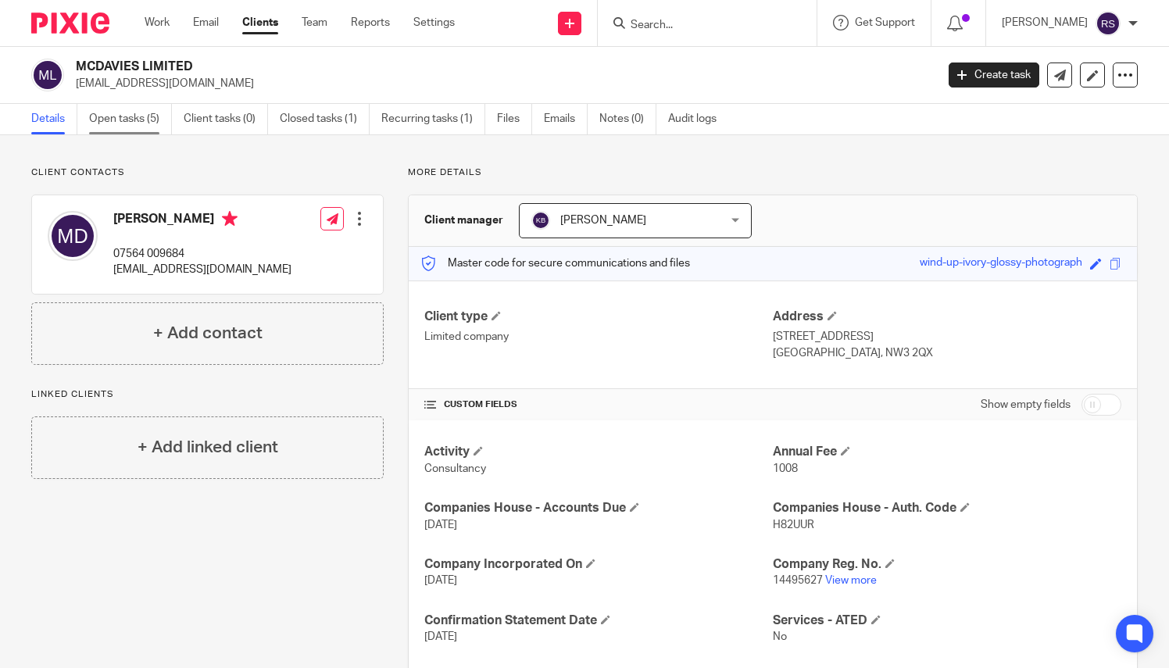
click at [120, 118] on link "Open tasks (5)" at bounding box center [130, 119] width 83 height 30
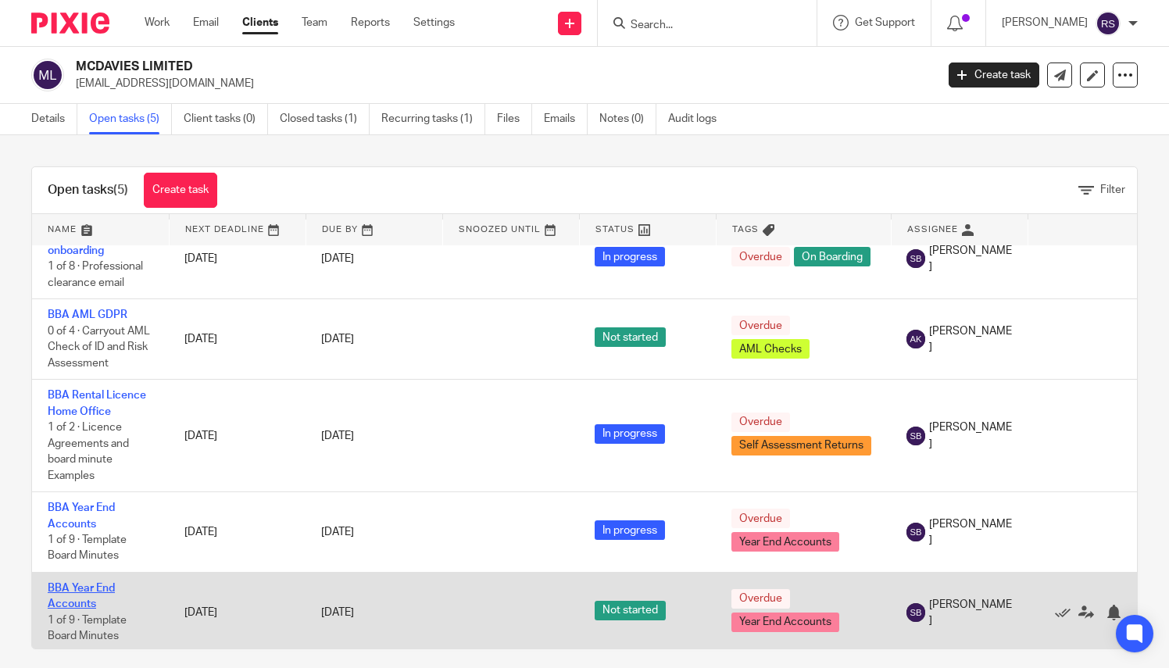
scroll to position [41, 0]
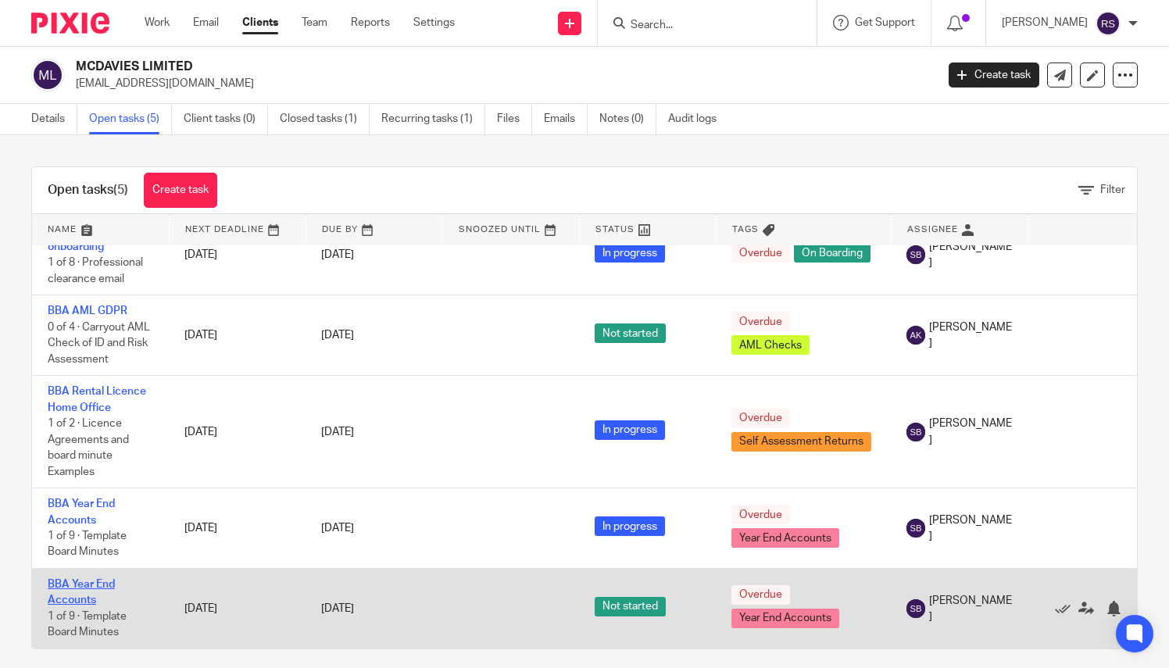
click at [63, 579] on link "BBA Year End Accounts" at bounding box center [81, 592] width 67 height 27
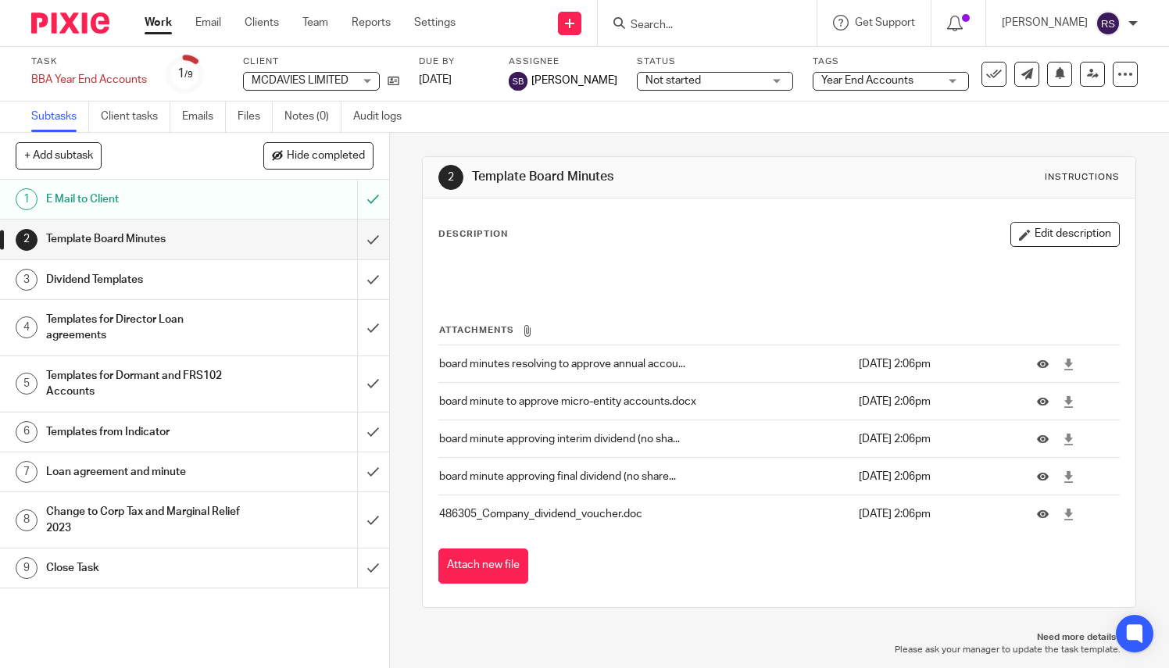
click at [128, 319] on h1 "Templates for Director Loan agreements" at bounding box center [144, 328] width 197 height 40
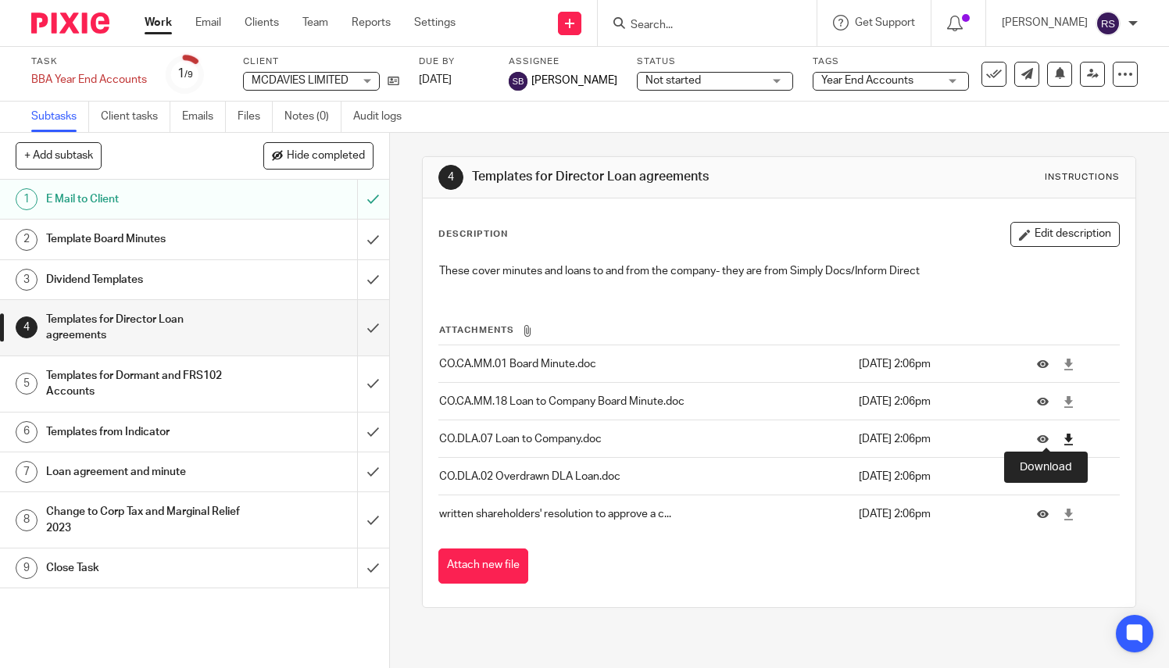
click at [1063, 439] on icon at bounding box center [1069, 440] width 12 height 12
drag, startPoint x: 677, startPoint y: 36, endPoint x: 680, endPoint y: 24, distance: 12.0
click at [677, 35] on div at bounding box center [707, 23] width 219 height 46
click at [677, 25] on input "Search" at bounding box center [699, 26] width 141 height 14
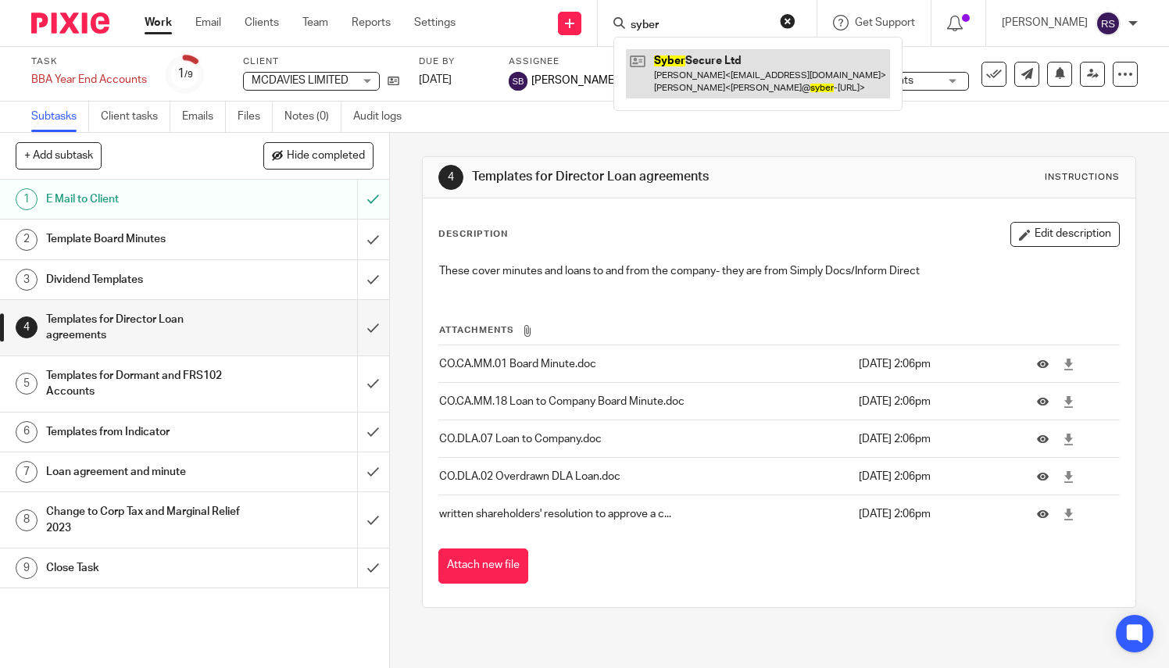
type input "syber"
click at [717, 74] on link at bounding box center [758, 73] width 264 height 48
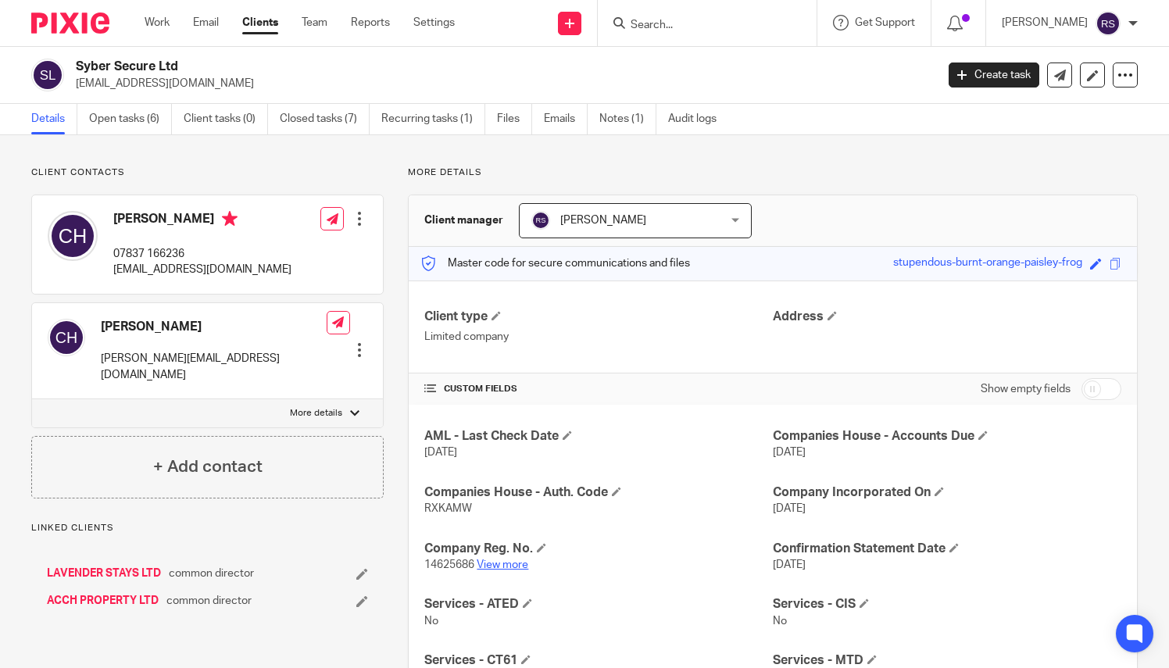
click at [508, 560] on link "View more" at bounding box center [503, 564] width 52 height 11
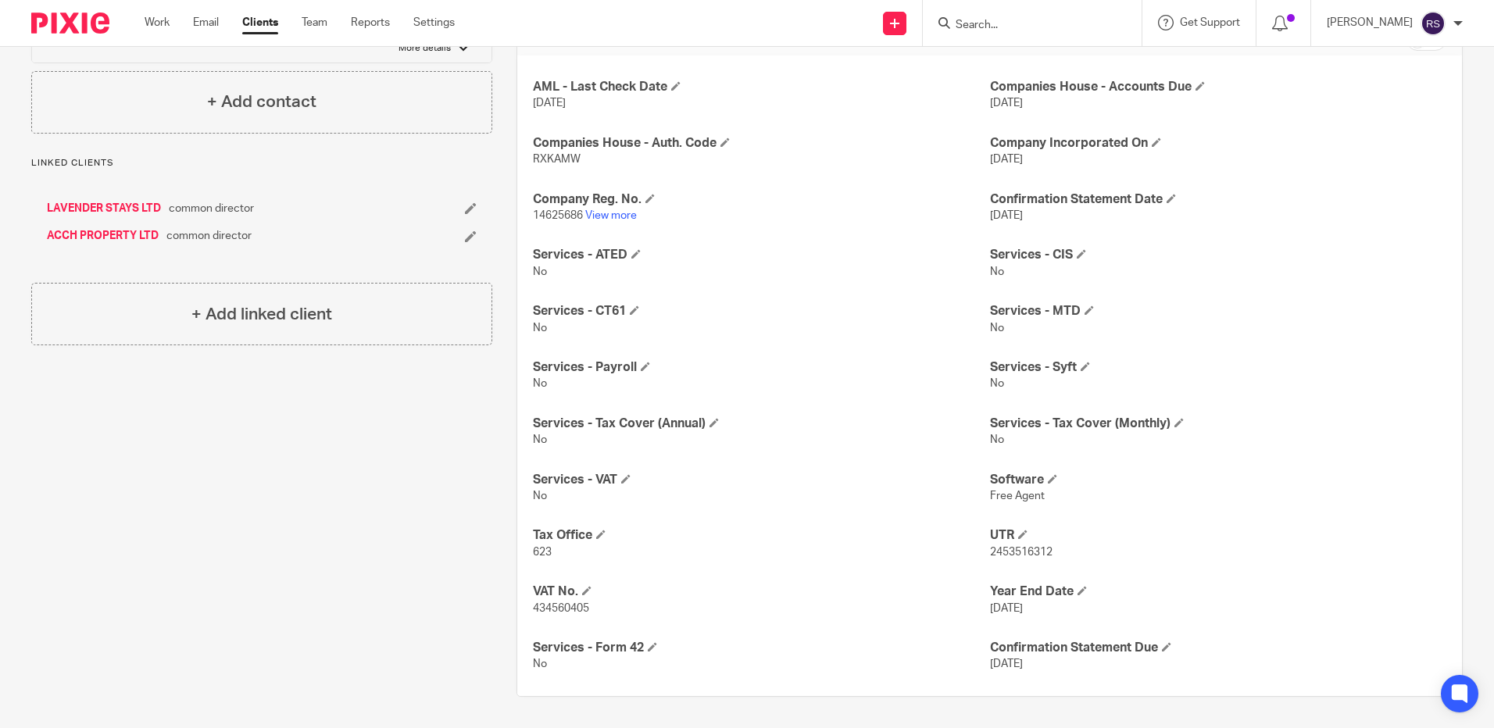
scroll to position [349, 0]
click at [1031, 24] on input "Search" at bounding box center [1024, 26] width 141 height 14
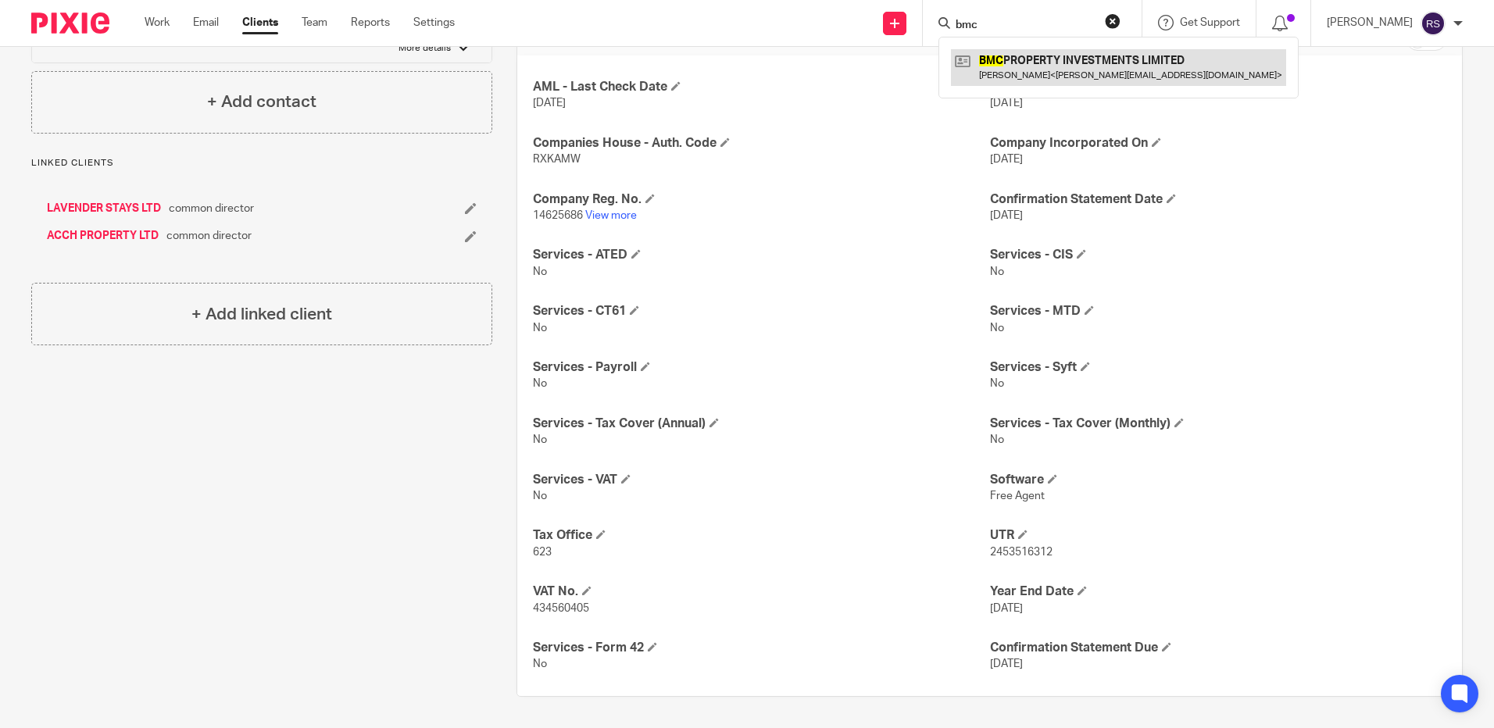
type input "bmc"
click at [1051, 77] on link at bounding box center [1118, 67] width 335 height 36
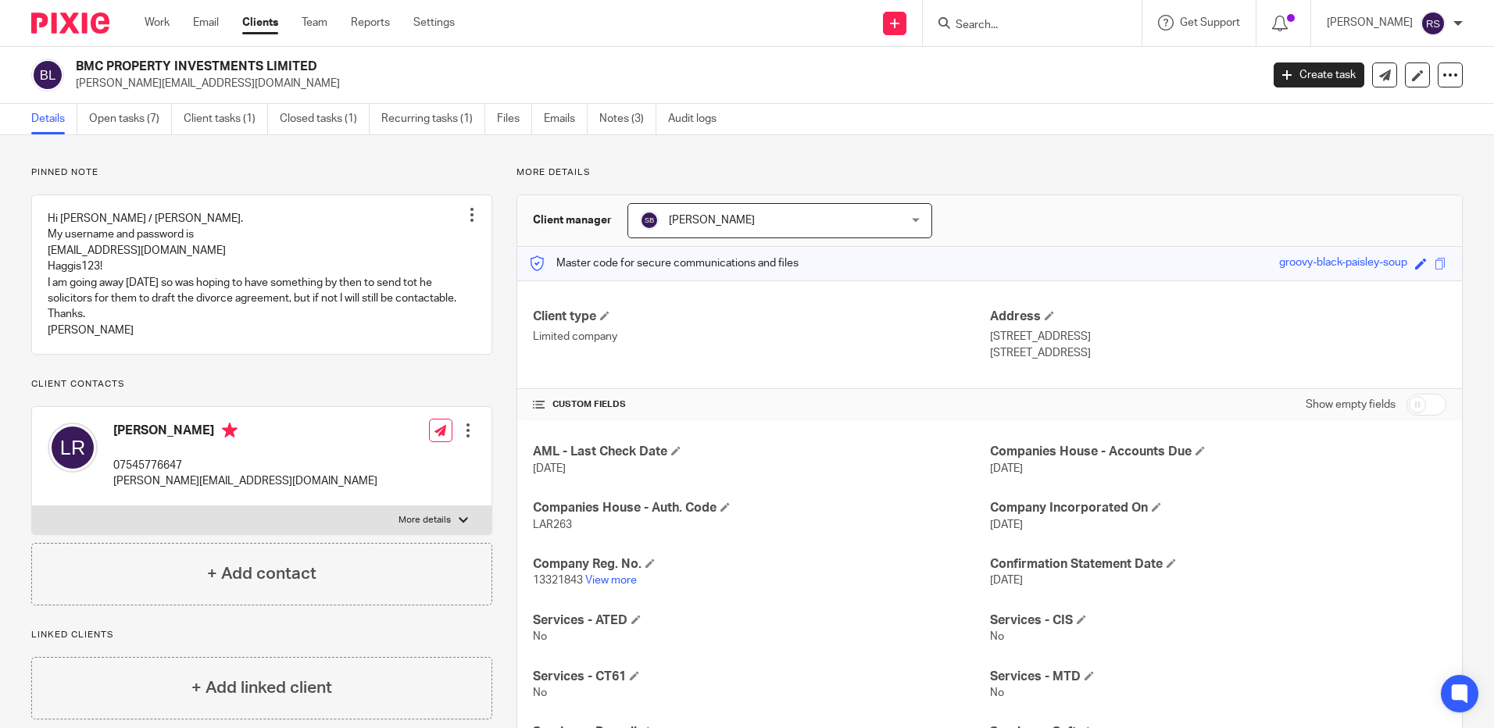
click at [1010, 21] on input "Search" at bounding box center [1024, 26] width 141 height 14
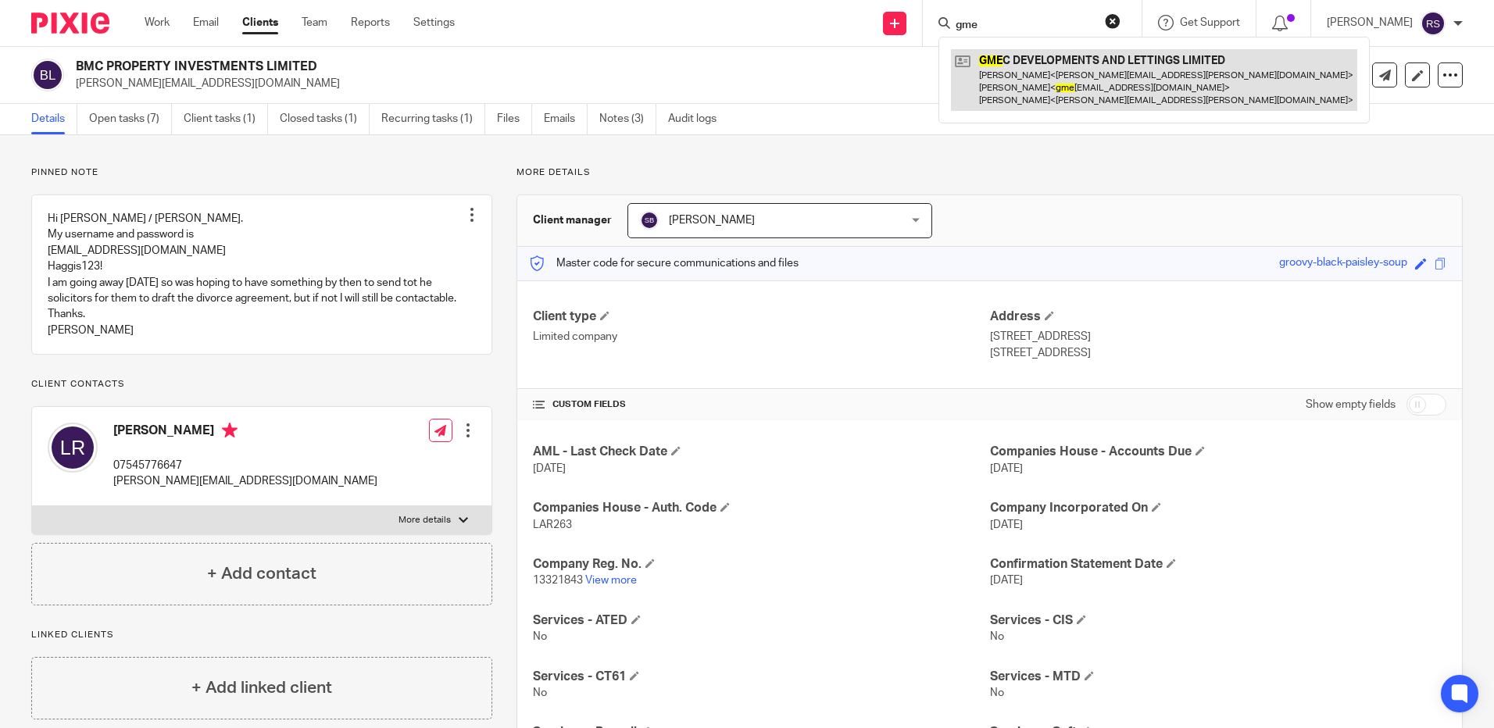
type input "gme"
click at [1149, 87] on link at bounding box center [1154, 80] width 406 height 62
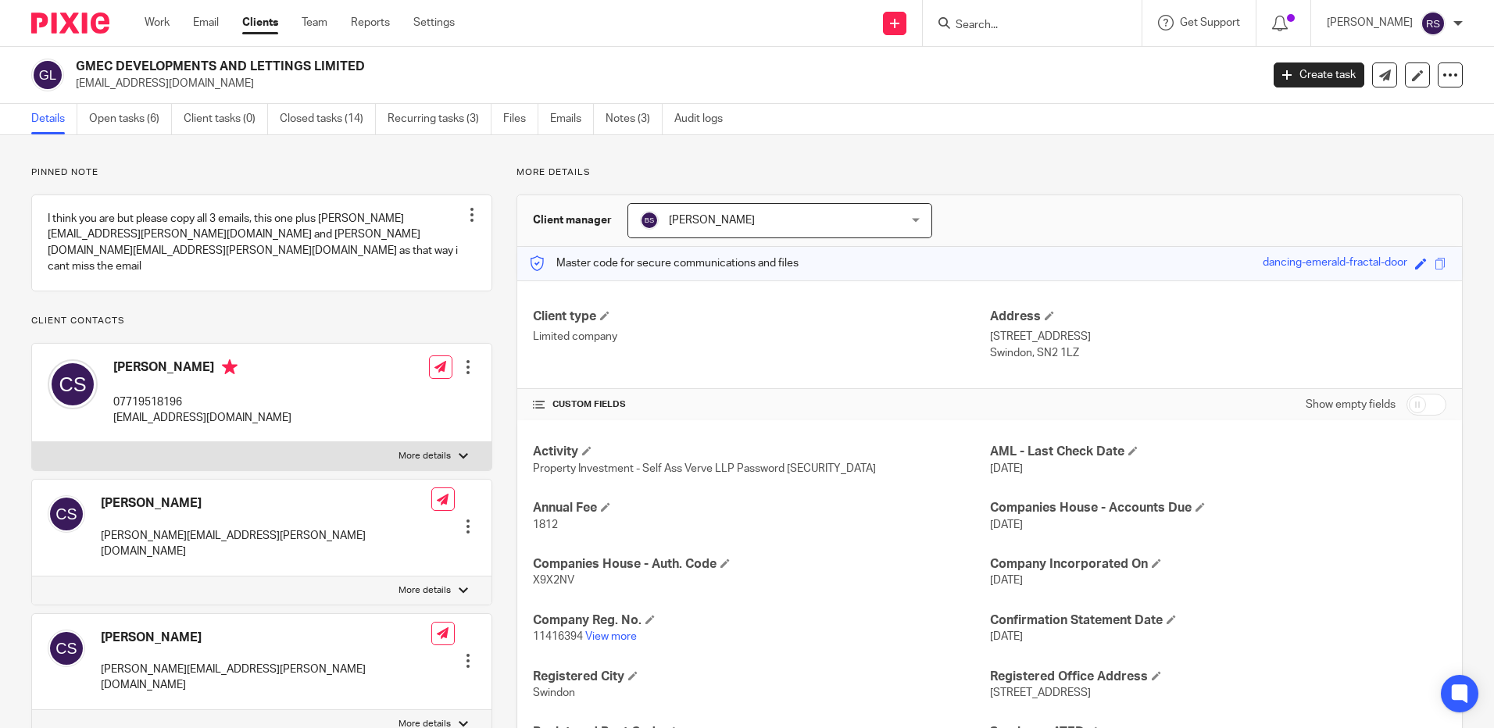
click at [73, 83] on div "GMEC DEVELOPMENTS AND LETTINGS LIMITED [EMAIL_ADDRESS][DOMAIN_NAME]" at bounding box center [640, 75] width 1219 height 33
